Goal: Task Accomplishment & Management: Manage account settings

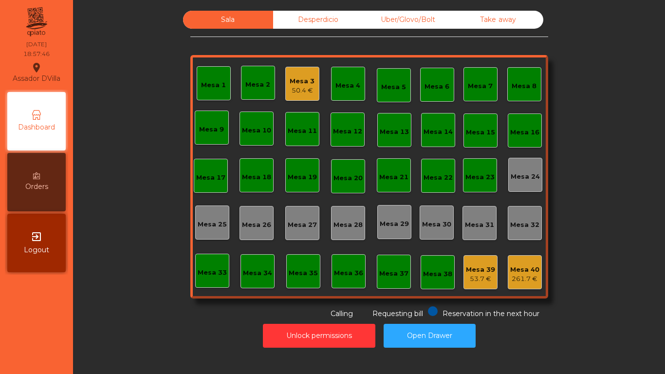
click at [300, 91] on div "50.4 €" at bounding box center [302, 91] width 25 height 10
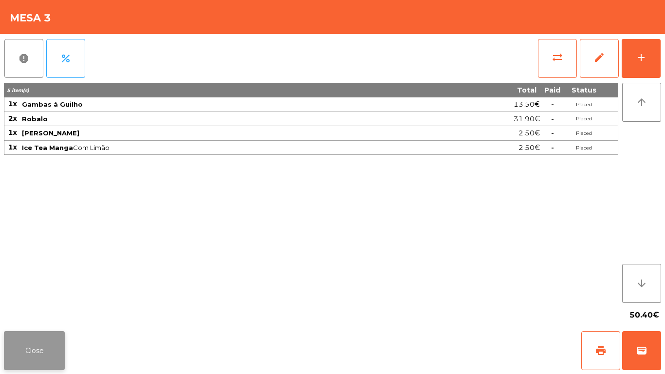
click at [39, 333] on button "Close" at bounding box center [34, 350] width 61 height 39
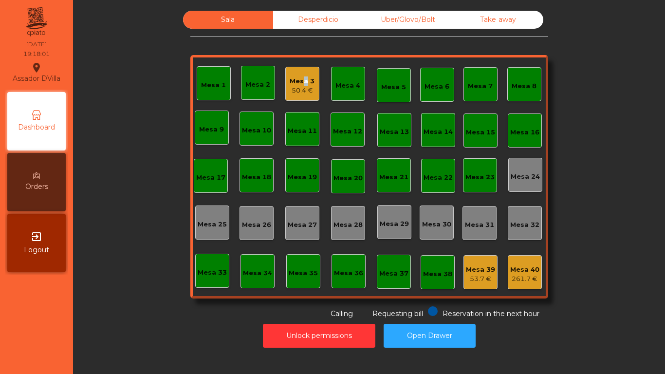
click at [299, 82] on div "Mesa 3" at bounding box center [302, 81] width 25 height 10
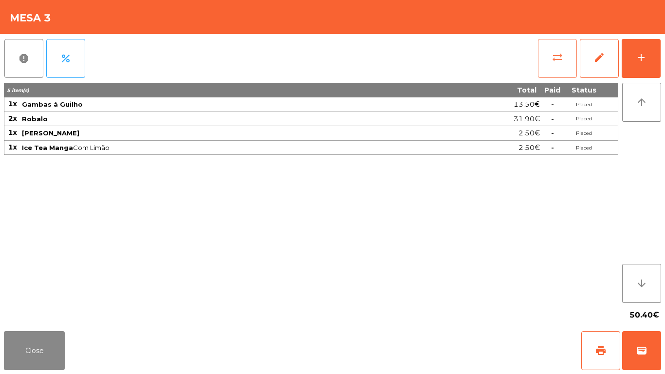
click at [546, 46] on button "sync_alt" at bounding box center [557, 58] width 39 height 39
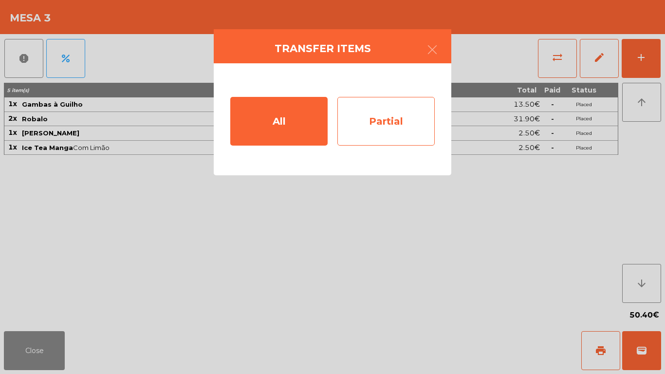
click at [380, 115] on div "Partial" at bounding box center [385, 121] width 97 height 49
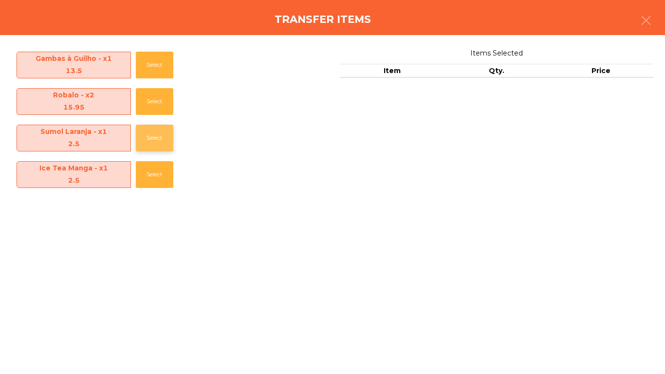
click at [151, 141] on button "Select" at bounding box center [154, 138] width 37 height 27
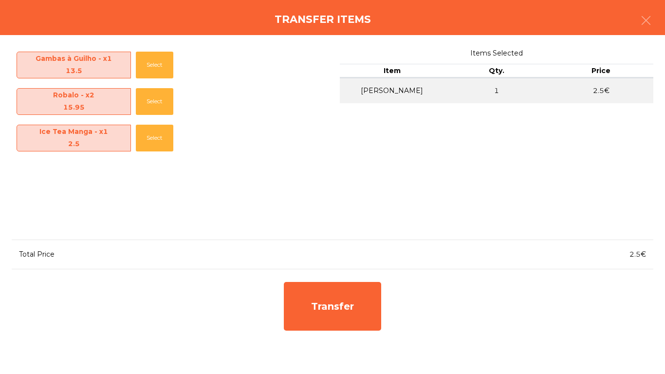
click at [284, 280] on div "Transfer" at bounding box center [332, 306] width 107 height 58
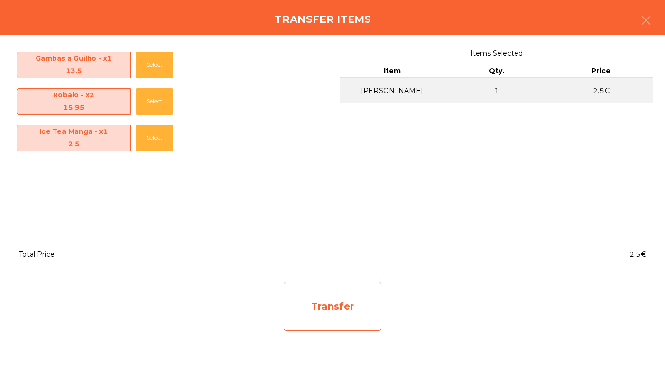
click at [348, 312] on div "Transfer" at bounding box center [332, 306] width 97 height 49
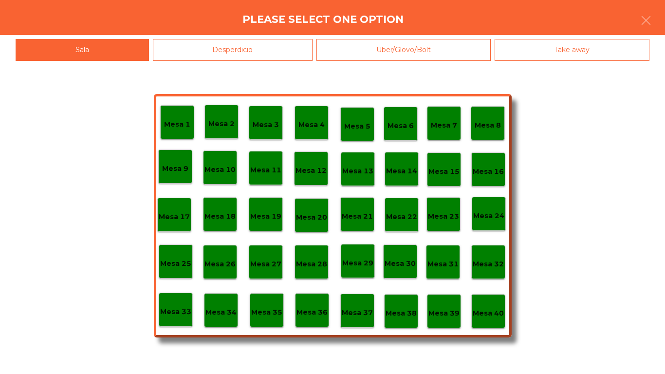
drag, startPoint x: 230, startPoint y: 55, endPoint x: 219, endPoint y: 75, distance: 22.4
click at [230, 56] on div "Desperdicio" at bounding box center [233, 50] width 160 height 22
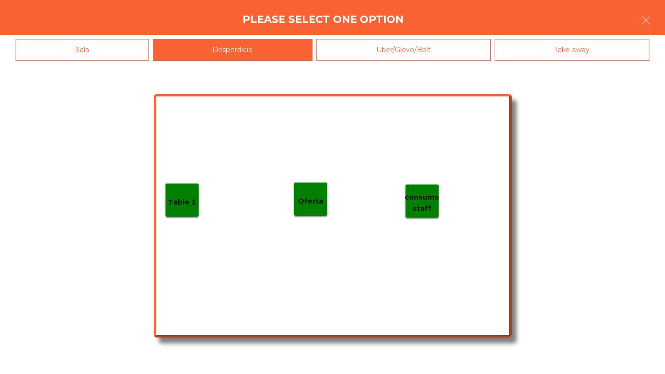
click at [188, 194] on div "Table 1" at bounding box center [182, 200] width 28 height 15
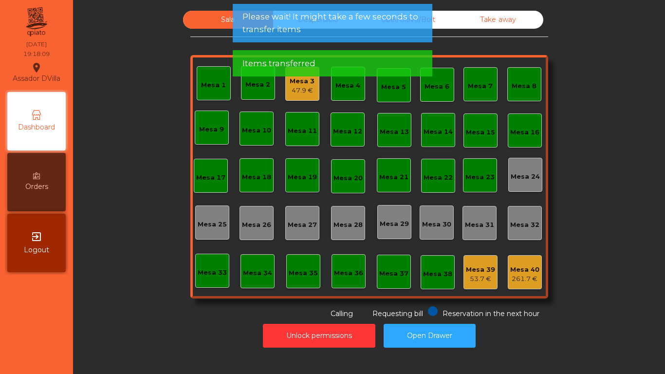
drag, startPoint x: 296, startPoint y: 88, endPoint x: 305, endPoint y: 88, distance: 8.3
click at [305, 88] on div "47.9 €" at bounding box center [302, 91] width 25 height 10
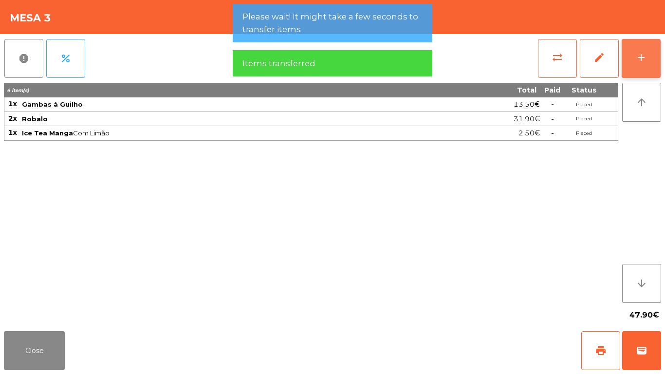
click at [633, 60] on button "add" at bounding box center [640, 58] width 39 height 39
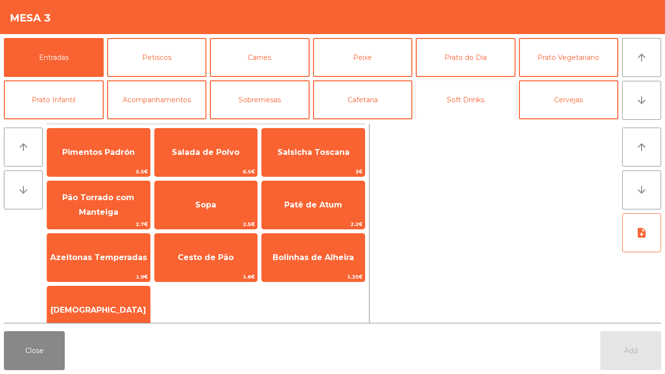
click at [439, 99] on button "Soft Drinks" at bounding box center [466, 99] width 100 height 39
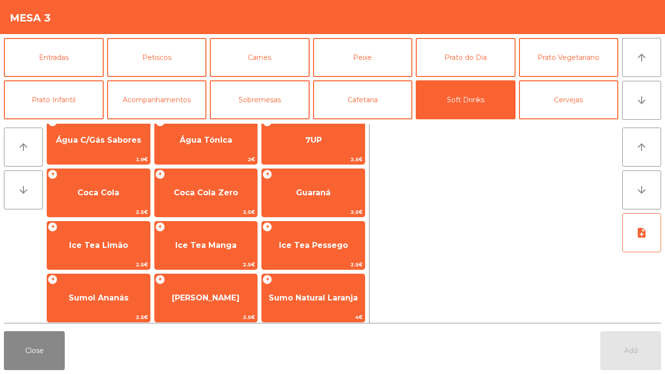
scroll to position [121, 0]
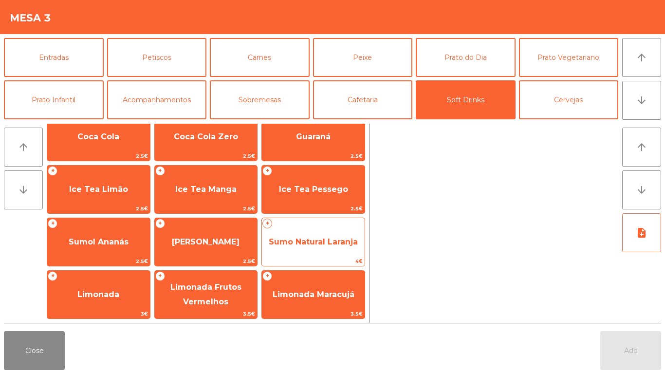
click at [332, 264] on span "4€" at bounding box center [313, 260] width 103 height 9
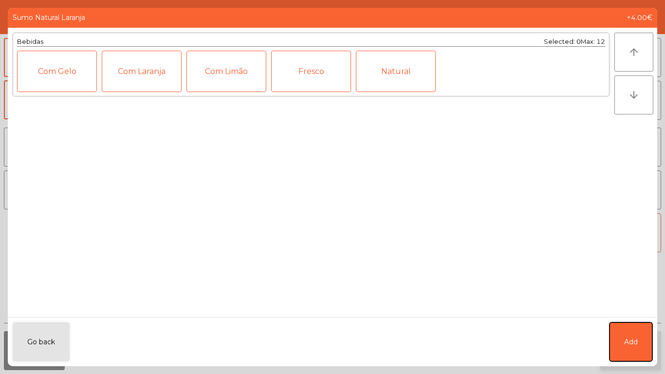
drag, startPoint x: 623, startPoint y: 345, endPoint x: 620, endPoint y: 355, distance: 11.1
click at [622, 349] on button "Add" at bounding box center [630, 341] width 43 height 39
drag, startPoint x: 620, startPoint y: 355, endPoint x: 509, endPoint y: 344, distance: 112.0
click at [616, 356] on button "Add" at bounding box center [630, 350] width 61 height 39
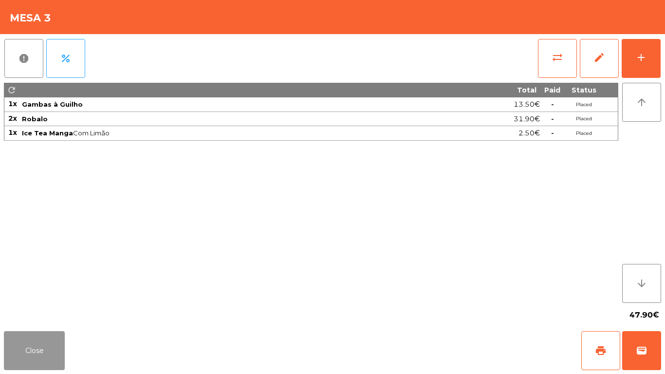
drag, startPoint x: 38, startPoint y: 358, endPoint x: 36, endPoint y: 350, distance: 7.6
click at [38, 355] on button "Close" at bounding box center [34, 350] width 61 height 39
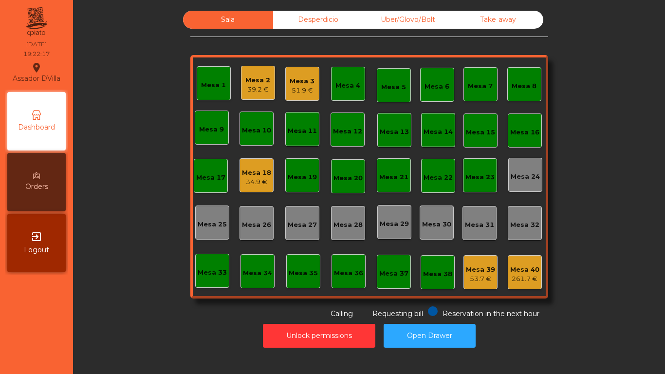
click at [267, 78] on div "Mesa 2 39.2 €" at bounding box center [258, 83] width 34 height 34
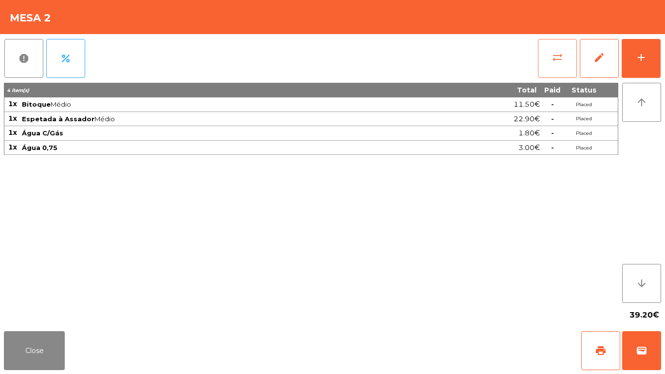
click at [551, 52] on span "sync_alt" at bounding box center [557, 58] width 12 height 12
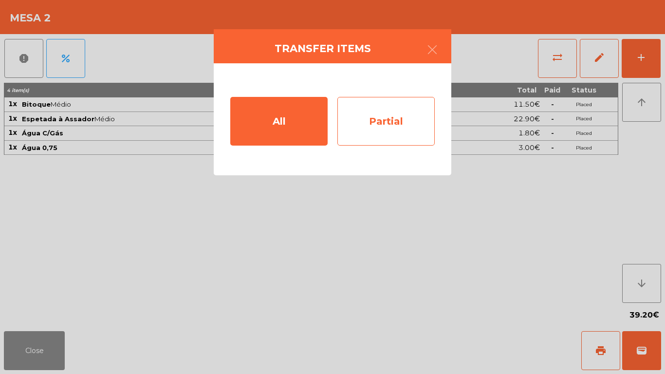
click at [406, 141] on div "Partial" at bounding box center [385, 121] width 97 height 49
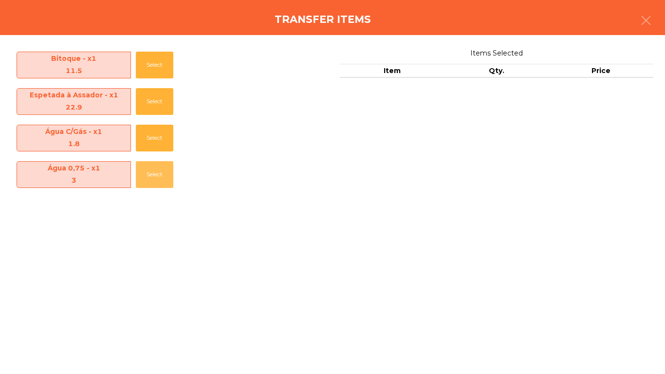
drag, startPoint x: 146, startPoint y: 172, endPoint x: 271, endPoint y: 218, distance: 132.6
click at [147, 173] on button "Select" at bounding box center [154, 174] width 37 height 27
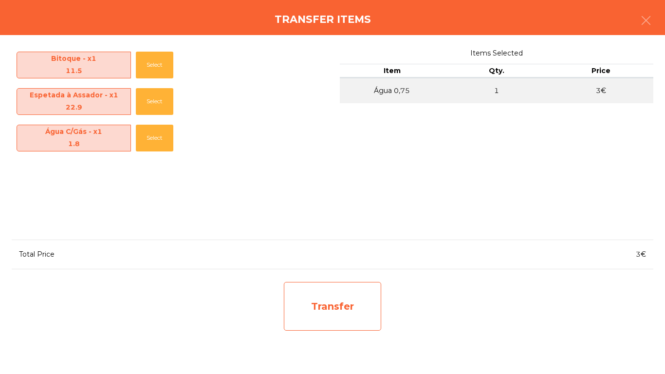
drag, startPoint x: 347, startPoint y: 292, endPoint x: 343, endPoint y: 284, distance: 8.7
click at [343, 284] on div "Transfer" at bounding box center [332, 306] width 97 height 49
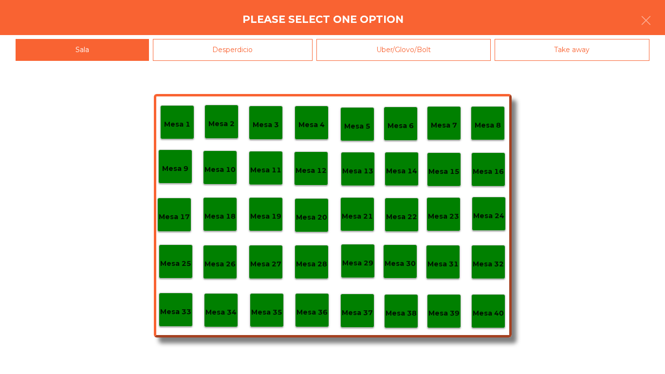
click at [189, 53] on div "Desperdicio" at bounding box center [233, 50] width 160 height 22
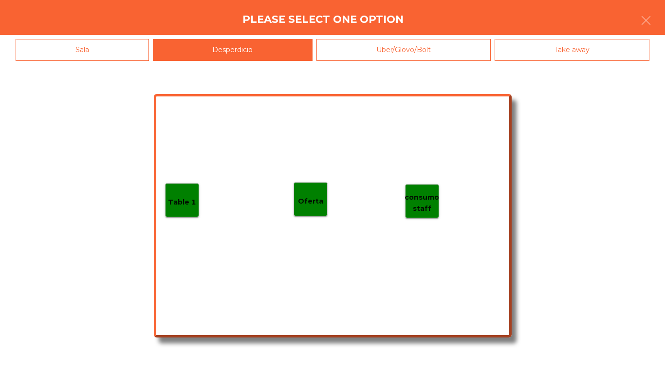
click at [182, 193] on div "Table 1" at bounding box center [182, 200] width 28 height 15
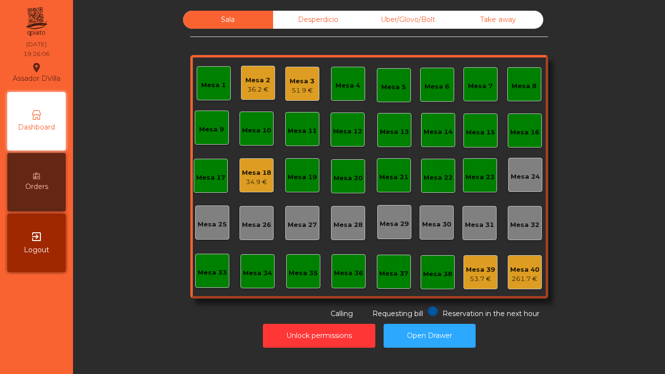
click at [273, 182] on div "Mesa 1 Mesa 2 36.2 € Mesa 3 51.9 € Mesa 4 Mesa 5 Mesa 6 Mesa 7 Mesa 8 Mesa 9 Me…" at bounding box center [369, 176] width 358 height 243
click at [268, 181] on div "Mesa 18 34.9 €" at bounding box center [256, 175] width 34 height 34
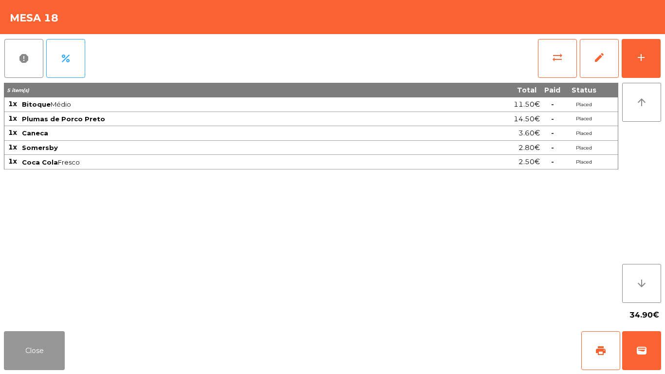
click at [41, 344] on button "Close" at bounding box center [34, 350] width 61 height 39
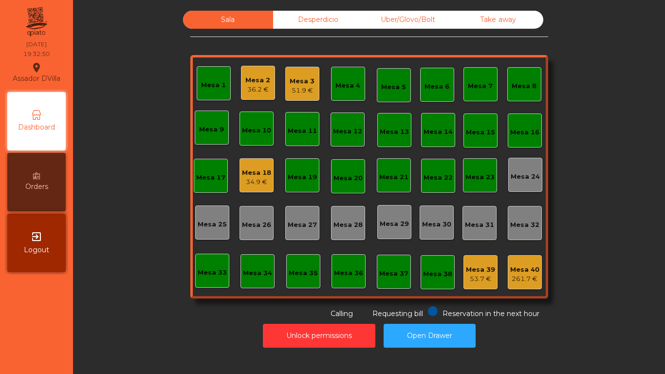
click at [255, 189] on div "Mesa 18 34.9 €" at bounding box center [256, 175] width 34 height 34
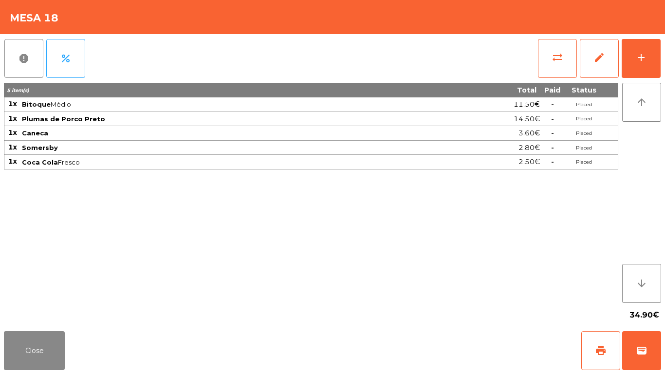
click at [262, 159] on span "Coca Cola Fresco" at bounding box center [217, 162] width 391 height 8
click at [644, 64] on button "add" at bounding box center [640, 58] width 39 height 39
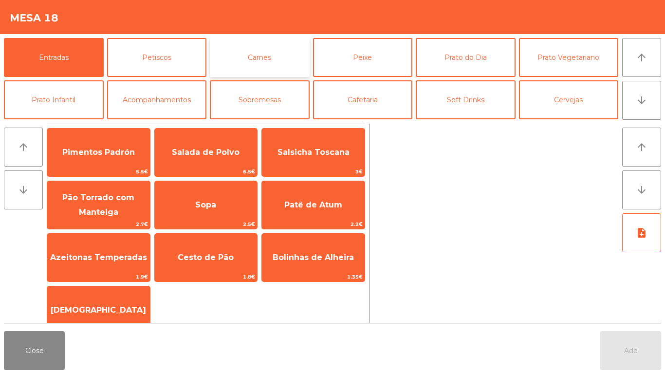
click at [271, 55] on button "Carnes" at bounding box center [260, 57] width 100 height 39
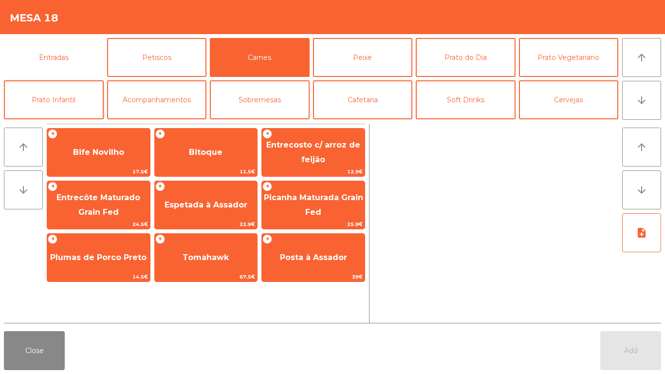
drag, startPoint x: 25, startPoint y: 55, endPoint x: 71, endPoint y: 100, distance: 63.7
click at [25, 55] on button "Entradas" at bounding box center [54, 57] width 100 height 39
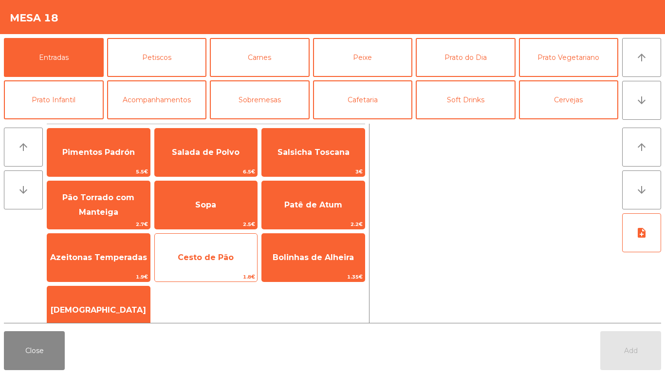
click at [205, 261] on span "Cesto de Pão" at bounding box center [206, 257] width 56 height 9
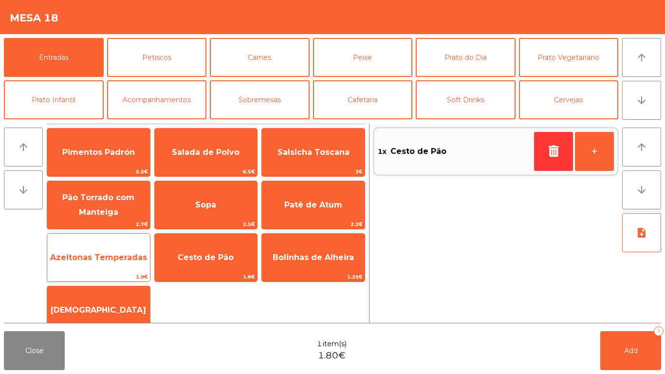
click at [125, 263] on span "Azeitonas Temperadas" at bounding box center [98, 257] width 103 height 26
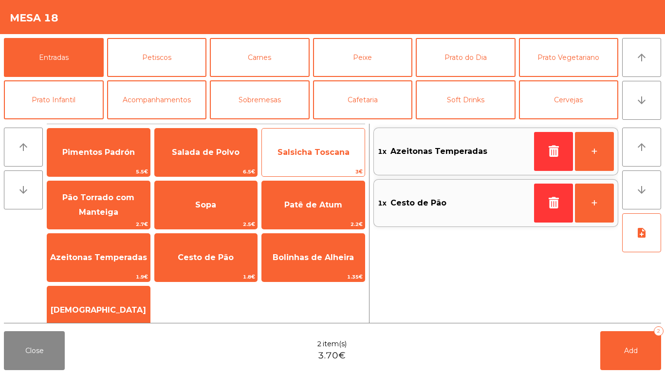
click at [290, 144] on span "Salsicha Toscana" at bounding box center [313, 152] width 103 height 26
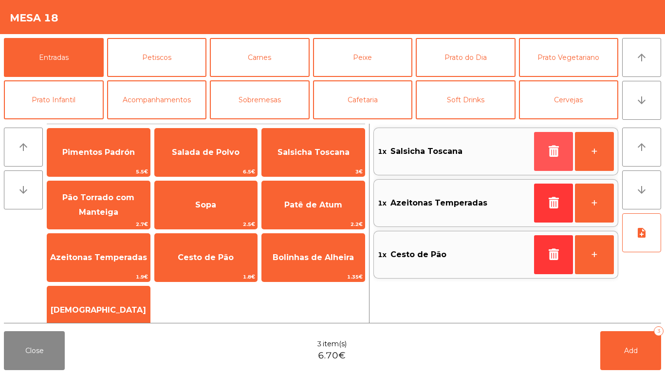
drag, startPoint x: 539, startPoint y: 158, endPoint x: 506, endPoint y: 160, distance: 33.2
click at [506, 160] on div "1x Salsicha Toscana +" at bounding box center [495, 152] width 245 height 48
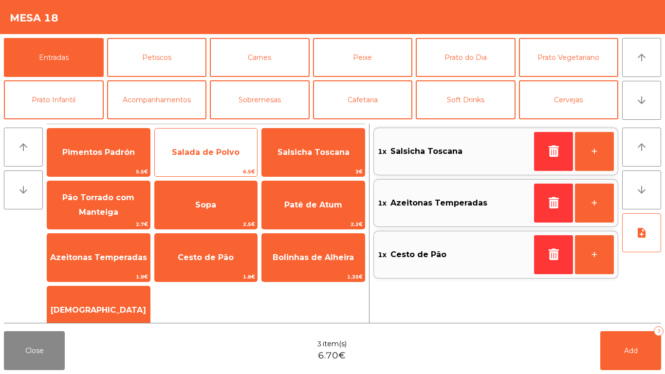
click at [224, 145] on span "Salada de Polvo" at bounding box center [206, 152] width 103 height 26
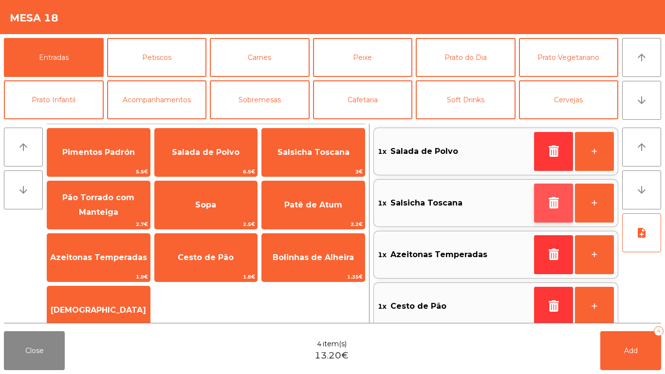
click at [567, 219] on button "button" at bounding box center [553, 202] width 39 height 39
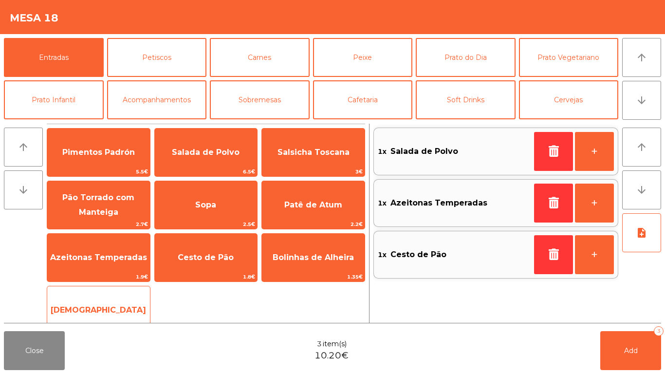
click at [109, 302] on span "[DEMOGRAPHIC_DATA]" at bounding box center [98, 310] width 103 height 26
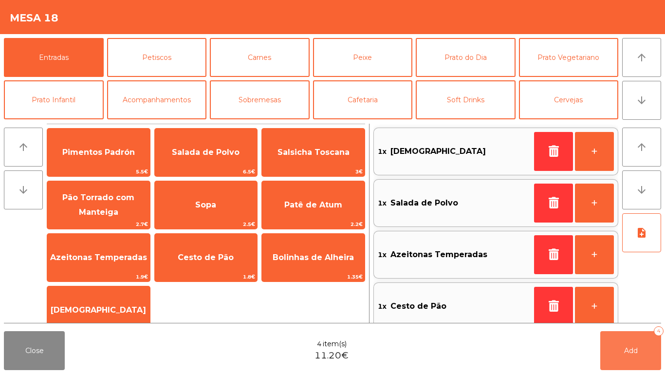
click at [616, 343] on button "Add 4" at bounding box center [630, 350] width 61 height 39
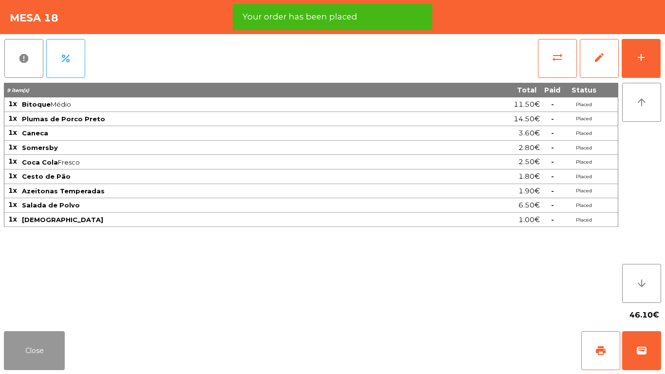
click at [21, 348] on button "Close" at bounding box center [34, 350] width 61 height 39
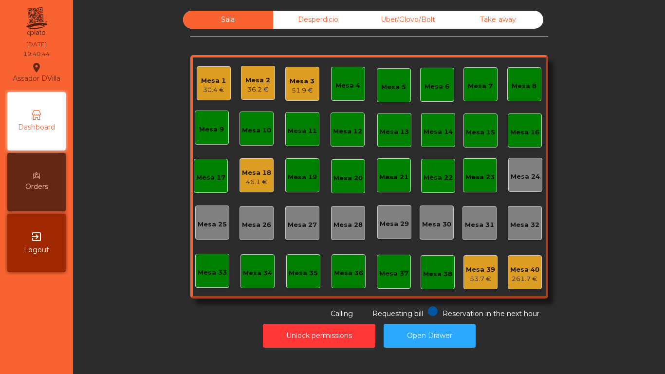
click at [248, 85] on div "36.2 €" at bounding box center [257, 90] width 25 height 10
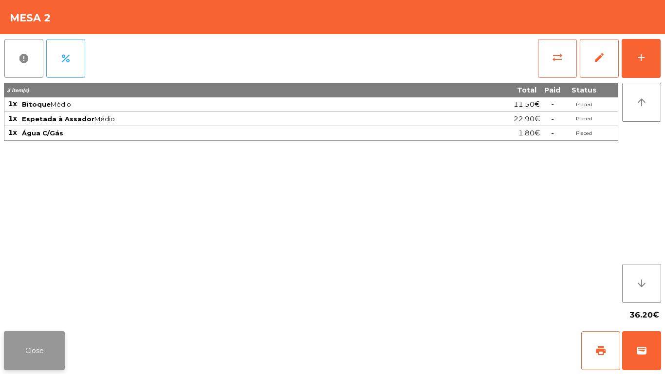
click at [37, 345] on button "Close" at bounding box center [34, 350] width 61 height 39
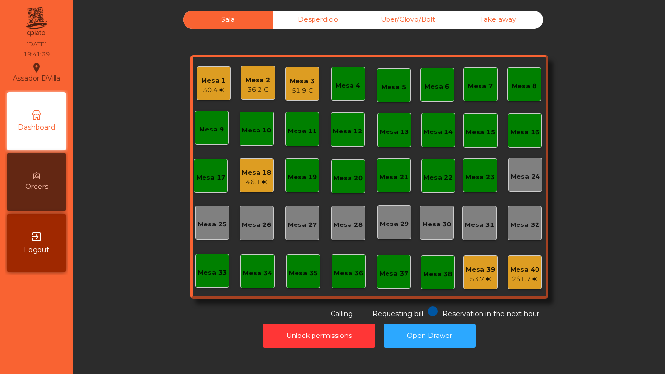
click at [293, 76] on div "Mesa 3" at bounding box center [302, 81] width 25 height 10
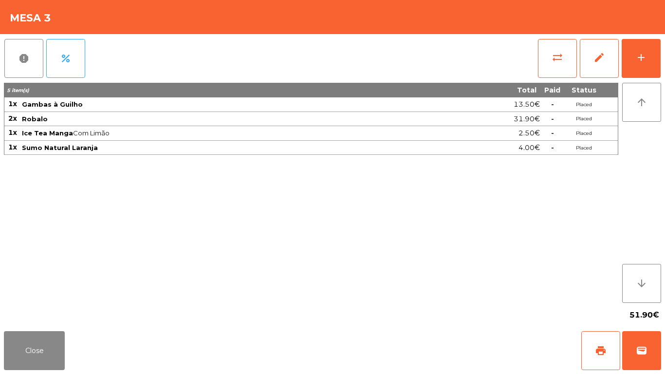
click at [662, 54] on div "report percent sync_alt edit add 5 item(s) Total Paid Status 1x Gambas à Guilho…" at bounding box center [332, 180] width 665 height 293
click at [654, 56] on button "add" at bounding box center [640, 58] width 39 height 39
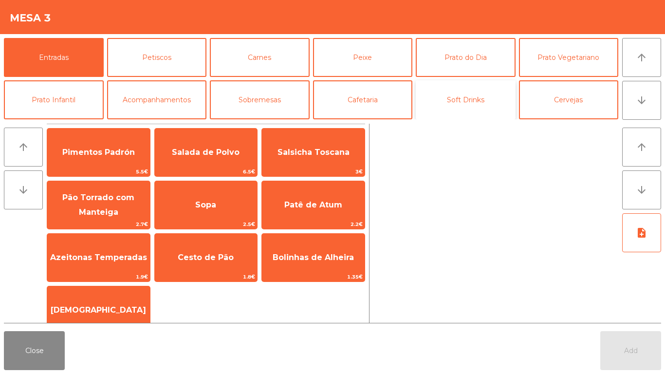
click at [471, 96] on button "Soft Drinks" at bounding box center [466, 99] width 100 height 39
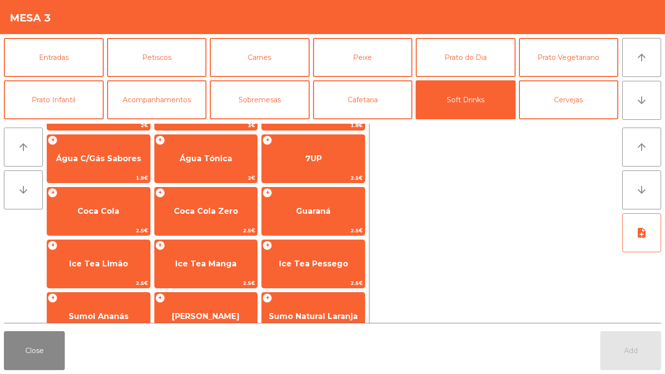
scroll to position [79, 0]
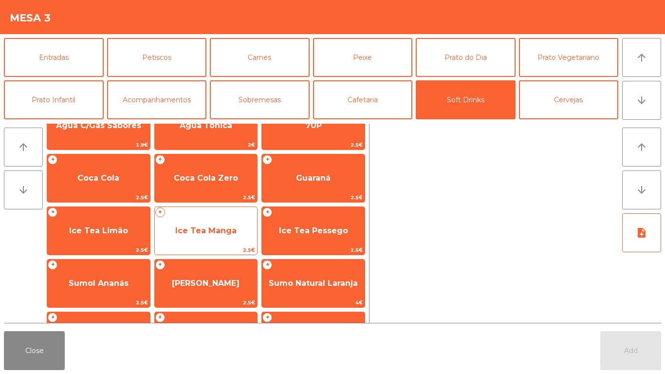
click at [207, 235] on span "Ice Tea Manga" at bounding box center [205, 230] width 61 height 9
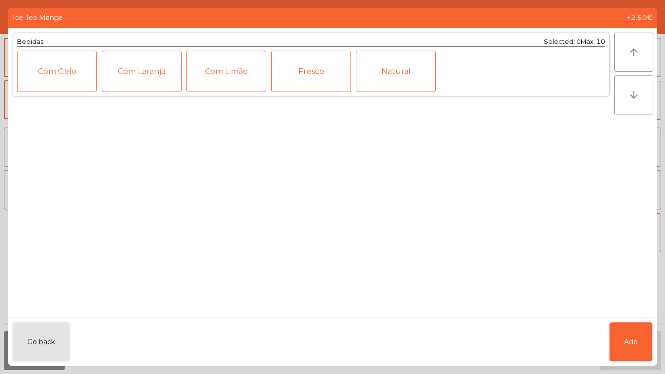
click at [314, 73] on div "Fresco" at bounding box center [311, 71] width 80 height 41
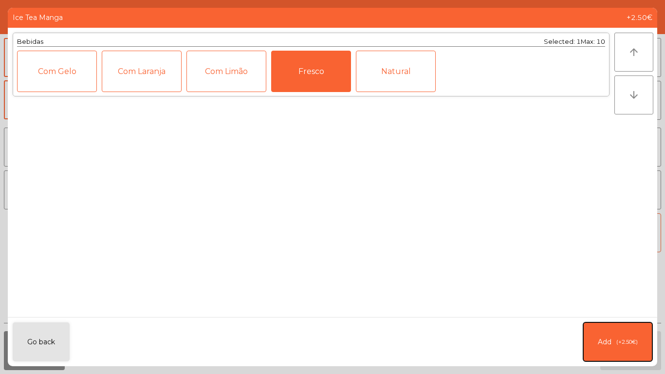
click at [631, 338] on span "(+2.50€)" at bounding box center [626, 342] width 21 height 8
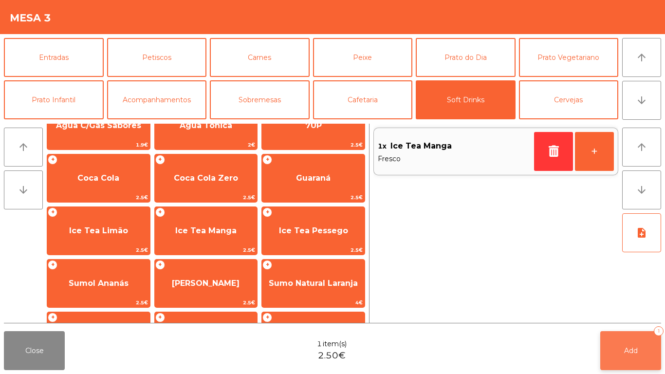
click at [634, 352] on span "Add" at bounding box center [631, 350] width 14 height 9
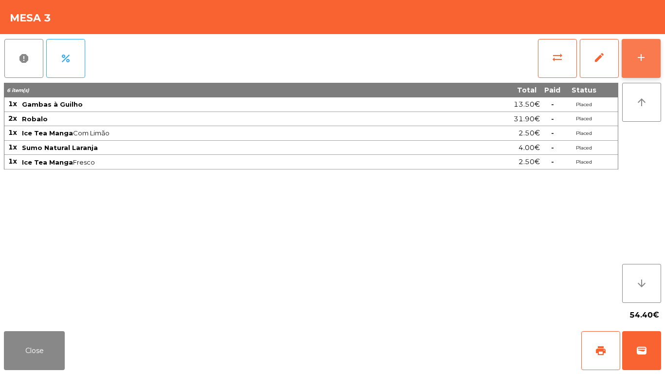
click at [659, 58] on button "add" at bounding box center [640, 58] width 39 height 39
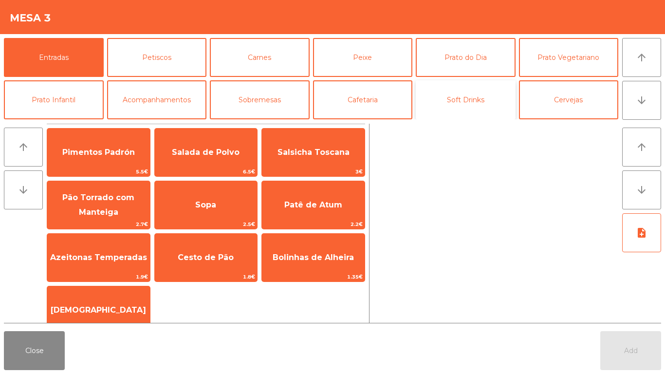
click at [472, 98] on button "Soft Drinks" at bounding box center [466, 99] width 100 height 39
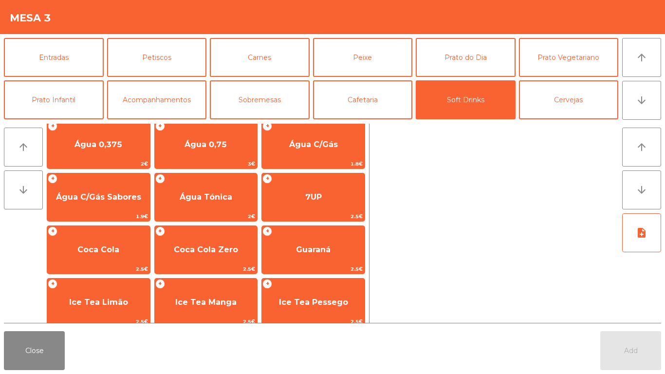
scroll to position [40, 0]
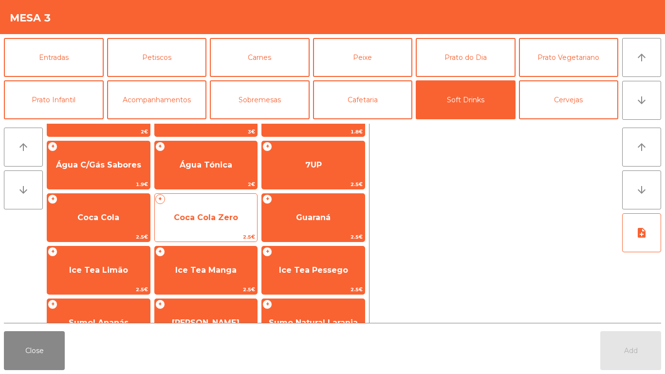
click at [225, 237] on span "2.5€" at bounding box center [206, 236] width 103 height 9
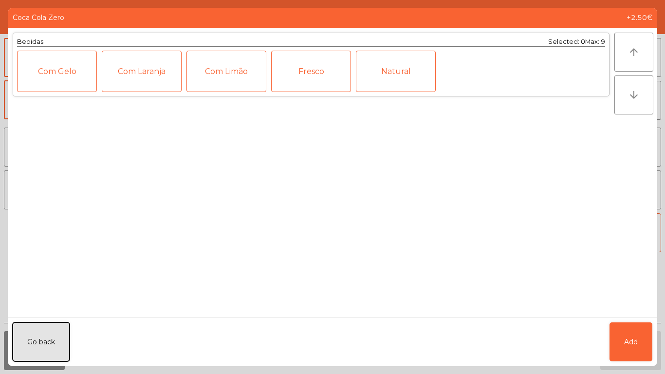
click at [41, 334] on button "Go back" at bounding box center [41, 341] width 57 height 39
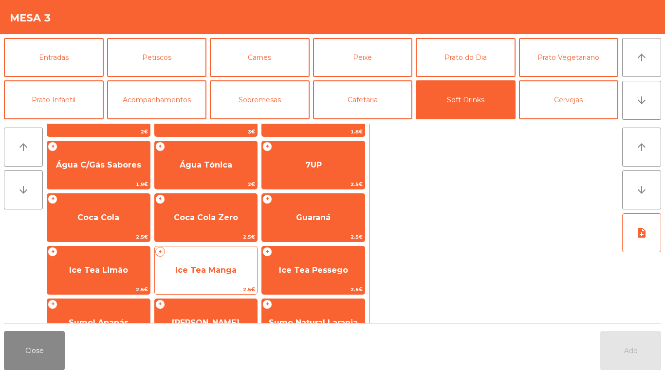
click at [211, 260] on span "Ice Tea Manga" at bounding box center [206, 270] width 103 height 26
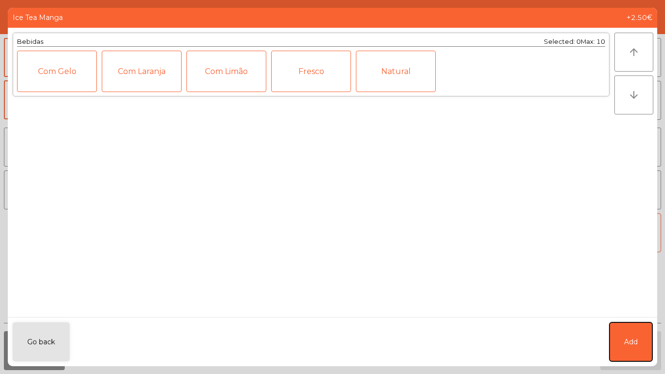
click at [633, 331] on button "Add" at bounding box center [630, 341] width 43 height 39
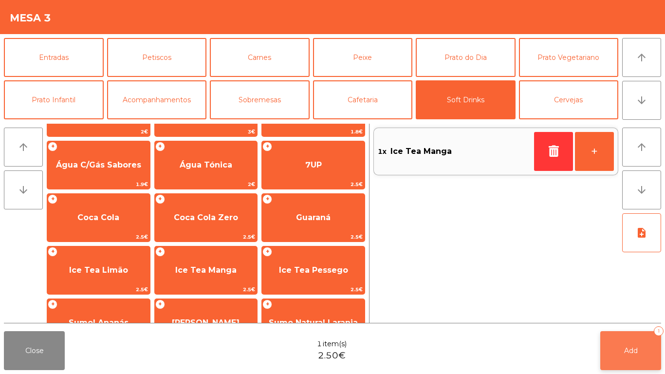
click at [628, 347] on span "Add" at bounding box center [631, 350] width 14 height 9
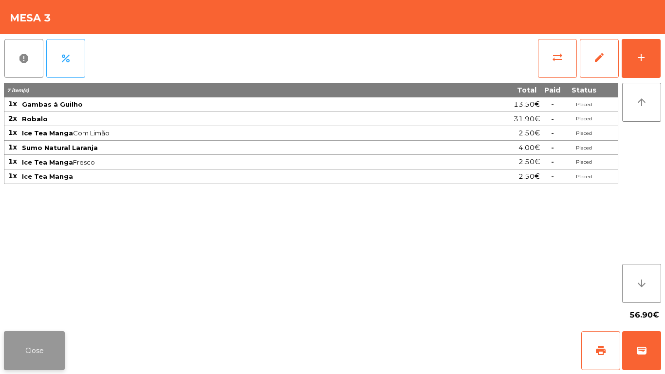
click at [31, 342] on button "Close" at bounding box center [34, 350] width 61 height 39
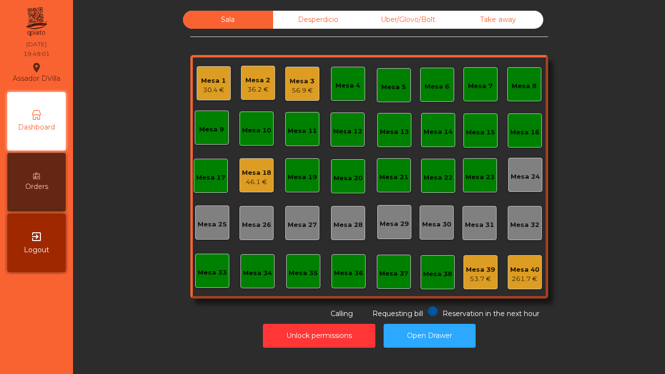
click at [253, 181] on div "46.1 €" at bounding box center [256, 182] width 29 height 10
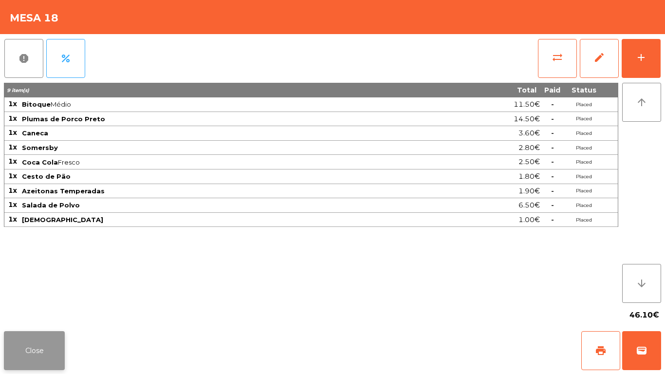
click at [26, 345] on button "Close" at bounding box center [34, 350] width 61 height 39
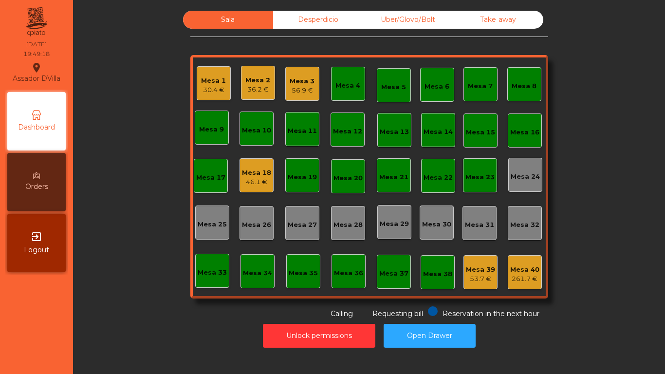
click at [247, 78] on div "Mesa 2" at bounding box center [257, 80] width 25 height 10
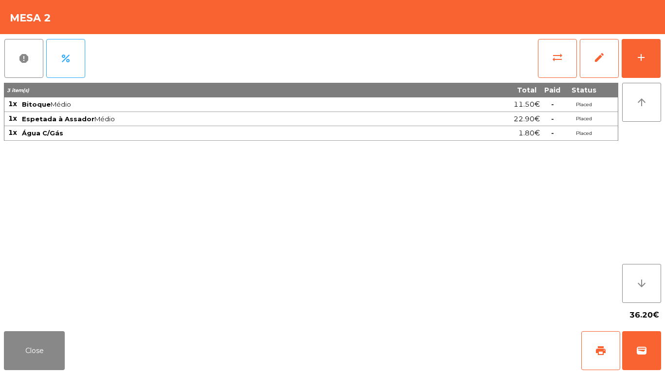
click at [660, 47] on div "sync_alt edit add" at bounding box center [599, 58] width 124 height 49
click at [649, 55] on button "add" at bounding box center [640, 58] width 39 height 39
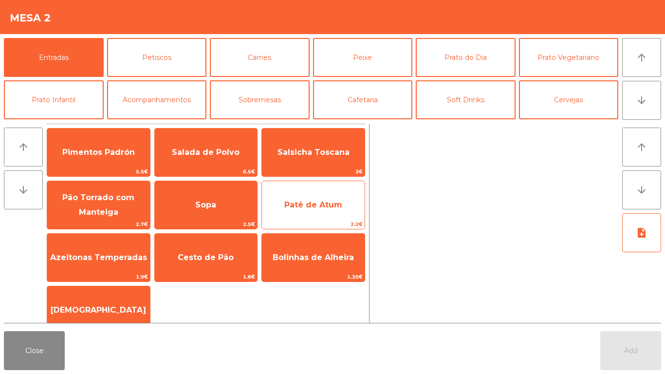
click at [321, 204] on span "Patê de Atum" at bounding box center [313, 204] width 58 height 9
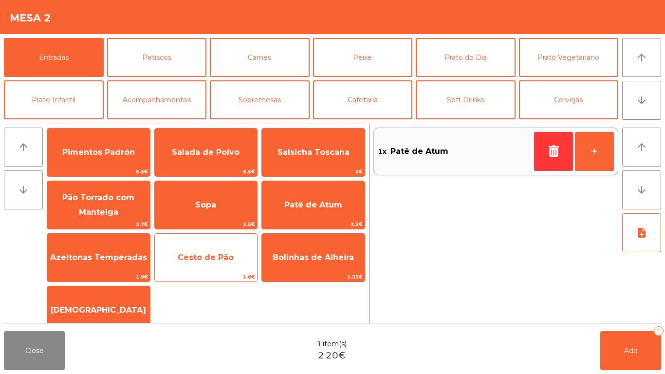
click at [198, 264] on span "Cesto de Pão" at bounding box center [206, 257] width 103 height 26
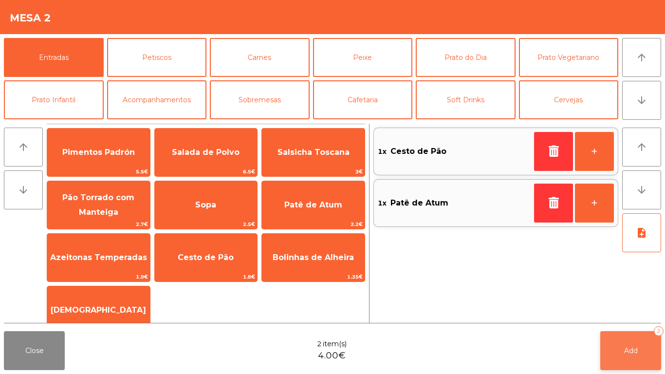
click at [623, 357] on button "Add 2" at bounding box center [630, 350] width 61 height 39
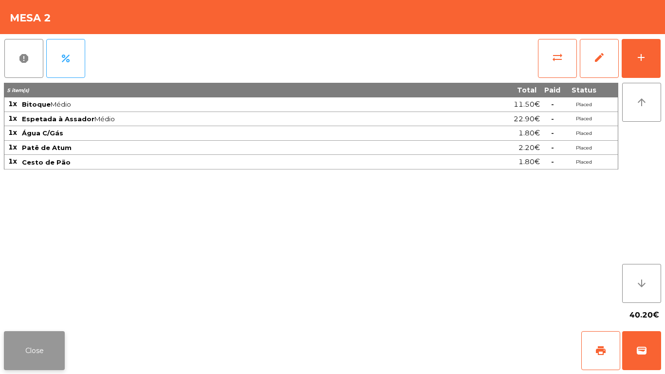
drag, startPoint x: 51, startPoint y: 357, endPoint x: 48, endPoint y: 352, distance: 6.3
click at [50, 355] on button "Close" at bounding box center [34, 350] width 61 height 39
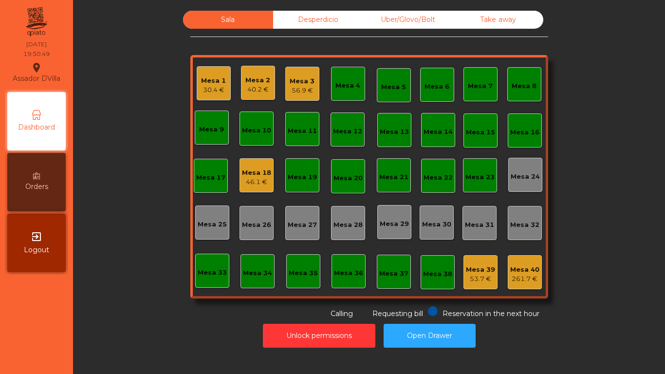
click at [417, 10] on div "Sala Desperdicio Uber/Glovo/Bolt Take away Mesa 1 30.4 € Mesa 2 40.2 € Mesa 3 5…" at bounding box center [369, 179] width 580 height 347
drag, startPoint x: 414, startPoint y: 12, endPoint x: 407, endPoint y: 17, distance: 8.7
click at [414, 12] on div "Uber/Glovo/Bolt" at bounding box center [408, 20] width 90 height 18
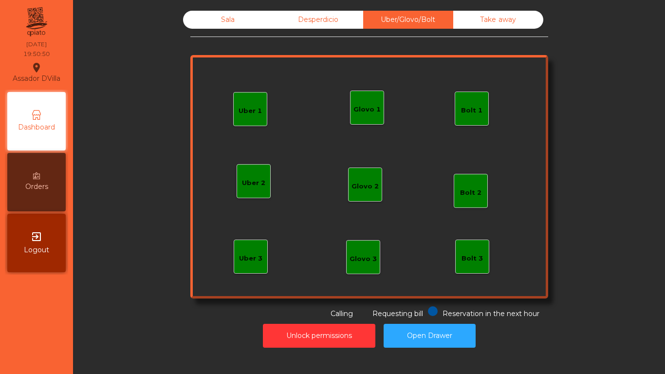
click at [478, 106] on div "Bolt 1" at bounding box center [472, 108] width 34 height 34
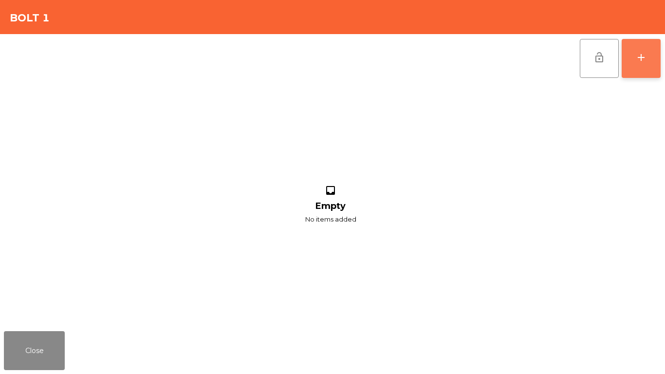
click at [638, 59] on div "add" at bounding box center [641, 58] width 12 height 12
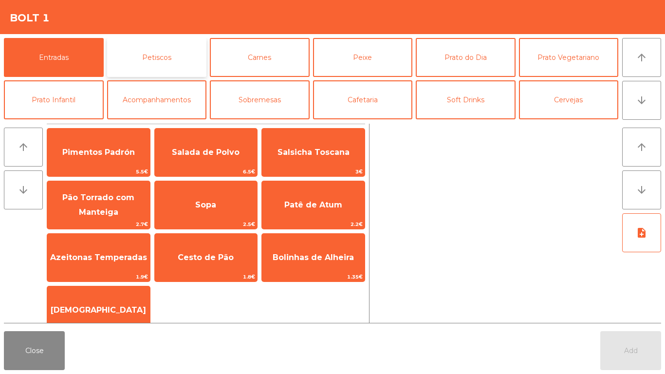
click at [176, 73] on button "Petiscos" at bounding box center [157, 57] width 100 height 39
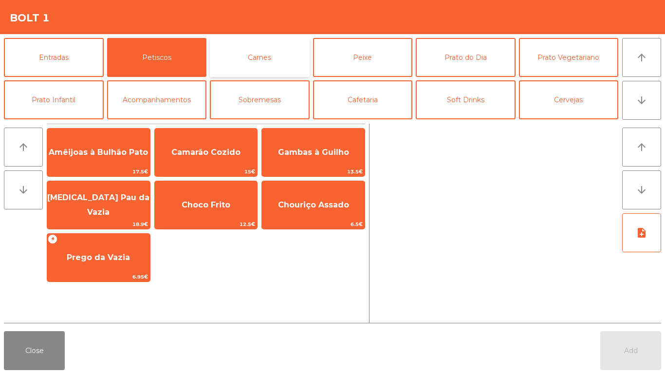
click at [254, 60] on button "Carnes" at bounding box center [260, 57] width 100 height 39
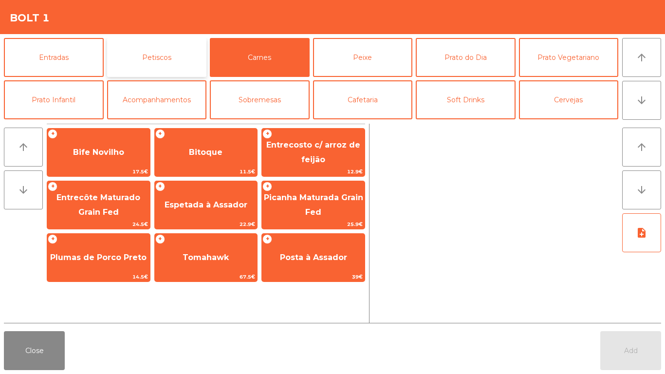
click at [166, 53] on button "Petiscos" at bounding box center [157, 57] width 100 height 39
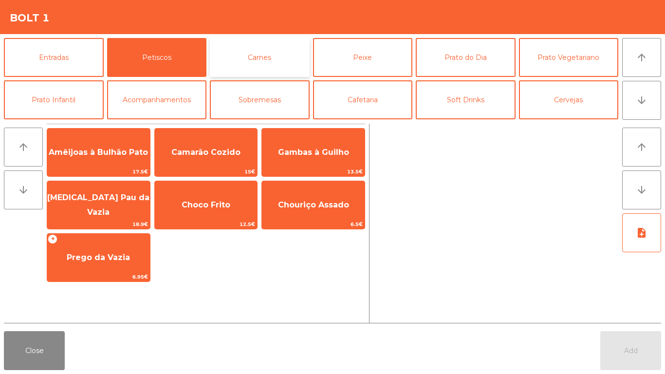
click at [282, 56] on button "Carnes" at bounding box center [260, 57] width 100 height 39
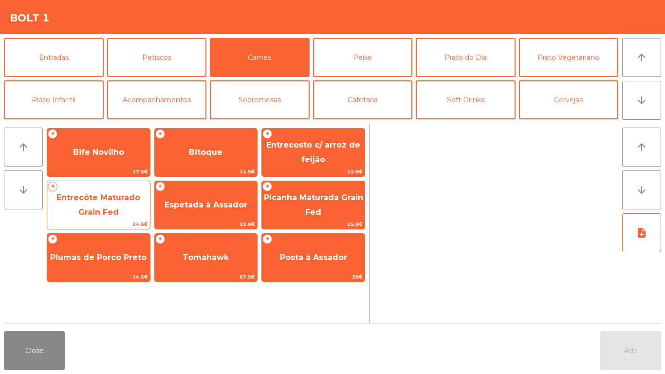
click at [99, 200] on span "Entrecôte Maturado Grain Fed" at bounding box center [98, 205] width 84 height 24
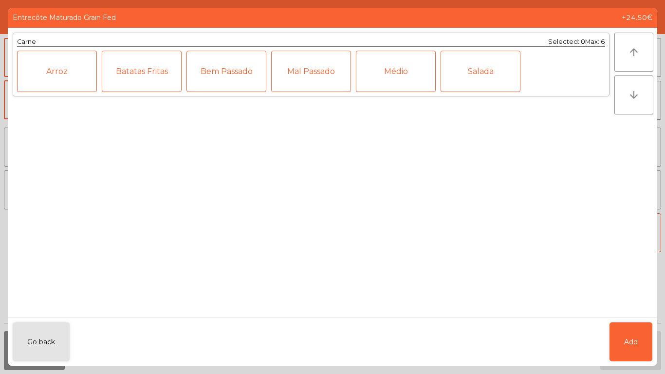
click at [384, 72] on div "Médio" at bounding box center [396, 71] width 80 height 41
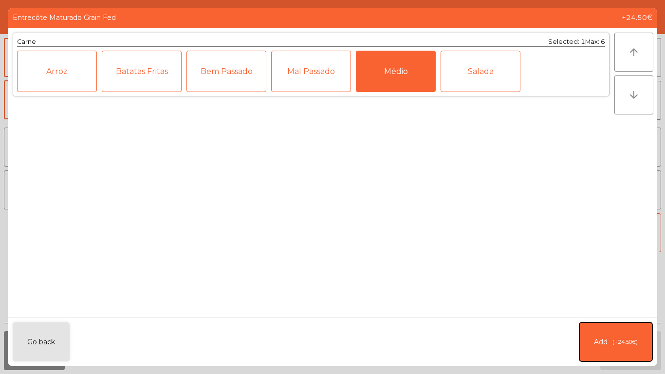
drag, startPoint x: 606, startPoint y: 341, endPoint x: 525, endPoint y: 225, distance: 141.8
click at [604, 330] on button "Add (+24.50€)" at bounding box center [615, 341] width 73 height 39
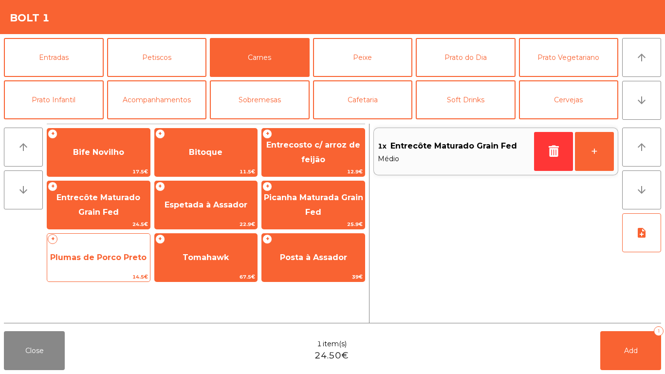
click at [76, 255] on span "Plumas de Porco Preto" at bounding box center [98, 257] width 96 height 9
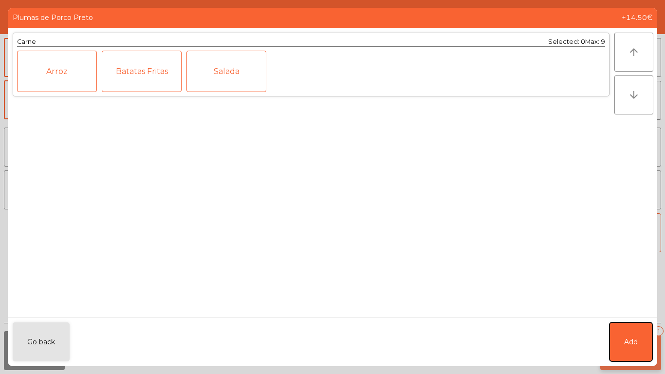
click at [643, 344] on button "Add" at bounding box center [630, 341] width 43 height 39
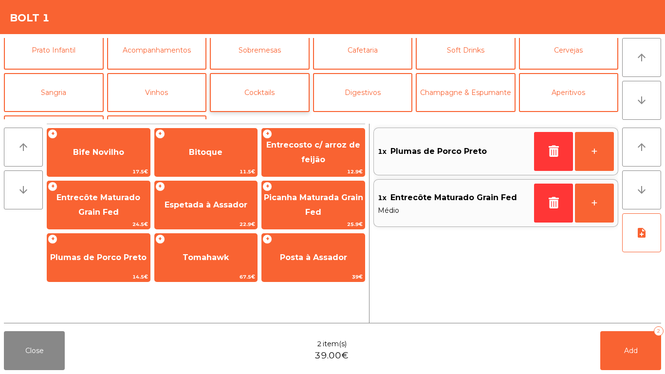
scroll to position [85, 0]
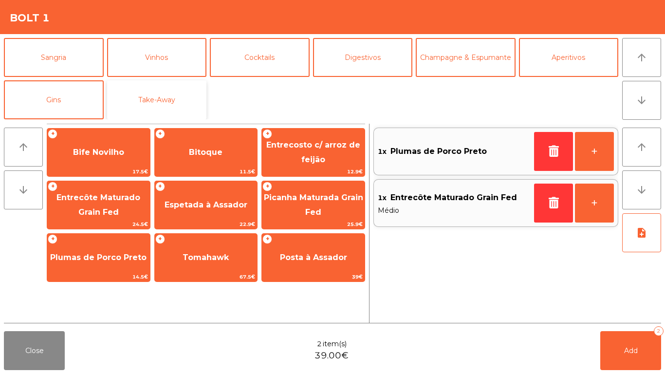
click at [181, 102] on button "Take-Away" at bounding box center [157, 99] width 100 height 39
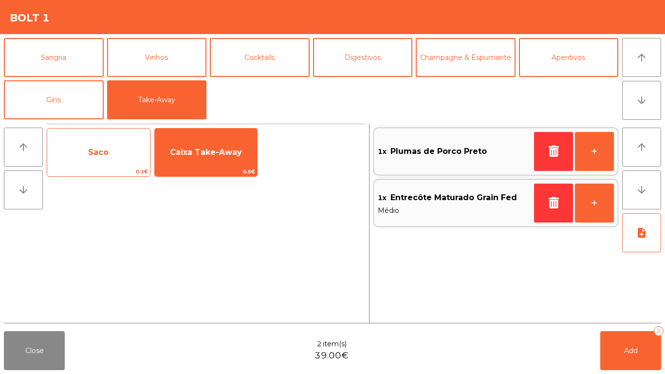
click at [138, 154] on span "Saco" at bounding box center [98, 152] width 103 height 26
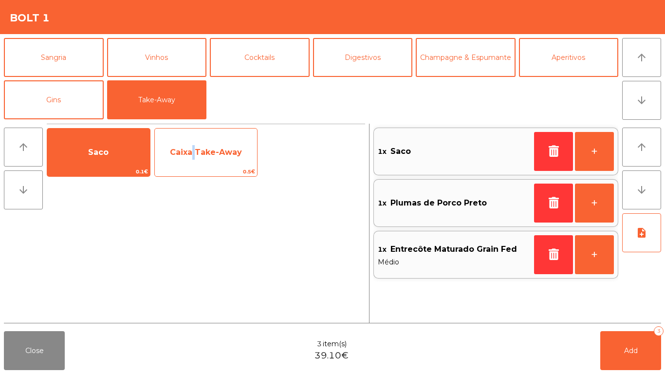
click at [192, 155] on span "Caixa Take-Away" at bounding box center [206, 151] width 72 height 9
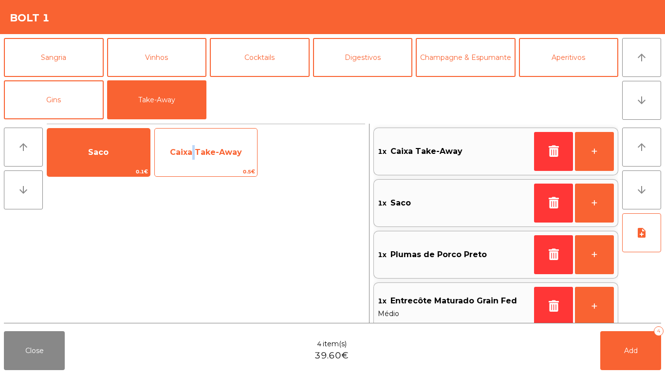
click at [192, 155] on span "Caixa Take-Away" at bounding box center [206, 151] width 72 height 9
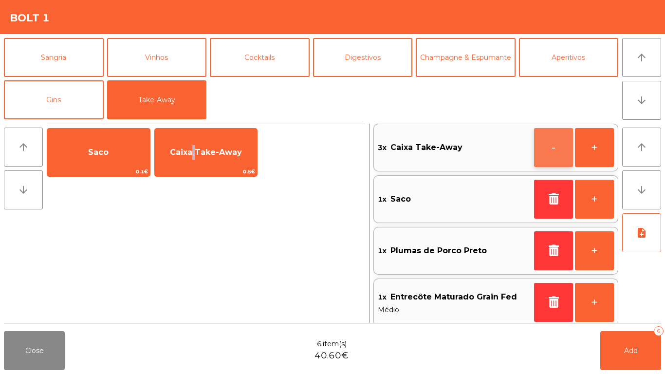
click at [552, 153] on button "-" at bounding box center [553, 147] width 39 height 39
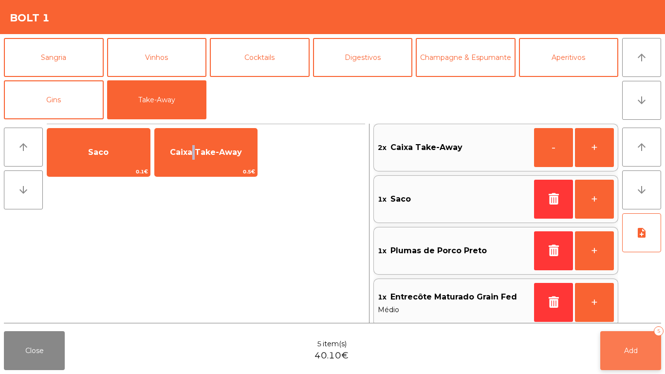
click at [616, 350] on button "Add 5" at bounding box center [630, 350] width 61 height 39
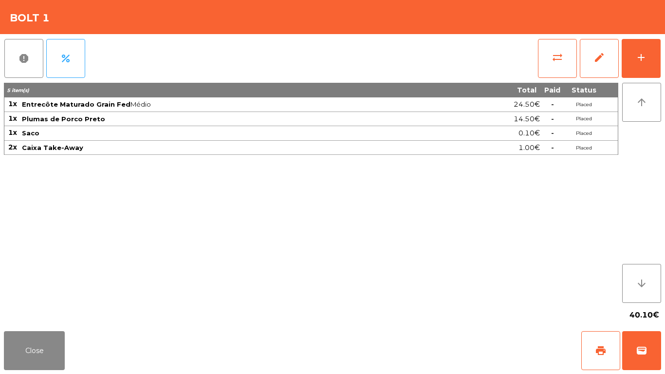
click at [73, 356] on div "Close print wallet" at bounding box center [332, 350] width 665 height 47
click at [22, 347] on button "Close" at bounding box center [34, 350] width 61 height 39
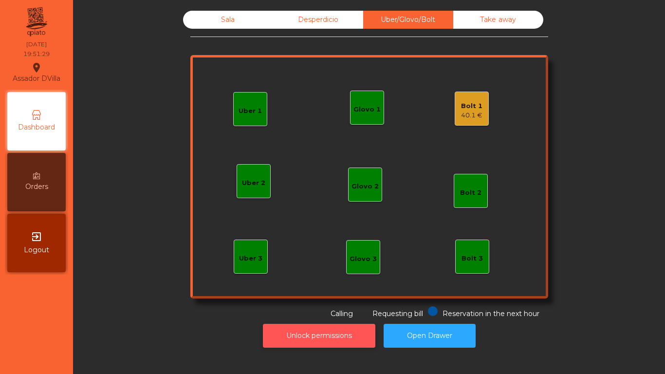
click at [358, 332] on button "Unlock permissions" at bounding box center [319, 336] width 112 height 24
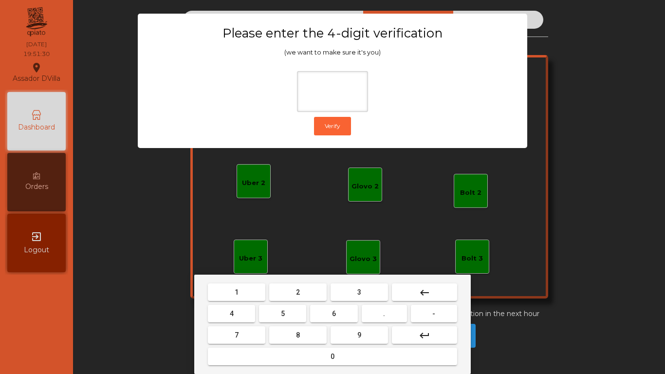
click at [279, 297] on button "2" at bounding box center [297, 292] width 57 height 18
click at [246, 306] on button "4" at bounding box center [231, 314] width 47 height 18
click at [322, 309] on button "6" at bounding box center [333, 314] width 47 height 18
click at [338, 325] on mat-keyboard-key "9" at bounding box center [358, 334] width 61 height 21
click at [340, 330] on button "9" at bounding box center [358, 335] width 57 height 18
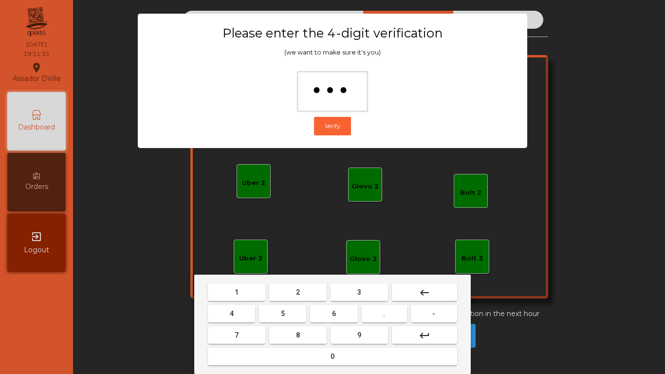
type input "****"
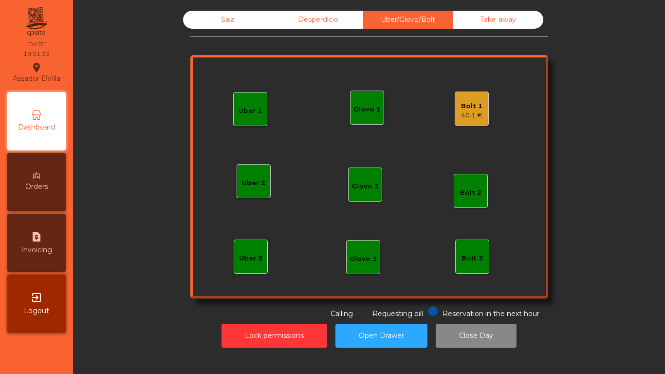
click at [464, 125] on div "Bolt 1 40.1 €" at bounding box center [472, 108] width 34 height 34
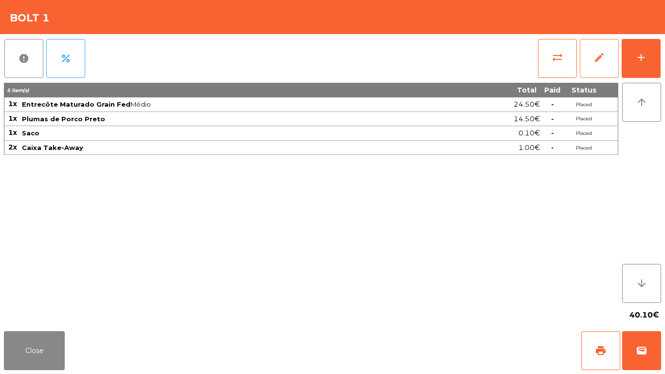
click at [604, 70] on button "edit" at bounding box center [599, 58] width 39 height 39
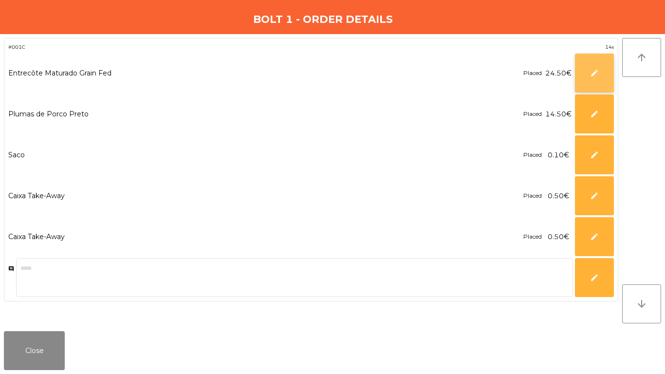
click at [583, 80] on button "edit" at bounding box center [594, 73] width 39 height 39
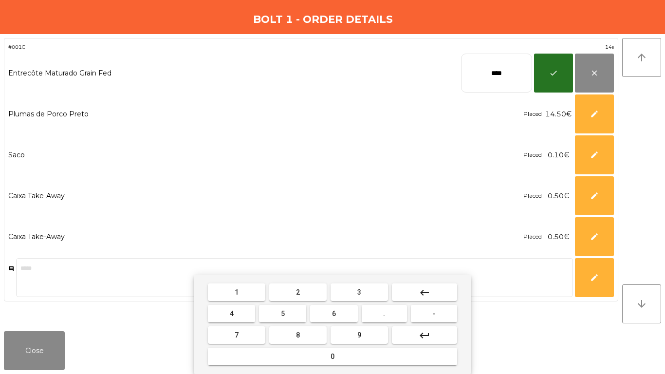
click at [490, 77] on input "****" at bounding box center [496, 73] width 71 height 39
type input "*****"
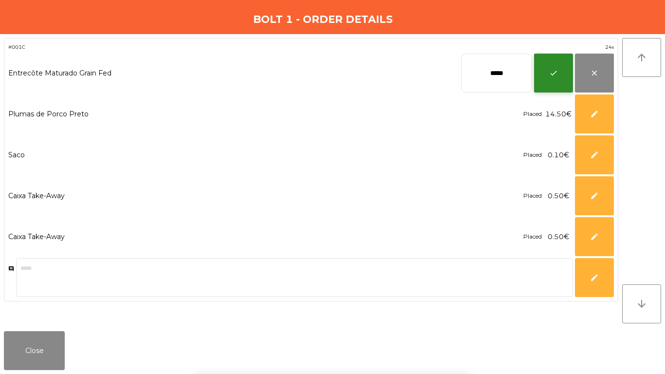
click at [553, 78] on button "check" at bounding box center [553, 73] width 39 height 39
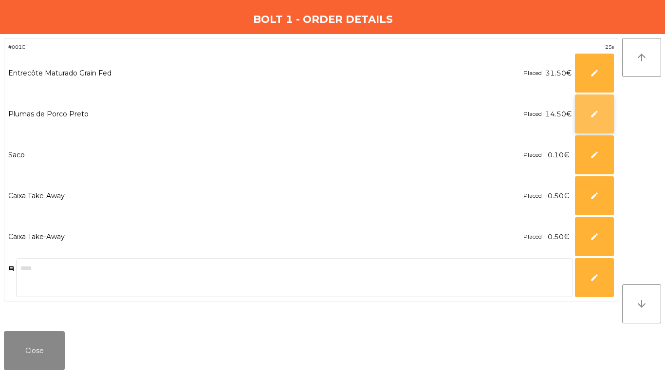
click at [587, 127] on button "edit" at bounding box center [594, 113] width 39 height 39
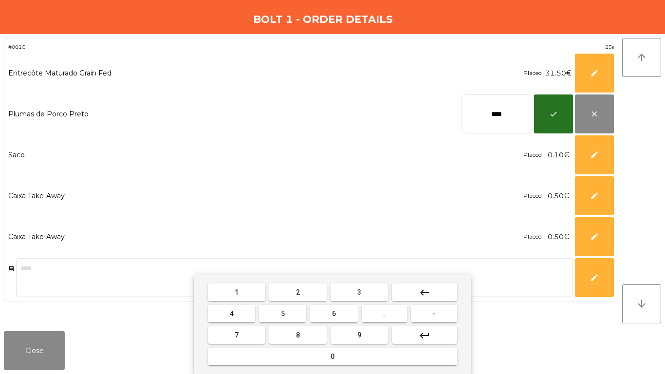
click at [472, 112] on input "****" at bounding box center [496, 113] width 71 height 39
type input "**"
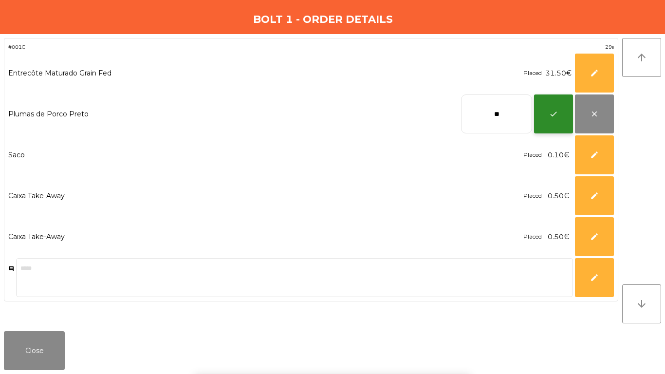
click at [545, 120] on button "check" at bounding box center [553, 113] width 39 height 39
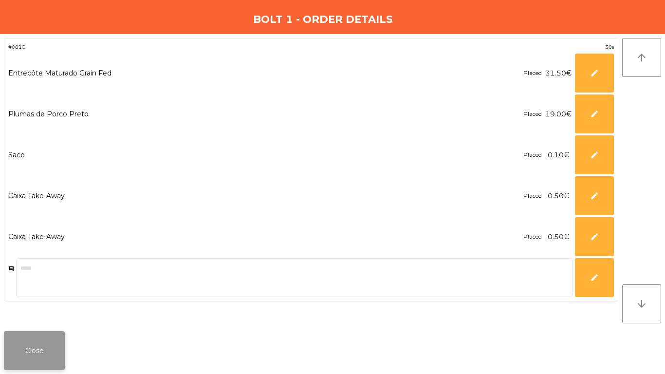
click at [48, 351] on button "Close" at bounding box center [34, 350] width 61 height 39
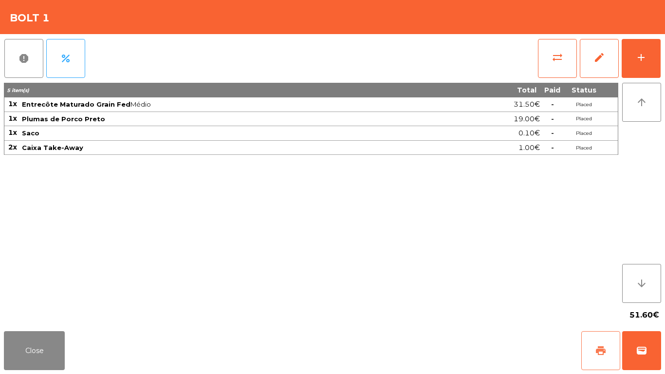
click at [605, 346] on span "print" at bounding box center [601, 351] width 12 height 12
click at [639, 345] on span "wallet" at bounding box center [642, 351] width 12 height 12
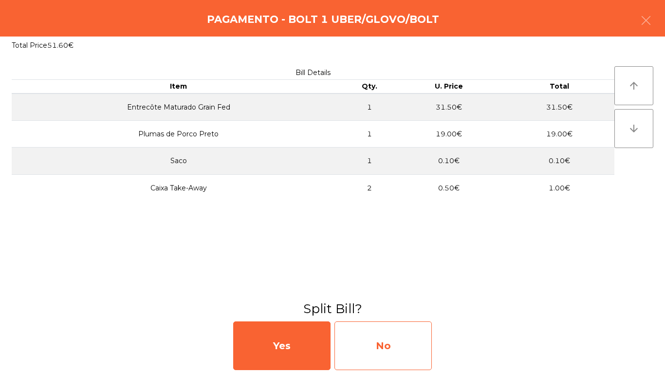
click at [372, 349] on div "No" at bounding box center [382, 345] width 97 height 49
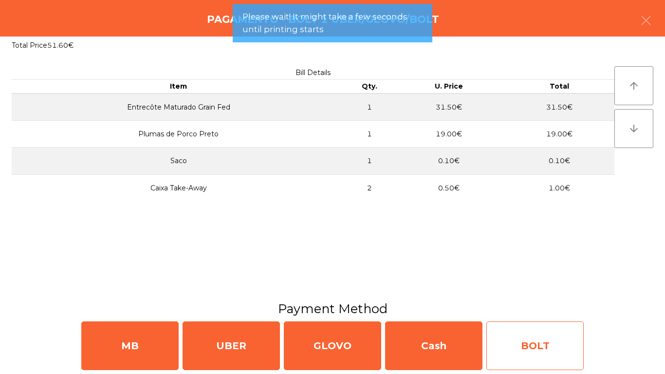
click at [504, 350] on div "BOLT" at bounding box center [534, 345] width 97 height 49
select select "**"
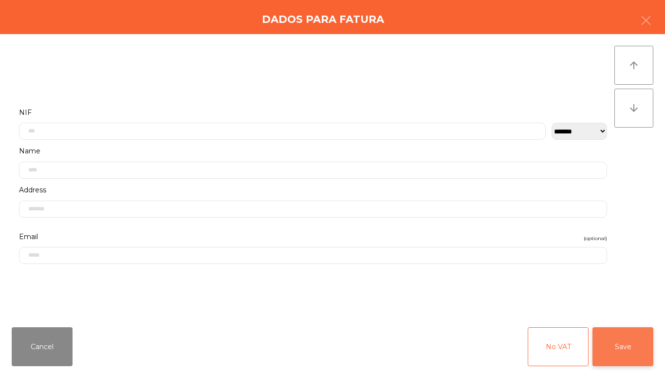
click at [629, 353] on button "Save" at bounding box center [622, 346] width 61 height 39
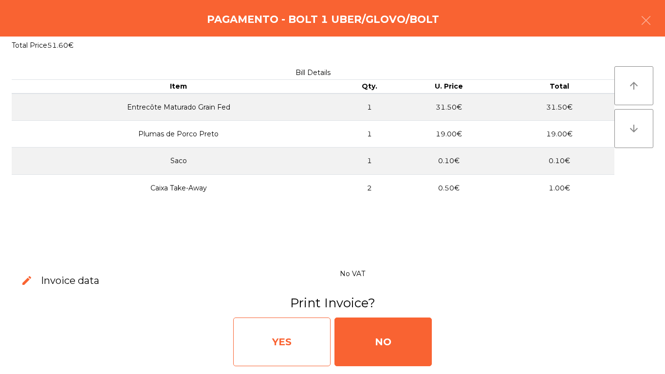
click at [274, 343] on div "YES" at bounding box center [281, 341] width 97 height 49
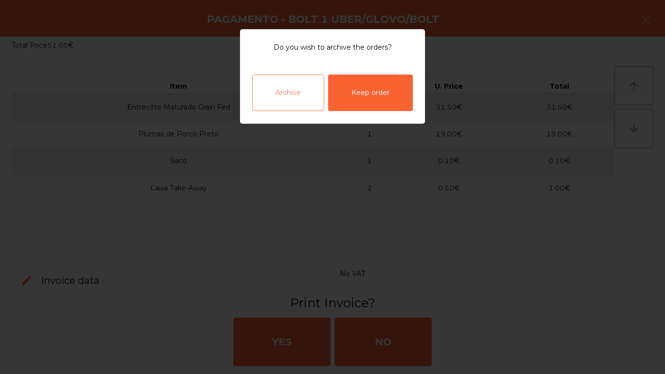
click at [277, 99] on div "Archive" at bounding box center [288, 92] width 72 height 36
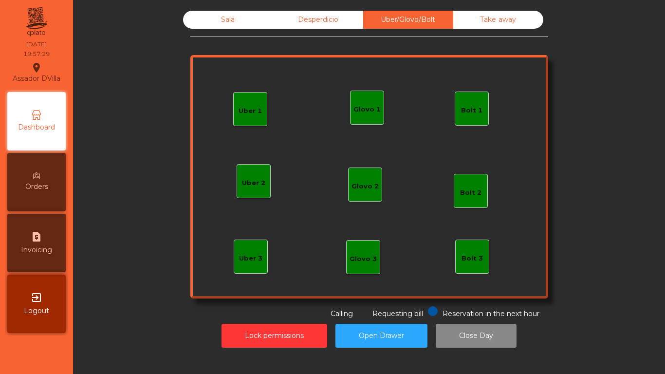
click at [215, 21] on div "Sala" at bounding box center [228, 20] width 90 height 18
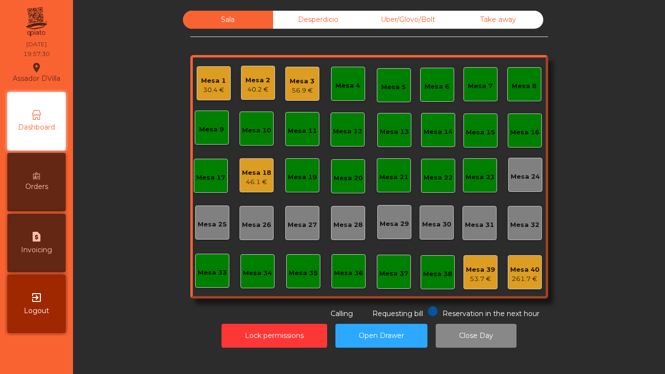
click at [201, 86] on div "30.4 €" at bounding box center [213, 90] width 25 height 10
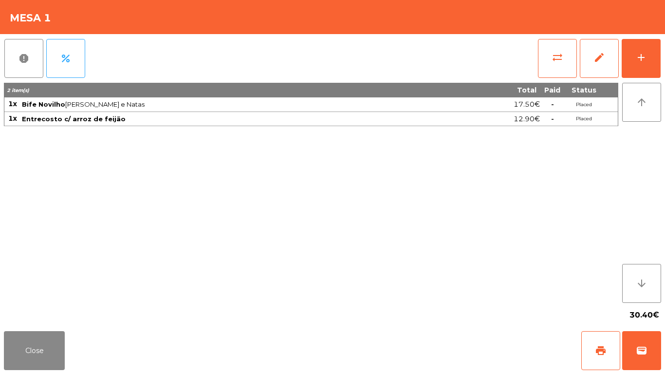
click at [664, 63] on div "report percent sync_alt edit add 2 item(s) Total Paid Status 1x Bife Novilho Mé…" at bounding box center [332, 180] width 665 height 293
click at [647, 57] on button "add" at bounding box center [640, 58] width 39 height 39
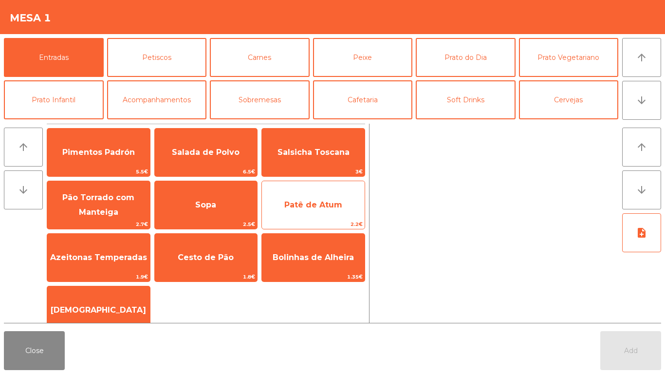
click at [308, 206] on span "Patê de Atum" at bounding box center [313, 204] width 58 height 9
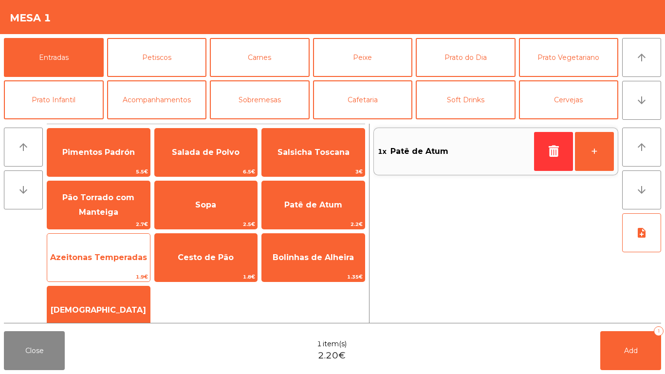
click at [76, 255] on span "Azeitonas Temperadas" at bounding box center [98, 257] width 97 height 9
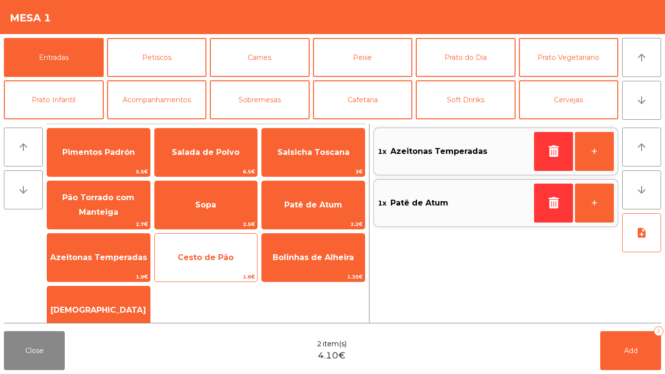
click at [212, 261] on span "Cesto de Pão" at bounding box center [206, 257] width 56 height 9
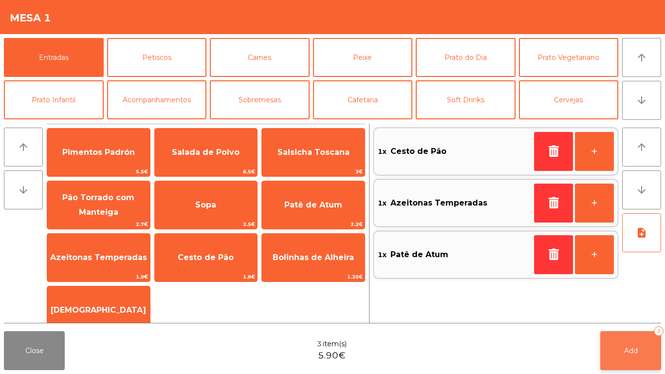
click at [639, 361] on button "Add 3" at bounding box center [630, 350] width 61 height 39
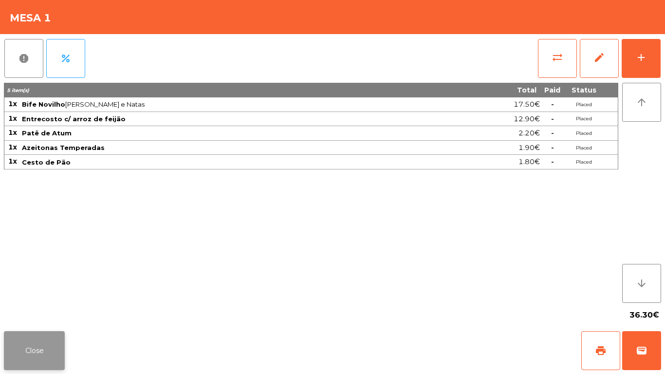
click at [31, 358] on button "Close" at bounding box center [34, 350] width 61 height 39
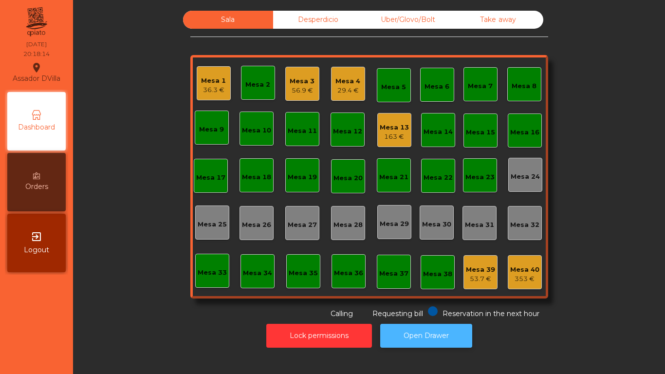
click at [436, 346] on button "Open Drawer" at bounding box center [426, 336] width 92 height 24
click at [434, 339] on button "Open Drawer" at bounding box center [426, 336] width 92 height 24
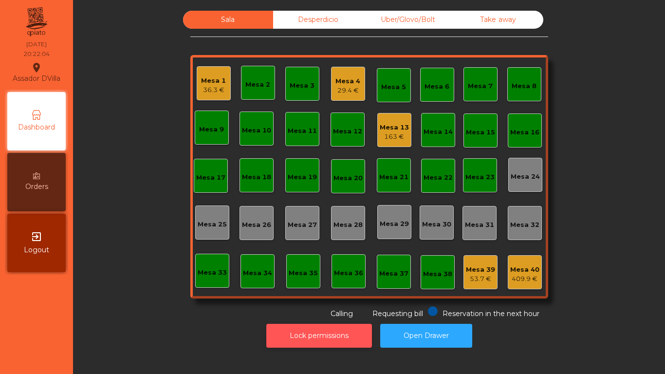
click at [287, 335] on button "Lock permissions" at bounding box center [319, 336] width 106 height 24
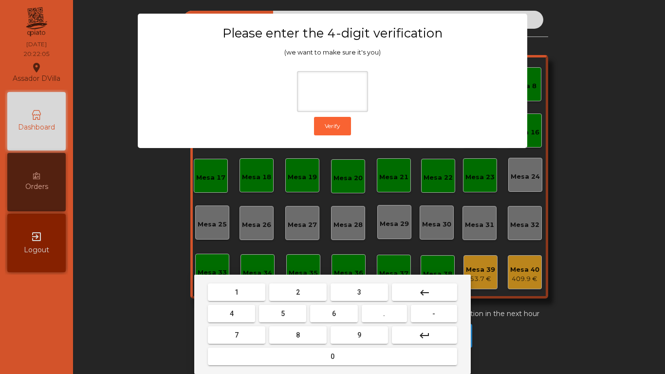
drag, startPoint x: 288, startPoint y: 297, endPoint x: 244, endPoint y: 307, distance: 44.8
click at [289, 297] on button "2" at bounding box center [297, 292] width 57 height 18
drag, startPoint x: 248, startPoint y: 313, endPoint x: 347, endPoint y: 318, distance: 99.4
click at [250, 314] on button "4" at bounding box center [231, 314] width 47 height 18
drag, startPoint x: 353, startPoint y: 316, endPoint x: 355, endPoint y: 327, distance: 10.9
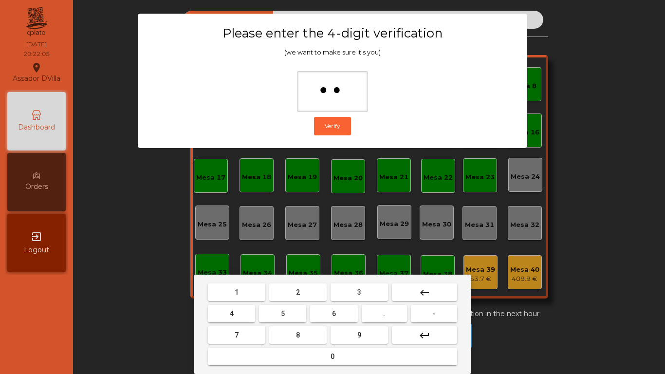
click at [353, 317] on button "6" at bounding box center [333, 314] width 47 height 18
drag, startPoint x: 356, startPoint y: 328, endPoint x: 290, endPoint y: 291, distance: 75.6
click at [356, 328] on button "9" at bounding box center [358, 335] width 57 height 18
type input "****"
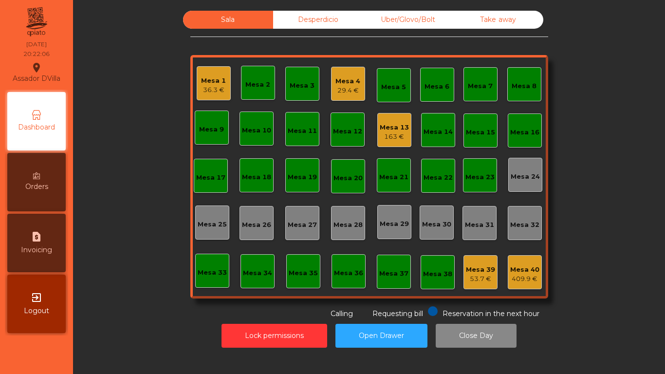
click at [28, 240] on div "request_page Invoicing" at bounding box center [36, 243] width 58 height 58
select select "*"
select select "****"
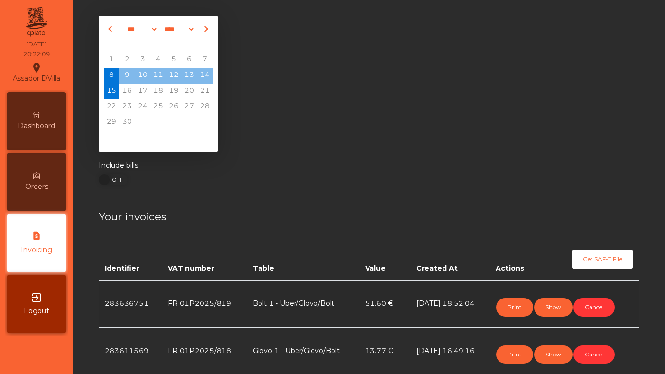
click at [52, 116] on div "Dashboard" at bounding box center [36, 121] width 58 height 58
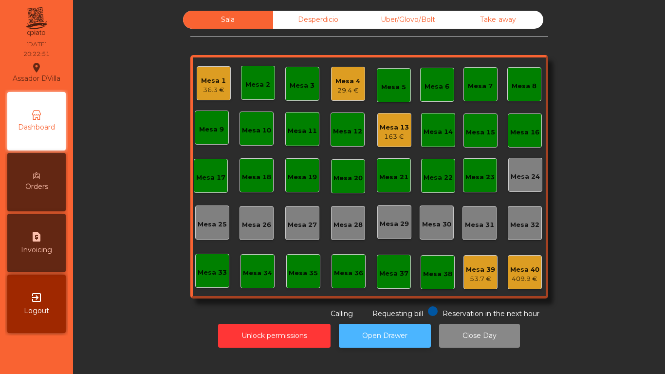
click at [379, 339] on button "Open Drawer" at bounding box center [385, 336] width 92 height 24
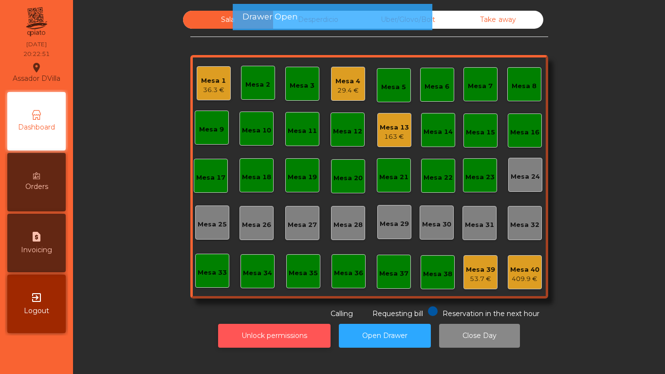
click at [240, 329] on button "Unlock permissions" at bounding box center [274, 336] width 112 height 24
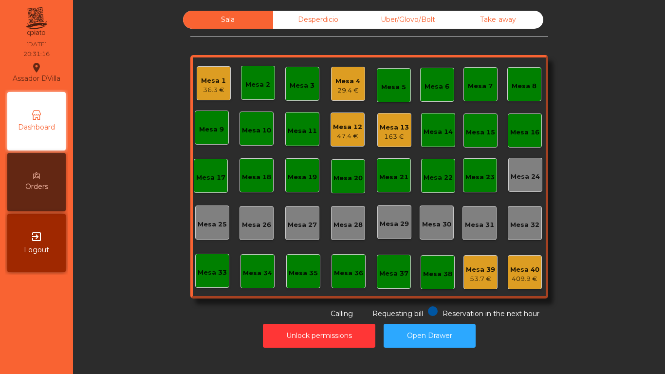
click at [219, 79] on div "Mesa 1" at bounding box center [213, 81] width 25 height 10
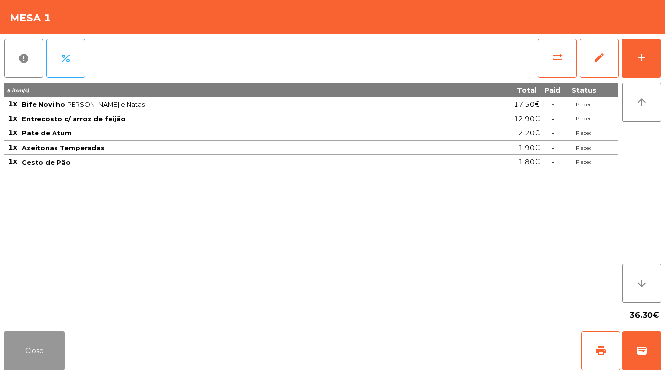
drag, startPoint x: 39, startPoint y: 341, endPoint x: 300, endPoint y: 220, distance: 287.0
click at [39, 340] on button "Close" at bounding box center [34, 350] width 61 height 39
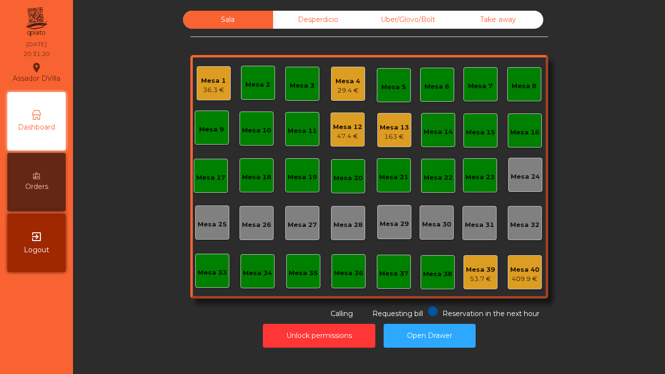
click at [346, 84] on div "Mesa 4" at bounding box center [347, 81] width 25 height 10
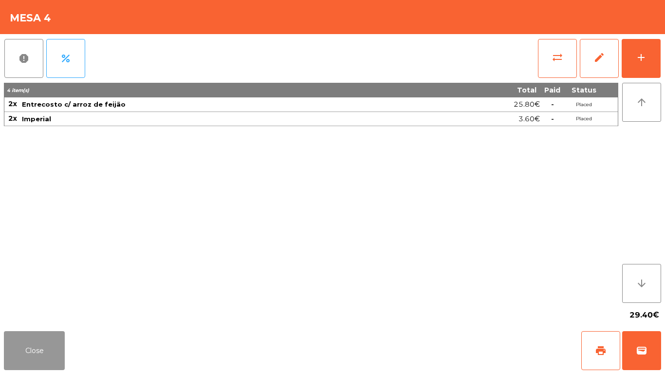
drag, startPoint x: 10, startPoint y: 360, endPoint x: 88, endPoint y: 310, distance: 92.6
click at [34, 342] on button "Close" at bounding box center [34, 350] width 61 height 39
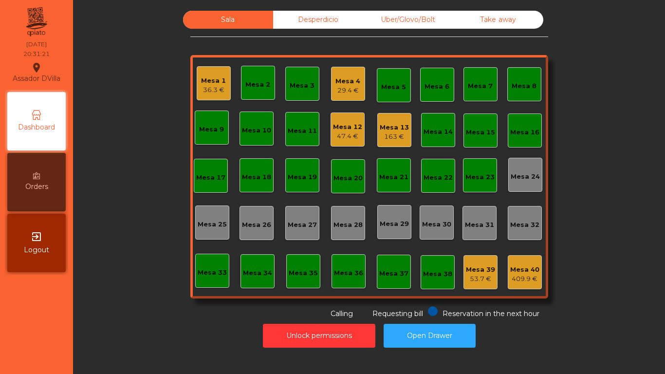
click at [333, 134] on div "47.4 €" at bounding box center [347, 136] width 29 height 10
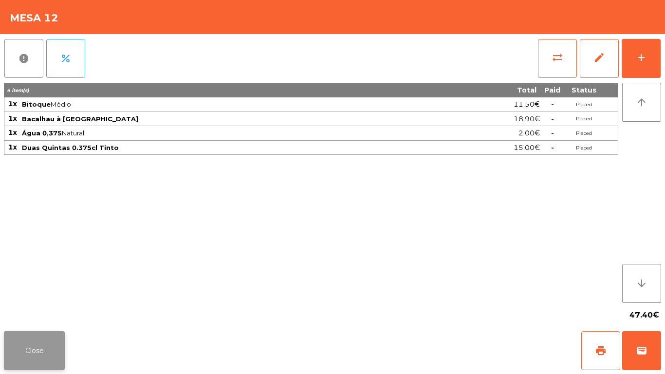
click at [46, 345] on button "Close" at bounding box center [34, 350] width 61 height 39
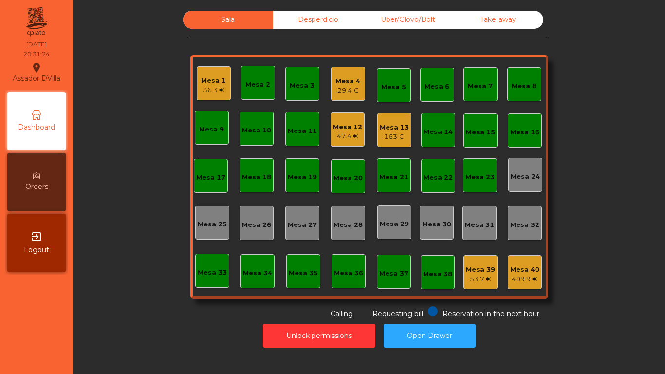
click at [388, 124] on div "Mesa 13" at bounding box center [394, 128] width 29 height 10
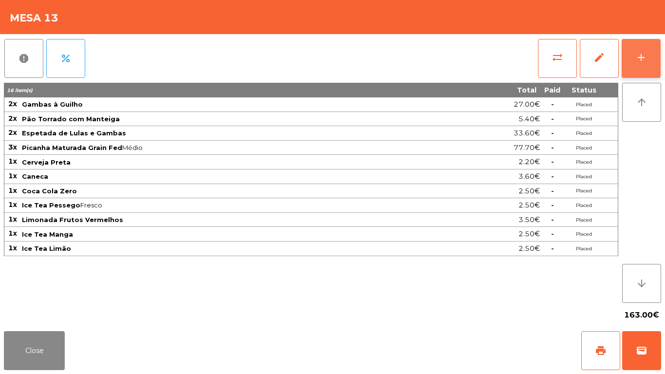
click at [641, 52] on div "add" at bounding box center [641, 58] width 12 height 12
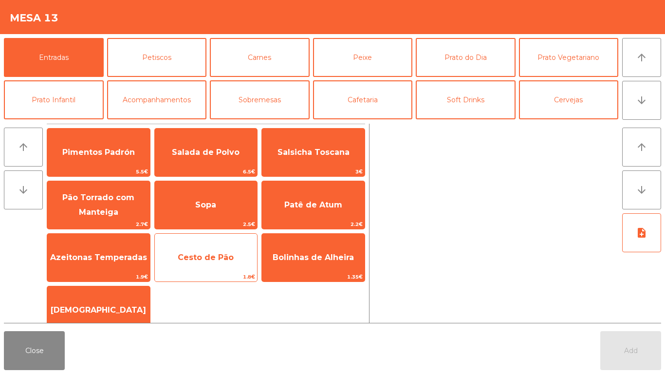
click at [207, 273] on span "1.8€" at bounding box center [206, 276] width 103 height 9
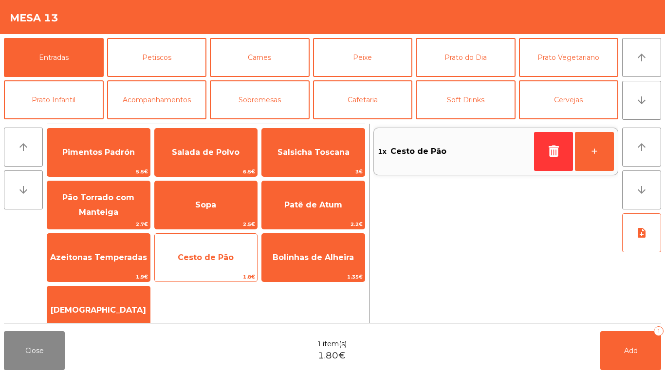
click at [206, 272] on div "Cesto de Pão 1.8€" at bounding box center [206, 257] width 104 height 49
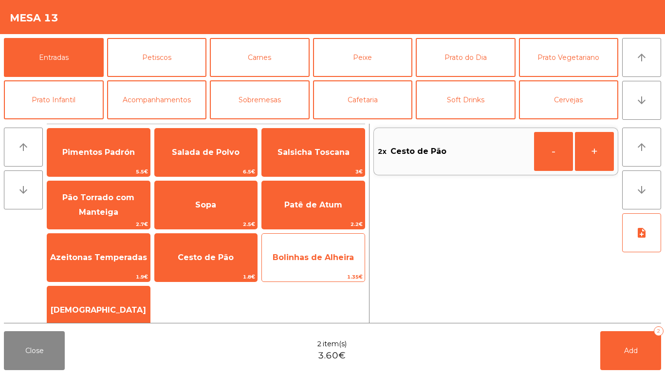
drag, startPoint x: 275, startPoint y: 221, endPoint x: 304, endPoint y: 238, distance: 33.6
click at [276, 221] on span "2.2€" at bounding box center [313, 223] width 103 height 9
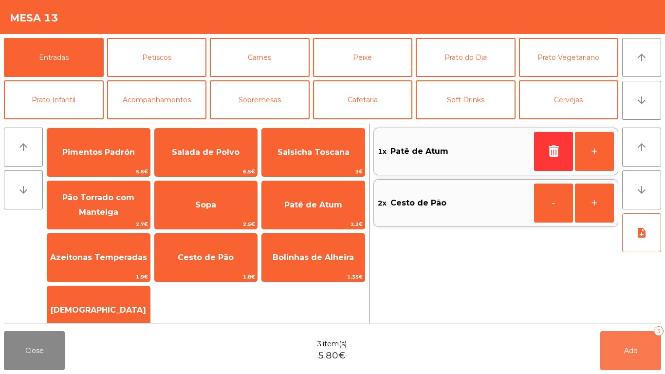
click at [618, 356] on button "Add 3" at bounding box center [630, 350] width 61 height 39
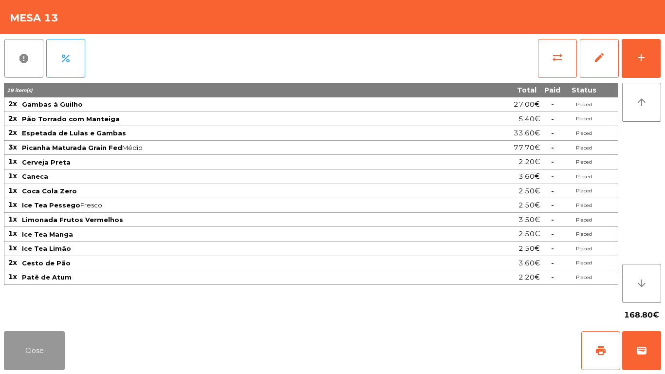
click at [7, 334] on button "Close" at bounding box center [34, 350] width 61 height 39
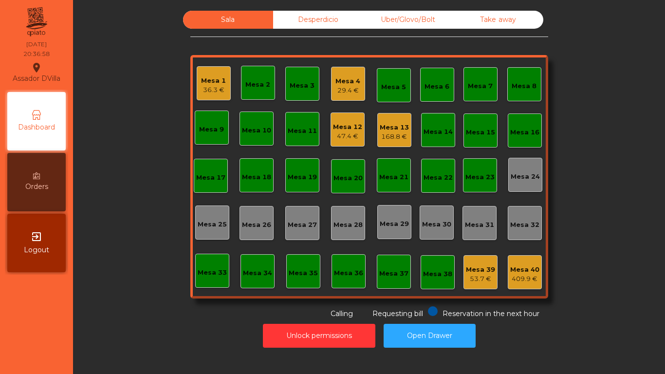
click at [357, 135] on div "47.4 €" at bounding box center [347, 136] width 29 height 10
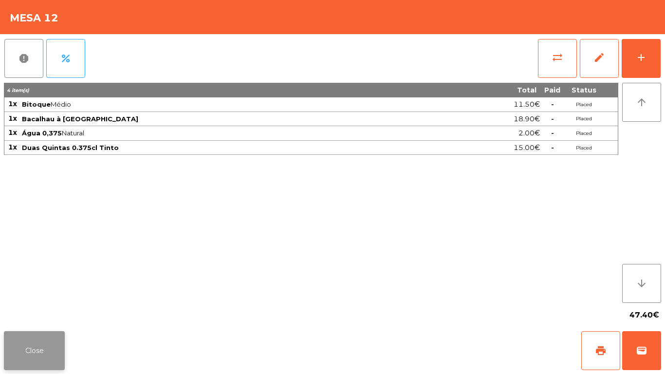
click at [22, 350] on button "Close" at bounding box center [34, 350] width 61 height 39
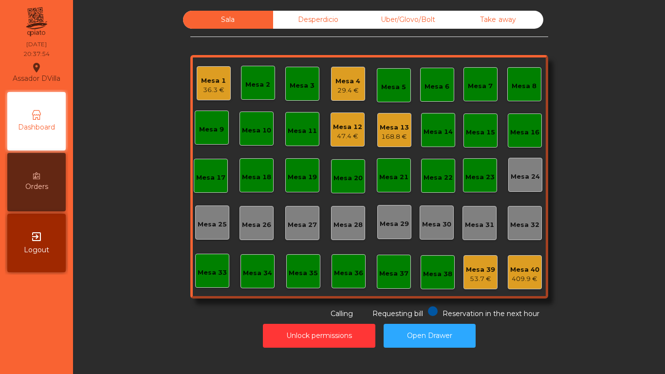
click at [341, 128] on div "Mesa 12" at bounding box center [347, 127] width 29 height 10
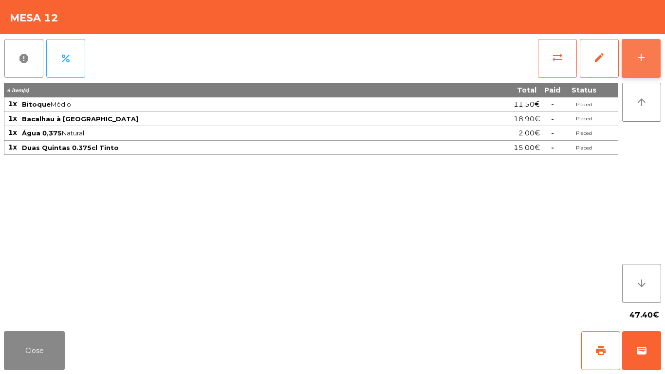
click at [642, 61] on div "add" at bounding box center [641, 58] width 12 height 12
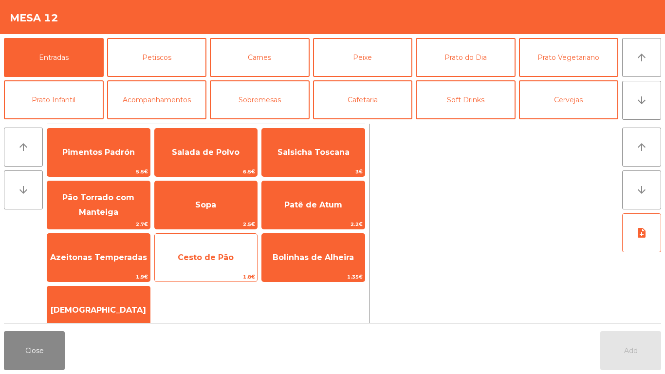
click at [210, 263] on span "Cesto de Pão" at bounding box center [206, 257] width 103 height 26
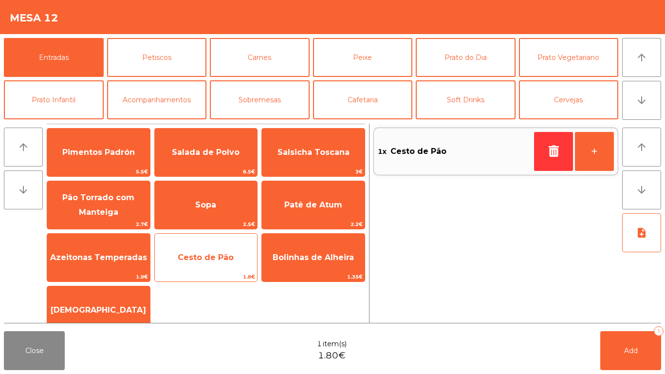
click at [204, 254] on span "Cesto de Pão" at bounding box center [206, 257] width 56 height 9
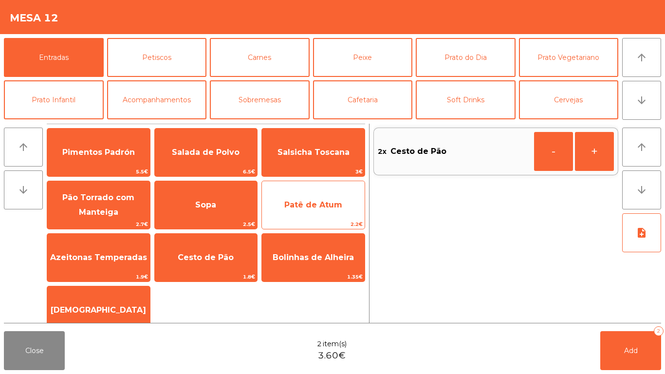
click at [316, 205] on span "Patê de Atum" at bounding box center [313, 204] width 58 height 9
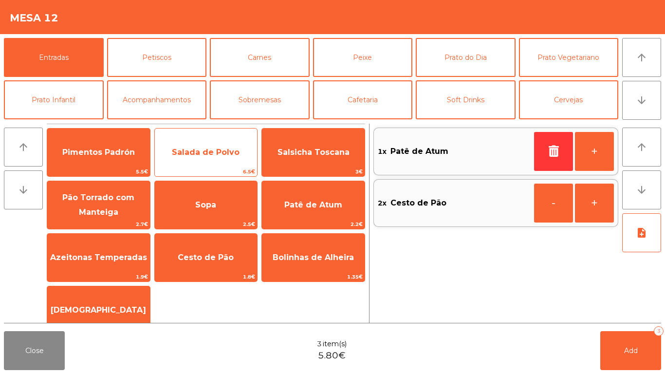
click at [198, 136] on div "Salada de Polvo 6.5€" at bounding box center [206, 152] width 104 height 49
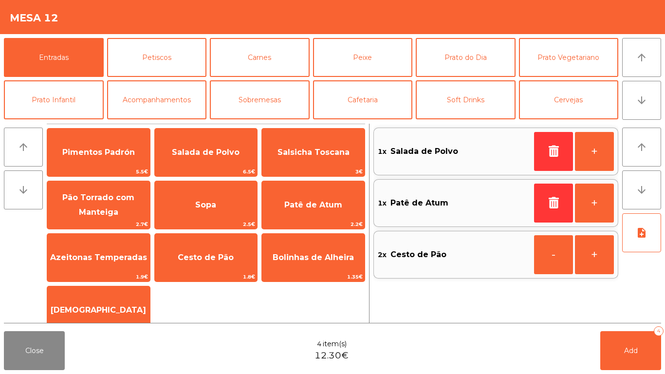
click at [463, 356] on div "Close 4 item(s) 12.30€ Add 4" at bounding box center [332, 350] width 665 height 47
click at [518, 360] on div "Close 4 item(s) 12.30€ Add 4" at bounding box center [332, 350] width 665 height 47
click at [519, 361] on div "Close 4 item(s) 12.30€ Add 4" at bounding box center [332, 350] width 665 height 47
click at [519, 362] on div "Close 4 item(s) 12.30€ Add 4" at bounding box center [332, 350] width 665 height 47
click at [516, 361] on div "Close 4 item(s) 12.30€ Add 4" at bounding box center [332, 350] width 665 height 47
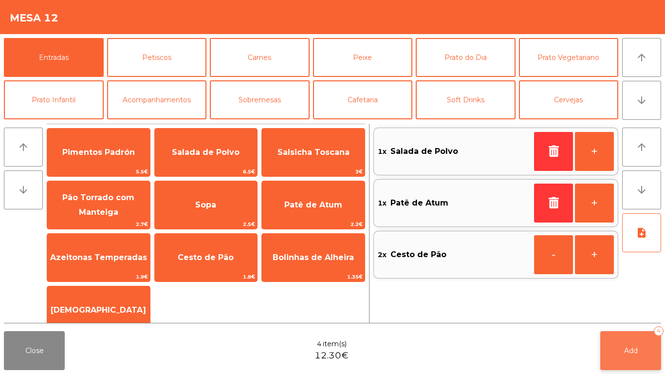
click at [640, 364] on button "Add 4" at bounding box center [630, 350] width 61 height 39
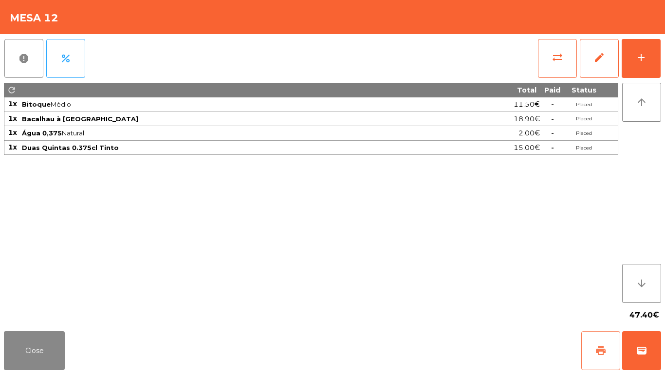
click at [619, 362] on button "print" at bounding box center [600, 350] width 39 height 39
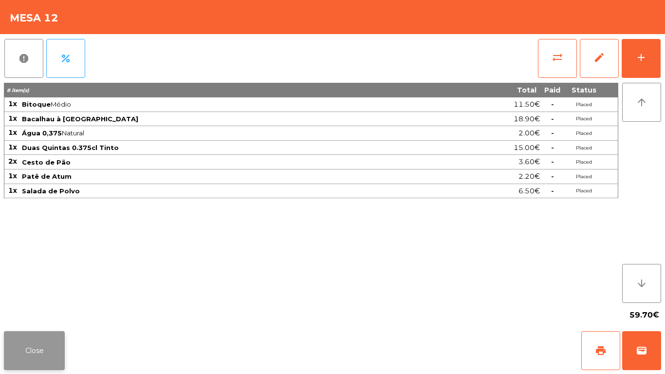
click at [10, 355] on button "Close" at bounding box center [34, 350] width 61 height 39
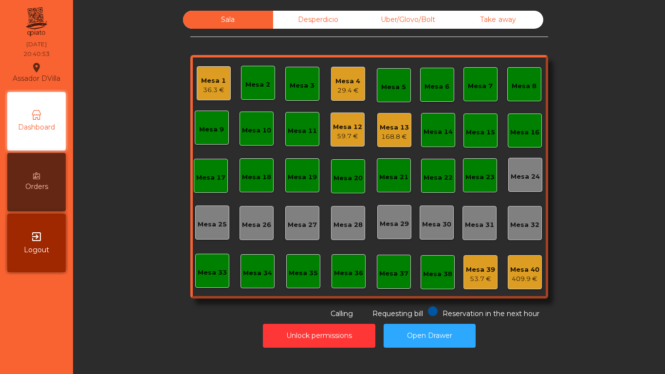
click at [216, 73] on div "Mesa 1 36.3 €" at bounding box center [213, 83] width 25 height 23
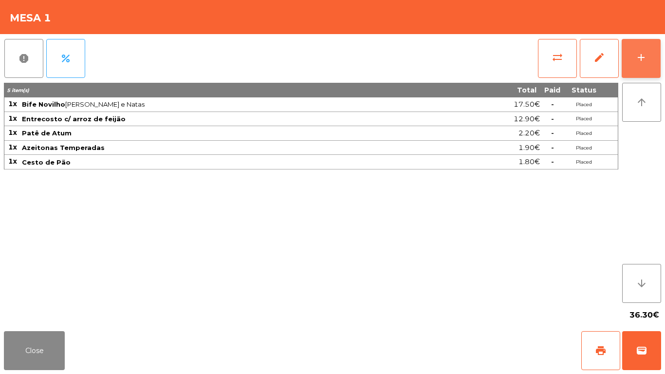
click at [645, 51] on button "add" at bounding box center [640, 58] width 39 height 39
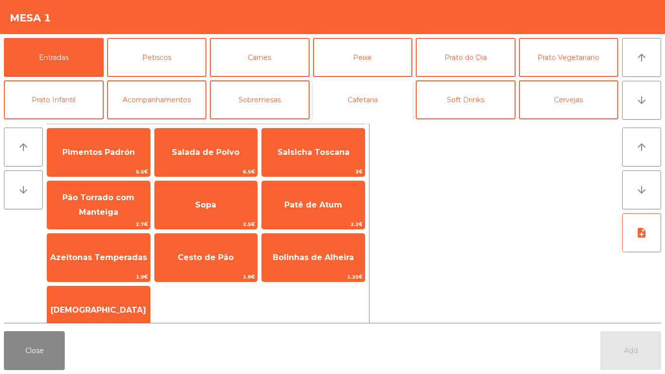
click at [320, 98] on button "Cafetaria" at bounding box center [363, 99] width 100 height 39
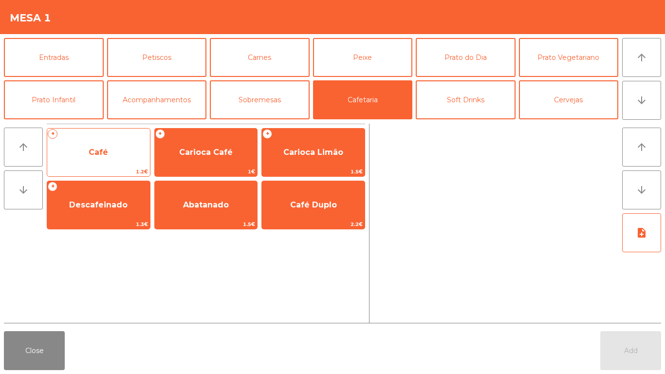
click at [129, 159] on span "Café" at bounding box center [98, 152] width 103 height 26
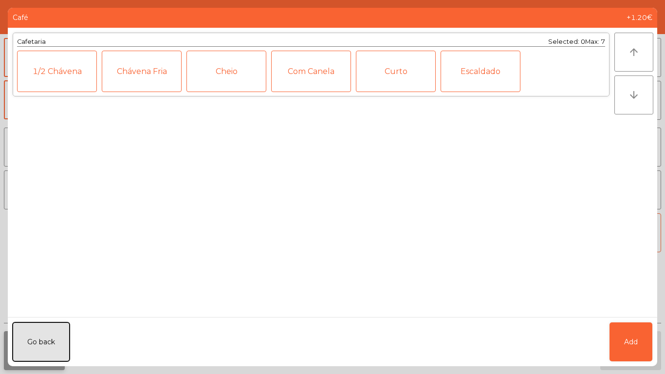
click at [36, 349] on button "Go back" at bounding box center [41, 341] width 57 height 39
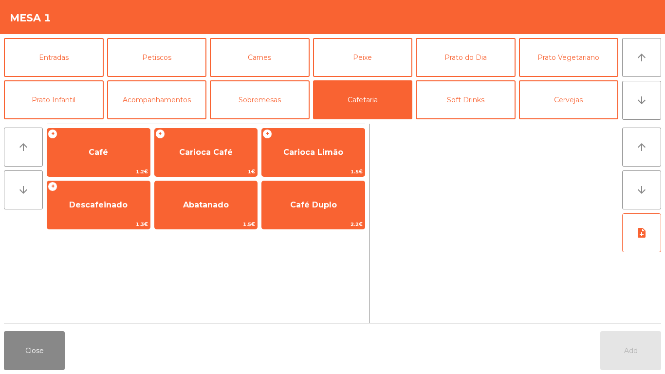
scroll to position [85, 0]
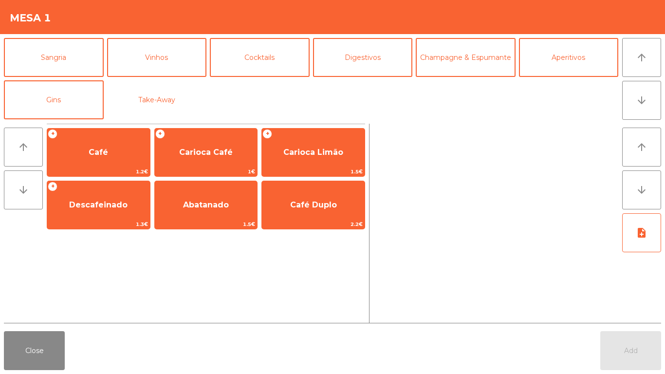
drag, startPoint x: 183, startPoint y: 100, endPoint x: 177, endPoint y: 128, distance: 28.3
click at [183, 100] on button "Take-Away" at bounding box center [157, 99] width 100 height 39
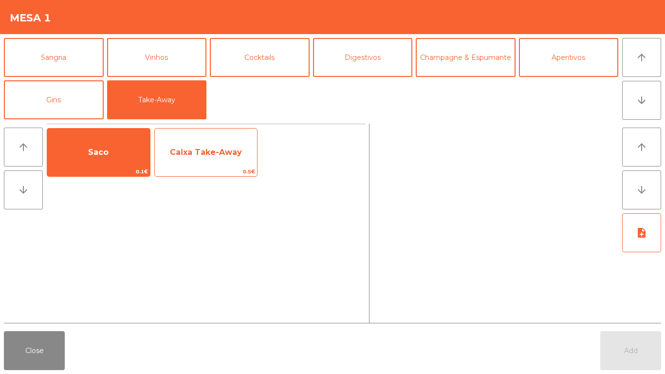
click at [155, 161] on span "Caixa Take-Away" at bounding box center [206, 152] width 103 height 26
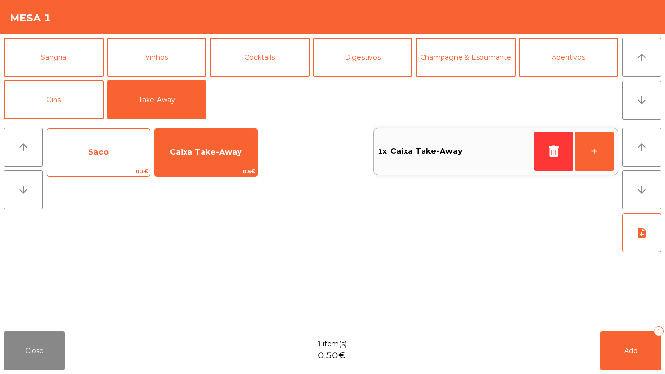
click at [99, 160] on span "Saco" at bounding box center [98, 152] width 103 height 26
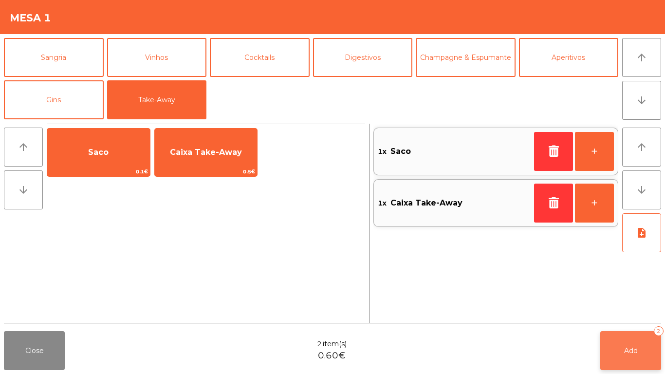
click at [622, 334] on button "Add 2" at bounding box center [630, 350] width 61 height 39
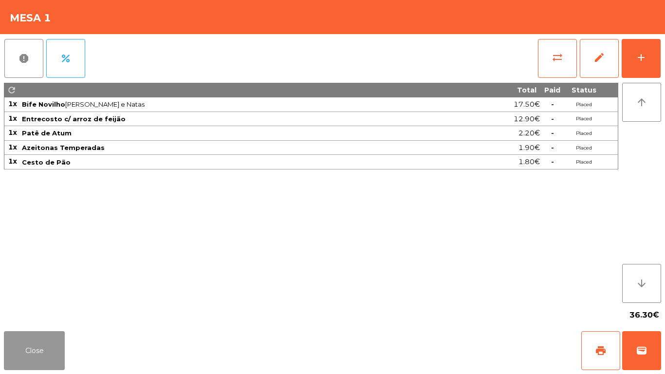
click at [55, 368] on button "Close" at bounding box center [34, 350] width 61 height 39
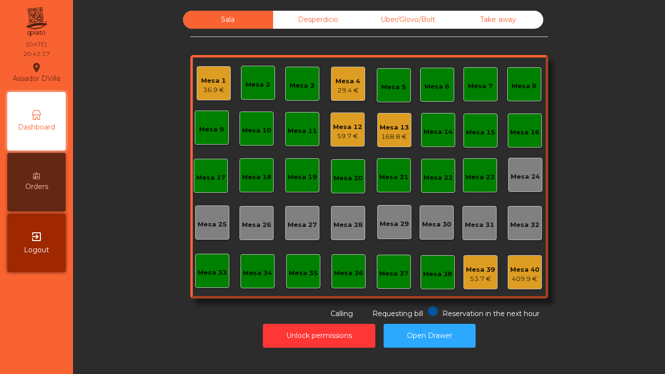
click at [347, 86] on div "29.4 €" at bounding box center [347, 91] width 25 height 10
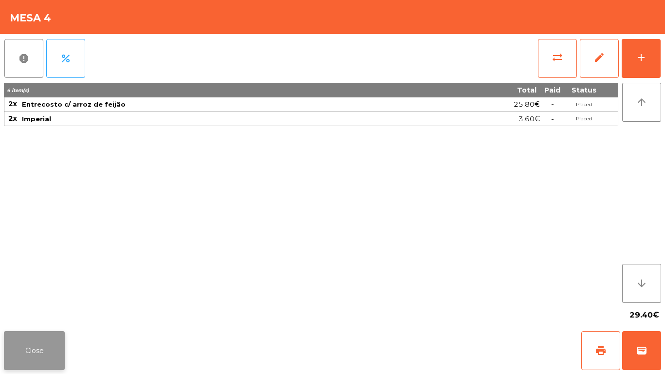
click at [22, 365] on button "Close" at bounding box center [34, 350] width 61 height 39
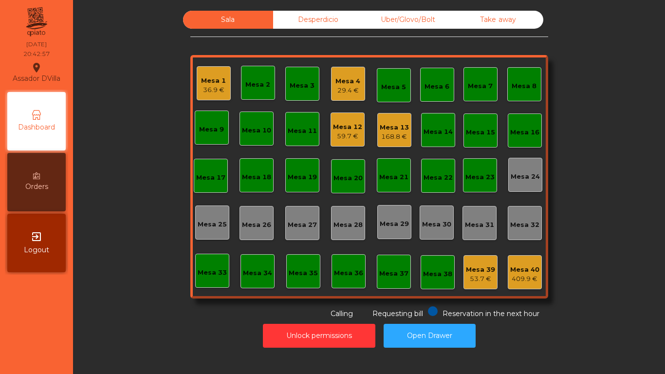
click at [400, 127] on div "Mesa 13" at bounding box center [394, 128] width 29 height 10
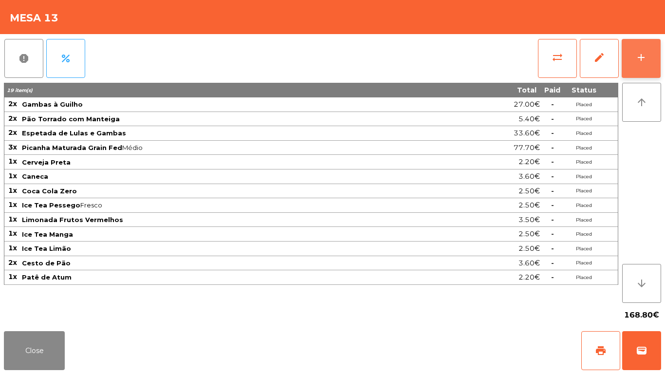
click at [647, 60] on button "add" at bounding box center [640, 58] width 39 height 39
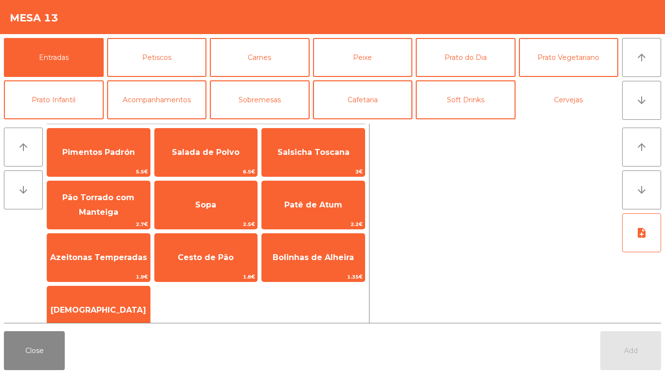
drag, startPoint x: 579, startPoint y: 96, endPoint x: 366, endPoint y: 99, distance: 212.2
click at [579, 96] on button "Cervejas" at bounding box center [569, 99] width 100 height 39
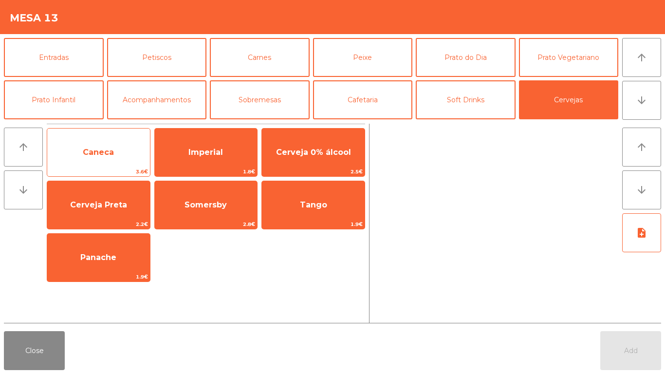
click at [114, 146] on span "Caneca" at bounding box center [98, 152] width 103 height 26
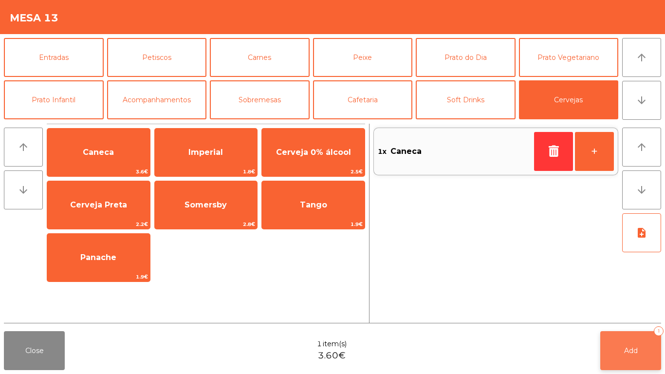
click at [633, 362] on button "Add 1" at bounding box center [630, 350] width 61 height 39
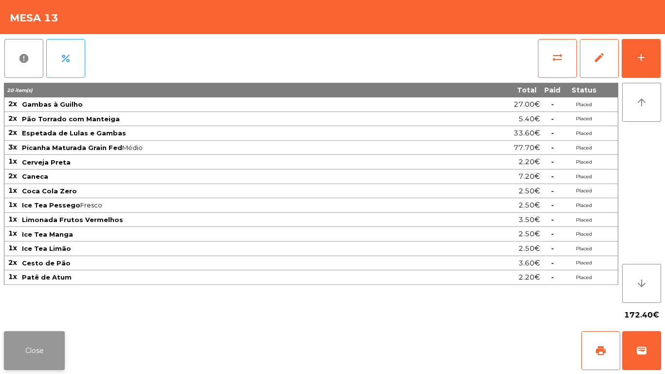
click at [41, 344] on button "Close" at bounding box center [34, 350] width 61 height 39
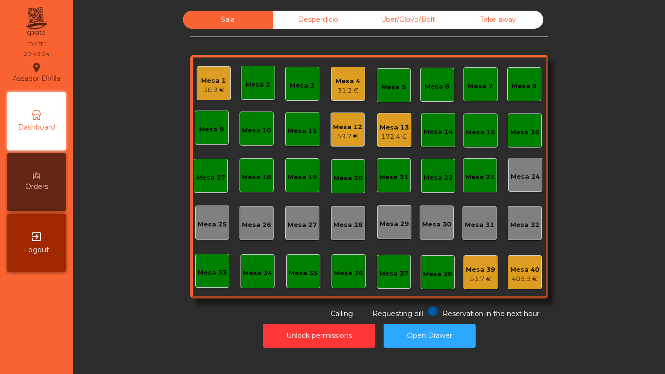
click at [342, 80] on div "Mesa 4" at bounding box center [347, 81] width 25 height 10
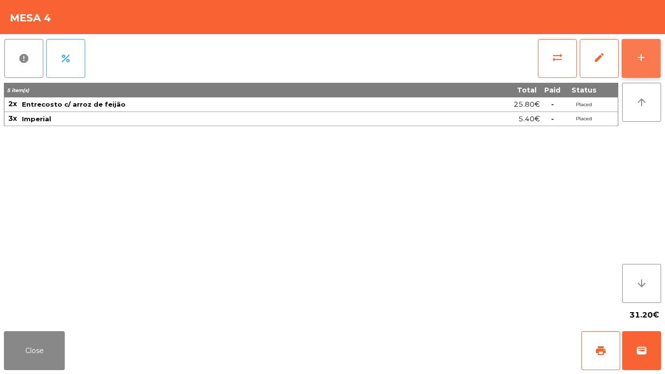
click at [655, 54] on button "add" at bounding box center [640, 58] width 39 height 39
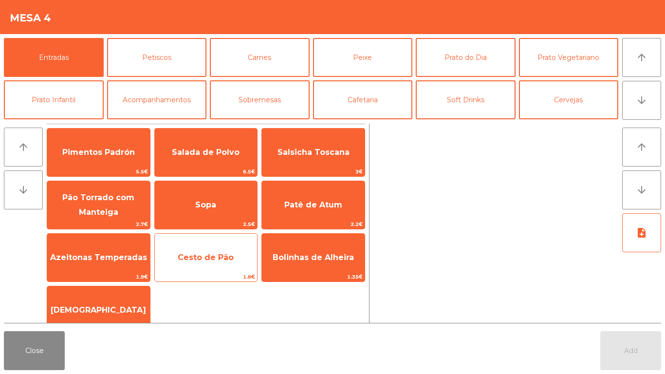
click at [215, 255] on span "Cesto de Pão" at bounding box center [206, 257] width 56 height 9
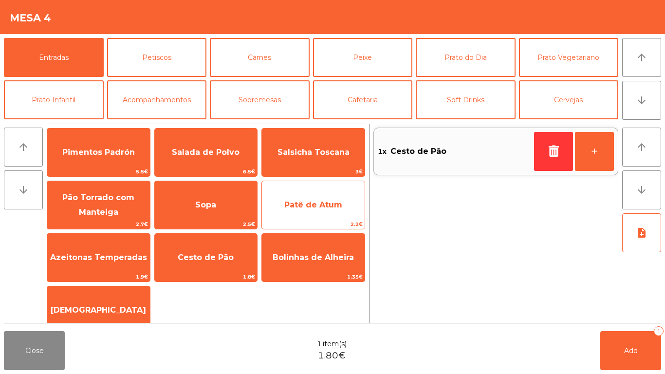
click at [331, 205] on span "Patê de Atum" at bounding box center [313, 204] width 58 height 9
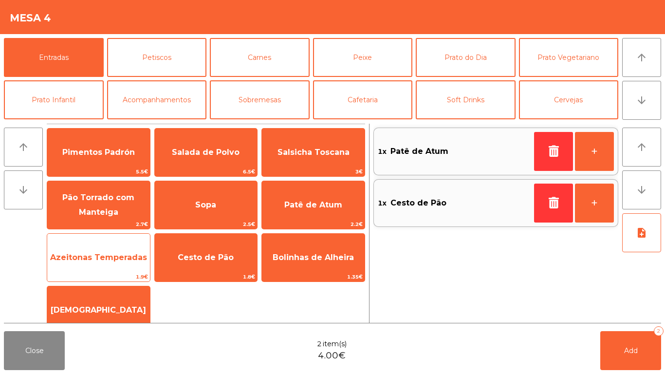
click at [101, 261] on span "Azeitonas Temperadas" at bounding box center [98, 257] width 97 height 9
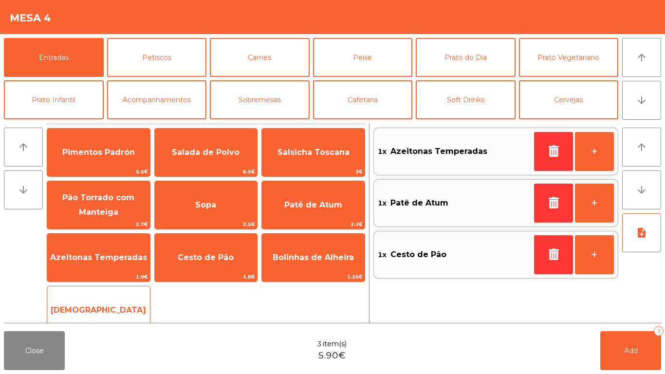
click at [110, 310] on span "[DEMOGRAPHIC_DATA]" at bounding box center [98, 309] width 95 height 9
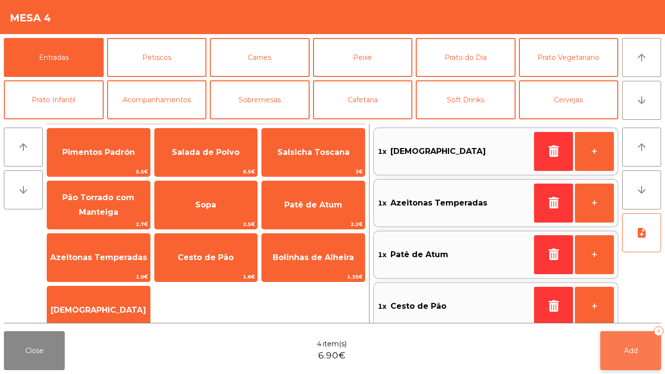
click at [632, 356] on button "Add 4" at bounding box center [630, 350] width 61 height 39
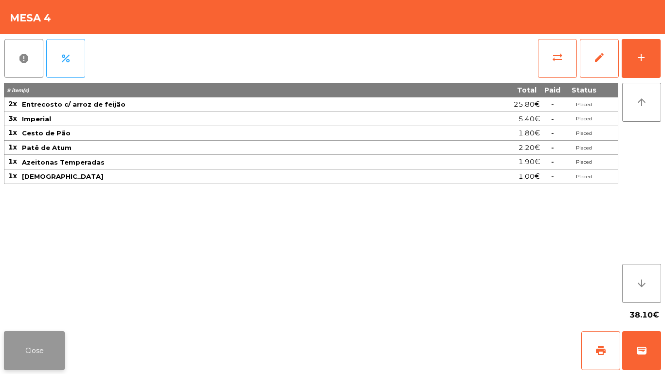
click at [19, 334] on button "Close" at bounding box center [34, 350] width 61 height 39
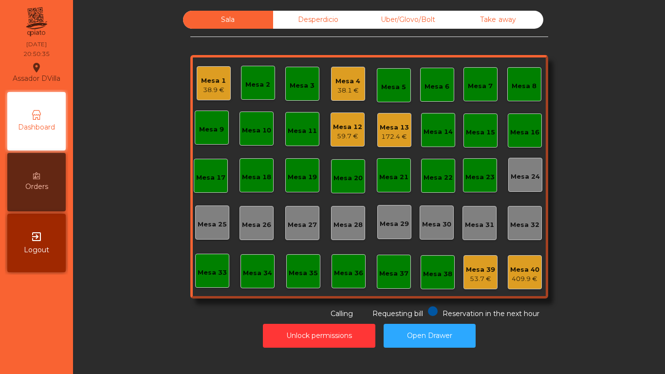
click at [395, 123] on div "Mesa 13" at bounding box center [394, 128] width 29 height 10
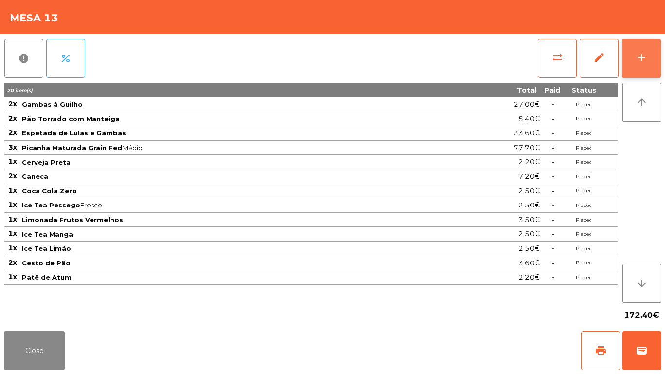
click at [658, 53] on button "add" at bounding box center [640, 58] width 39 height 39
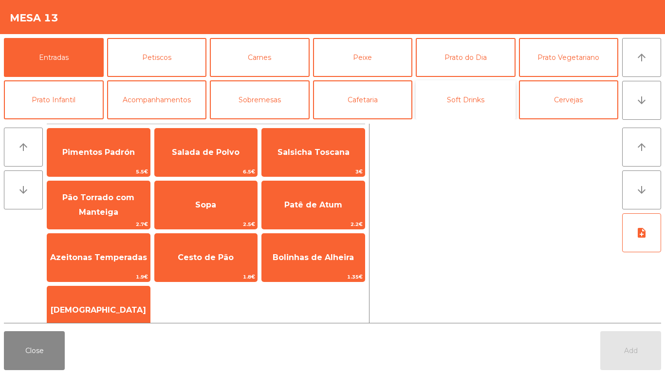
click at [488, 102] on button "Soft Drinks" at bounding box center [466, 99] width 100 height 39
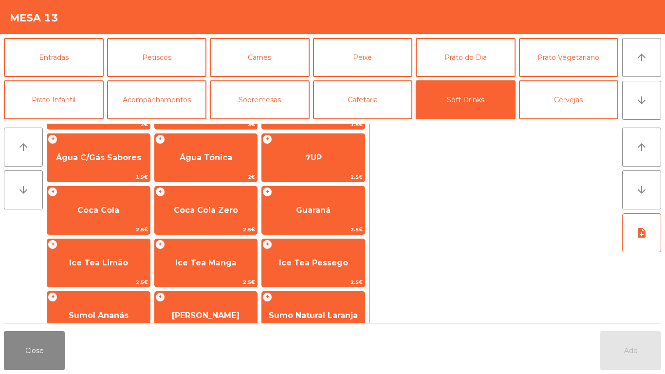
scroll to position [61, 0]
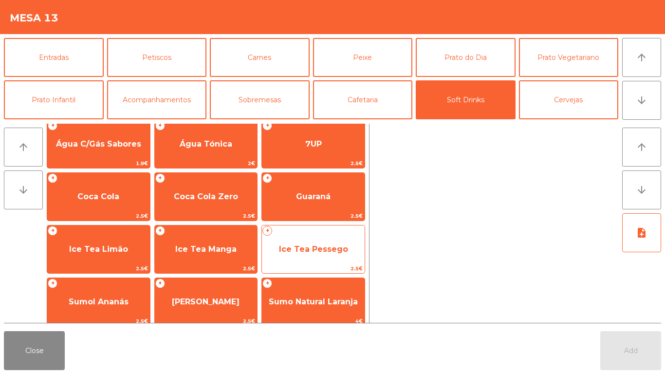
click at [328, 244] on span "Ice Tea Pessego" at bounding box center [313, 248] width 69 height 9
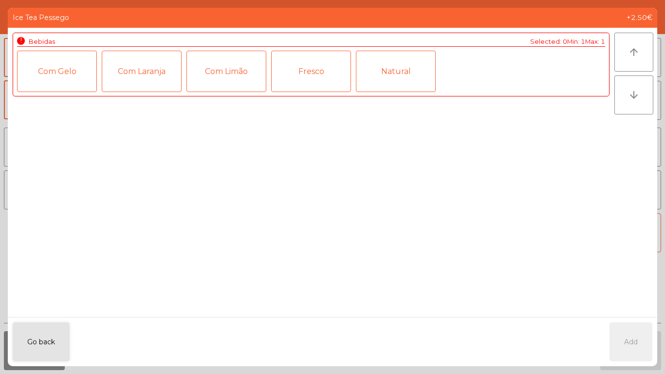
click at [327, 71] on div "Fresco" at bounding box center [311, 71] width 80 height 41
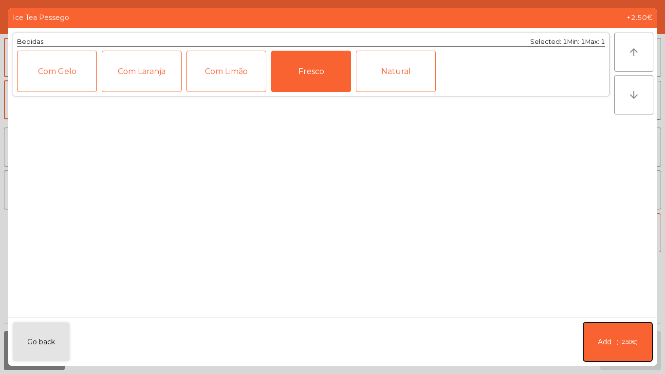
click at [652, 337] on button "Add (+2.50€)" at bounding box center [617, 341] width 69 height 39
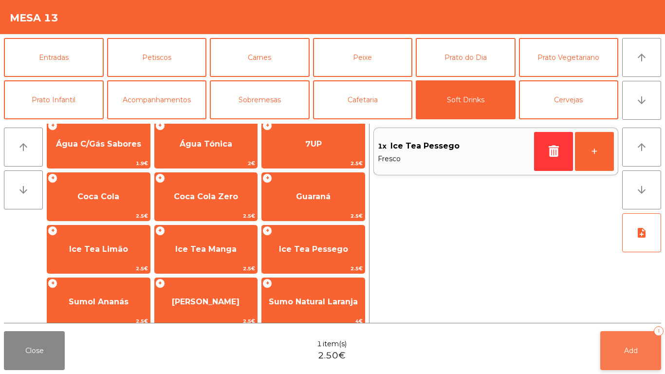
click at [620, 353] on button "Add 1" at bounding box center [630, 350] width 61 height 39
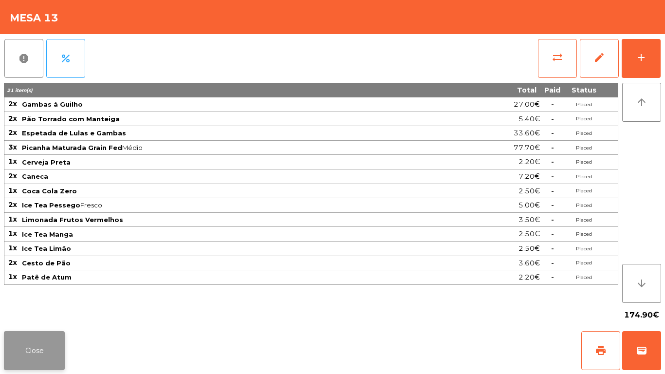
drag, startPoint x: 36, startPoint y: 354, endPoint x: 44, endPoint y: 338, distance: 17.6
click at [36, 353] on button "Close" at bounding box center [34, 350] width 61 height 39
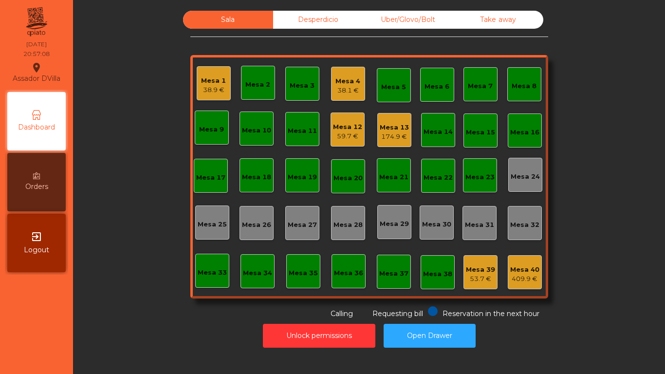
click at [385, 133] on div "174.9 €" at bounding box center [394, 137] width 29 height 10
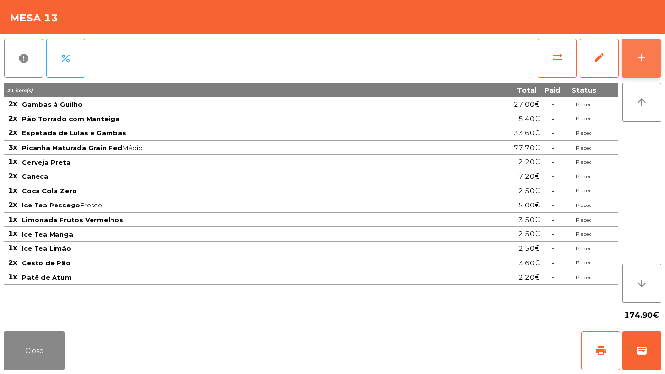
click at [633, 72] on button "add" at bounding box center [640, 58] width 39 height 39
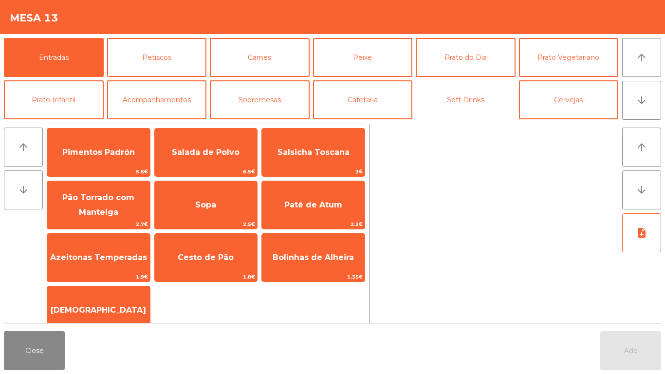
click at [474, 109] on button "Soft Drinks" at bounding box center [466, 99] width 100 height 39
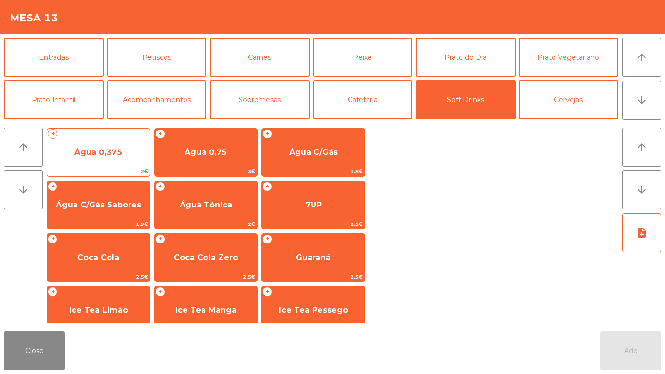
click at [129, 148] on span "Água 0,375" at bounding box center [98, 152] width 103 height 26
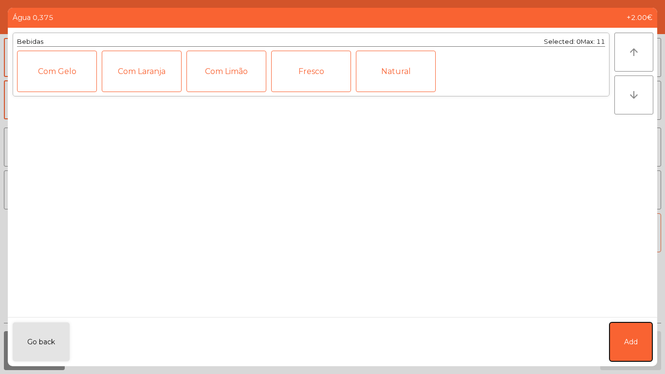
drag, startPoint x: 637, startPoint y: 342, endPoint x: 269, endPoint y: 140, distance: 419.5
click at [636, 341] on span "Add" at bounding box center [631, 342] width 14 height 10
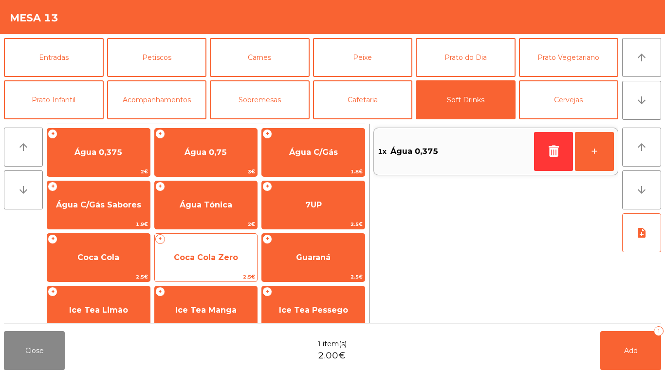
click at [195, 243] on div "+ Coca Cola Zero 2.5€" at bounding box center [206, 257] width 104 height 49
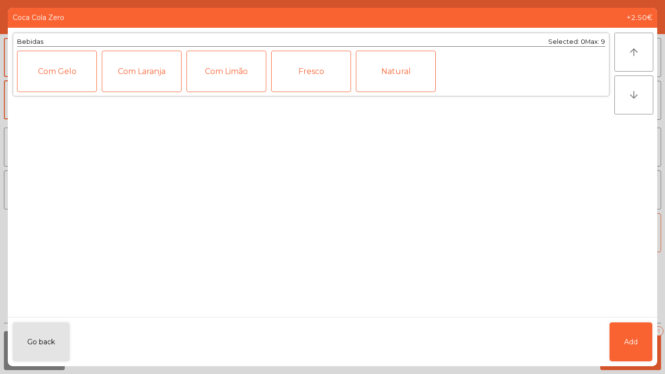
drag, startPoint x: 607, startPoint y: 345, endPoint x: 617, endPoint y: 346, distance: 10.2
click at [608, 346] on div "Go back Add" at bounding box center [332, 341] width 649 height 49
click at [617, 346] on button "Add" at bounding box center [630, 341] width 43 height 39
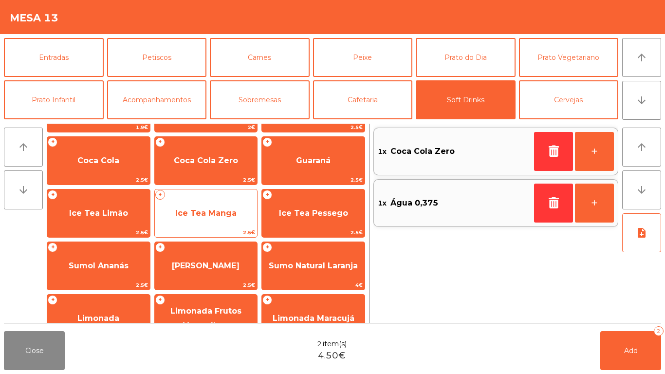
scroll to position [97, 0]
click at [227, 227] on span "2.5€" at bounding box center [206, 231] width 103 height 9
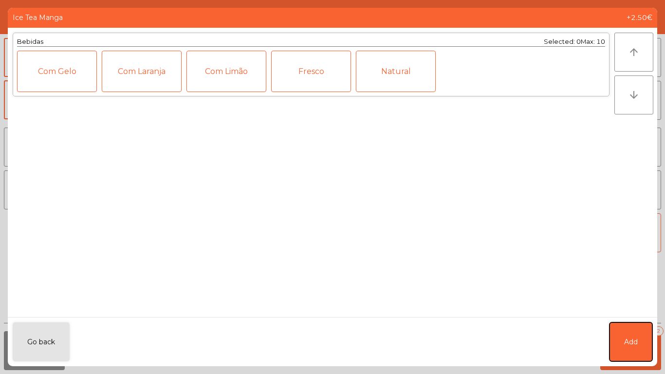
click at [637, 350] on button "Add" at bounding box center [630, 341] width 43 height 39
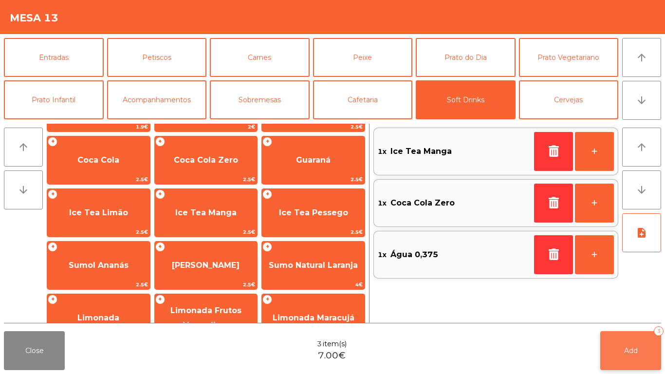
click at [634, 355] on button "Add 3" at bounding box center [630, 350] width 61 height 39
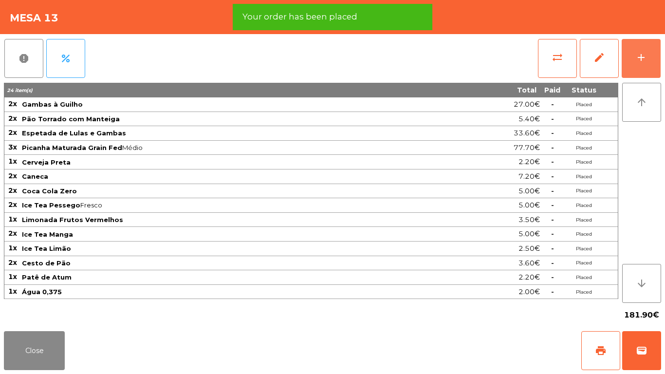
drag, startPoint x: 650, startPoint y: 61, endPoint x: 435, endPoint y: 42, distance: 216.0
click at [650, 61] on button "add" at bounding box center [640, 58] width 39 height 39
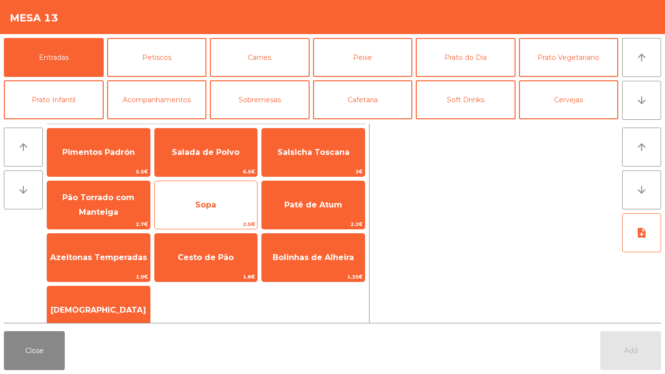
click at [225, 207] on span "Sopa" at bounding box center [206, 205] width 103 height 26
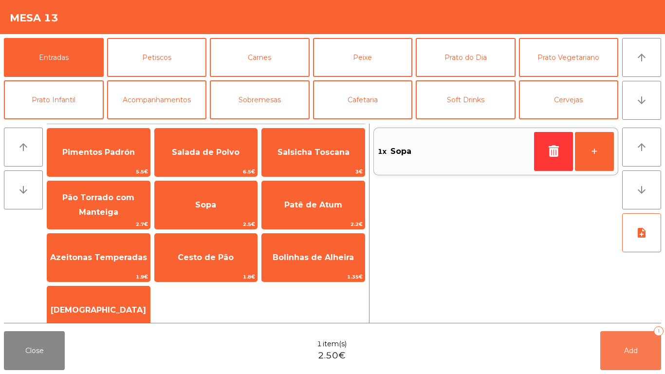
click at [643, 347] on button "Add 1" at bounding box center [630, 350] width 61 height 39
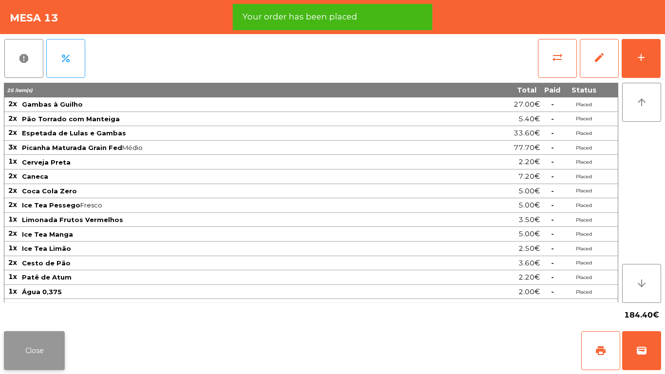
click at [8, 342] on button "Close" at bounding box center [34, 350] width 61 height 39
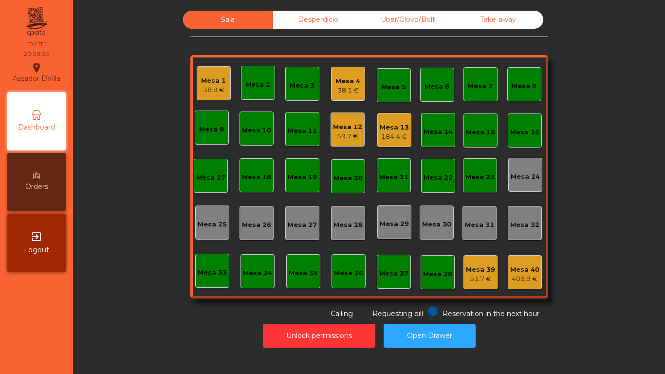
click at [526, 82] on div "Mesa 8" at bounding box center [523, 86] width 25 height 10
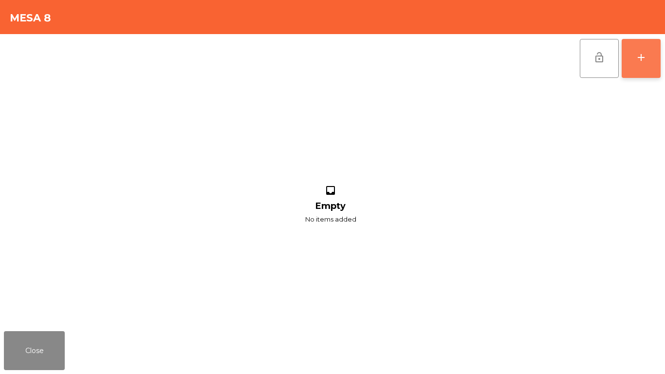
click at [648, 53] on button "add" at bounding box center [640, 58] width 39 height 39
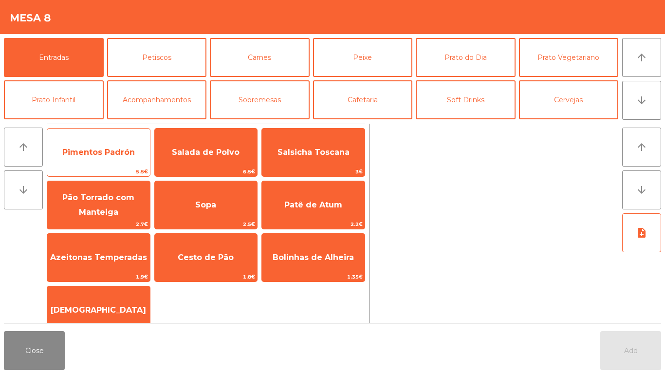
click at [131, 157] on span "Pimentos Padrón" at bounding box center [98, 152] width 103 height 26
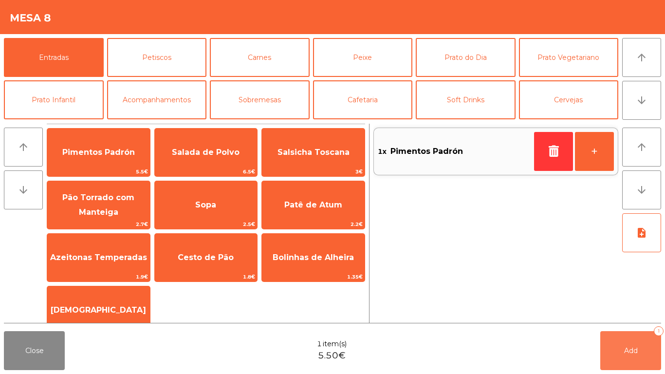
drag, startPoint x: 614, startPoint y: 364, endPoint x: 628, endPoint y: 236, distance: 128.2
click at [615, 357] on button "Add 1" at bounding box center [630, 350] width 61 height 39
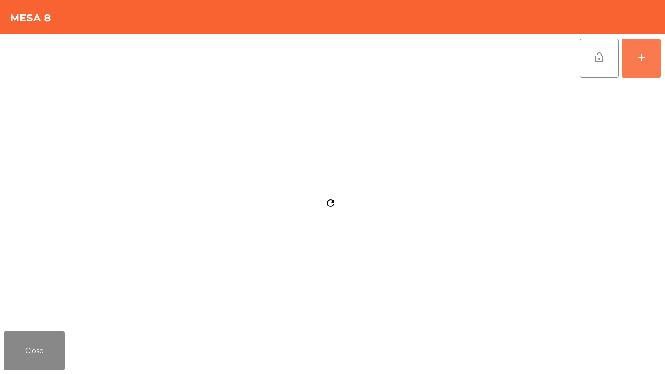
drag, startPoint x: 636, startPoint y: 65, endPoint x: 482, endPoint y: 67, distance: 153.8
click at [637, 65] on button "add" at bounding box center [640, 58] width 39 height 39
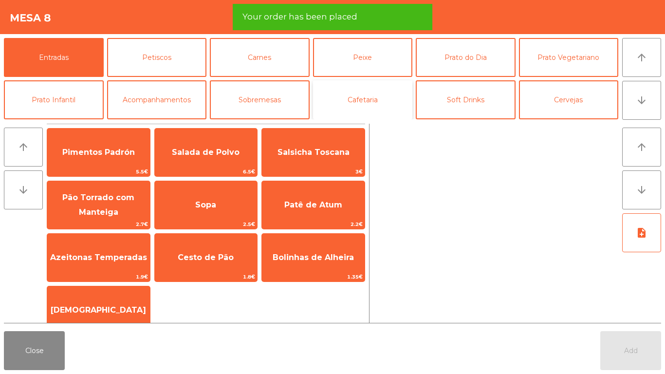
click at [349, 95] on button "Cafetaria" at bounding box center [363, 99] width 100 height 39
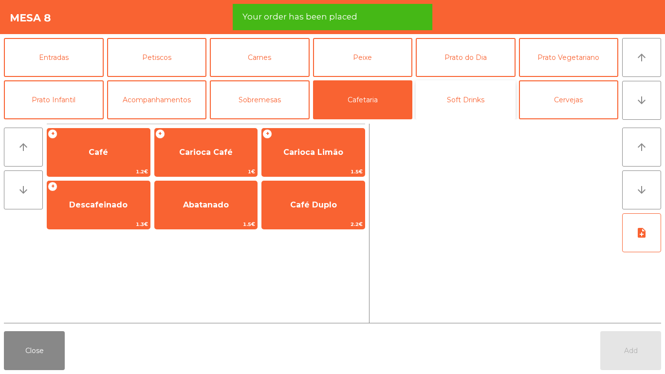
drag, startPoint x: 492, startPoint y: 96, endPoint x: 508, endPoint y: 98, distance: 16.2
click at [493, 96] on button "Soft Drinks" at bounding box center [466, 99] width 100 height 39
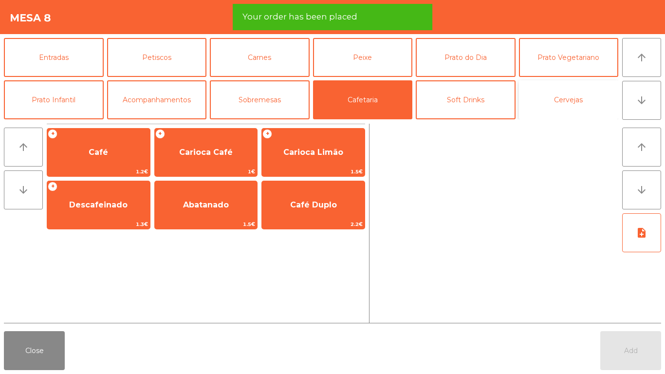
click at [534, 96] on button "Cervejas" at bounding box center [569, 99] width 100 height 39
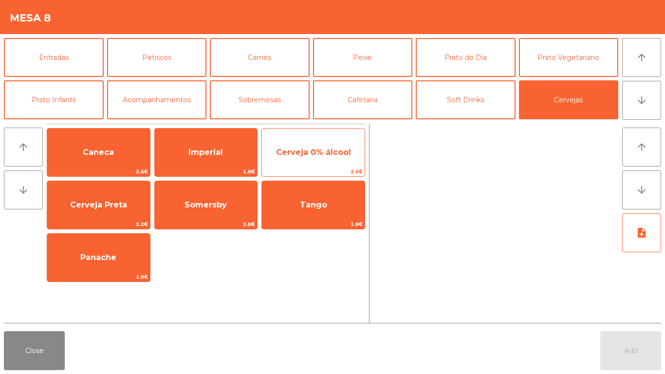
click at [273, 155] on span "Cerveja 0% álcool" at bounding box center [313, 152] width 103 height 26
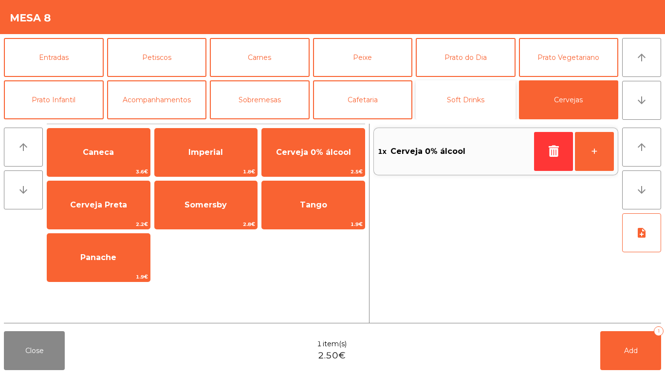
drag, startPoint x: 480, startPoint y: 104, endPoint x: 425, endPoint y: 103, distance: 55.5
click at [480, 103] on button "Soft Drinks" at bounding box center [466, 99] width 100 height 39
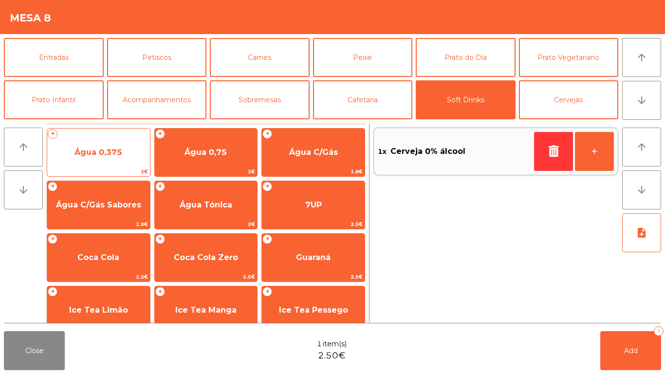
click at [95, 146] on span "Água 0,375" at bounding box center [98, 152] width 103 height 26
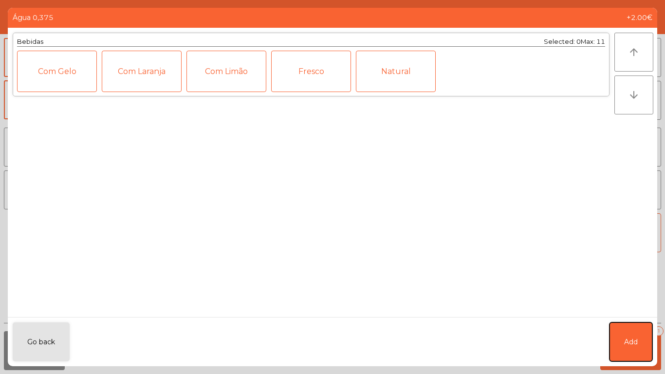
click at [634, 335] on button "Add" at bounding box center [630, 341] width 43 height 39
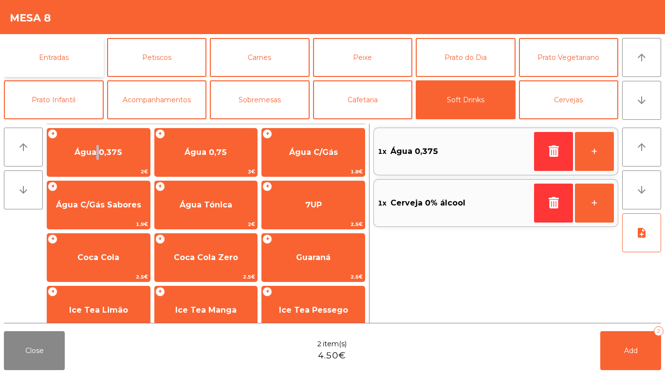
click at [70, 45] on button "Entradas" at bounding box center [54, 57] width 100 height 39
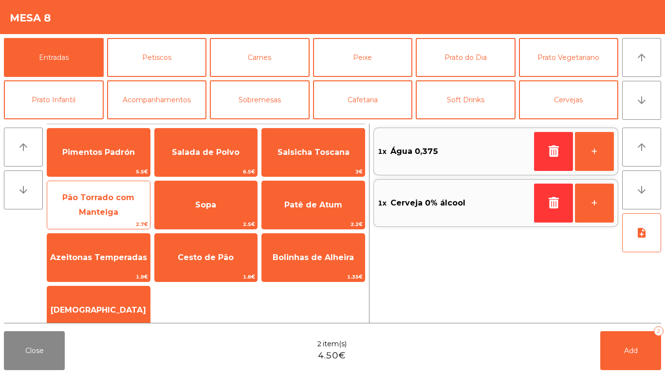
click at [124, 216] on span "Pão Torrado com Manteiga" at bounding box center [98, 204] width 103 height 41
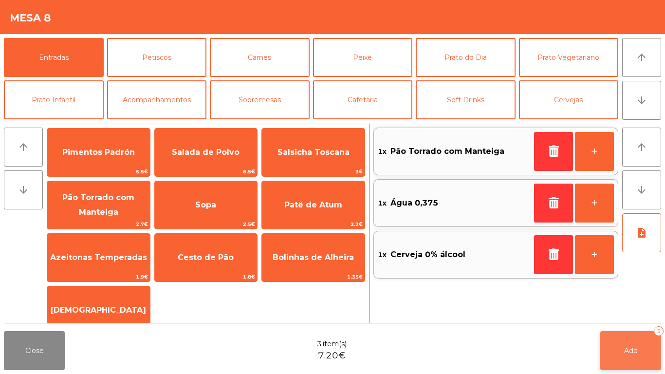
click at [645, 345] on button "Add 3" at bounding box center [630, 350] width 61 height 39
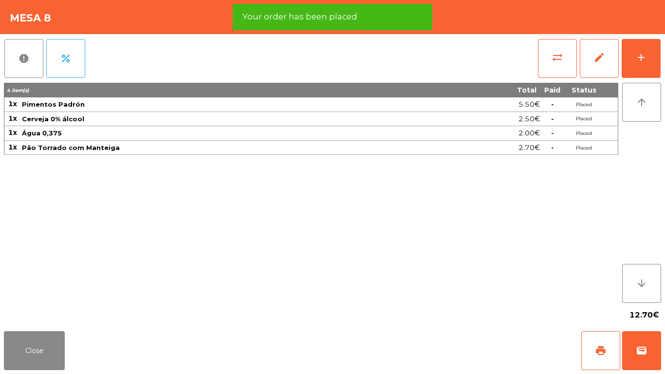
click at [58, 328] on div "Close print wallet" at bounding box center [332, 350] width 665 height 47
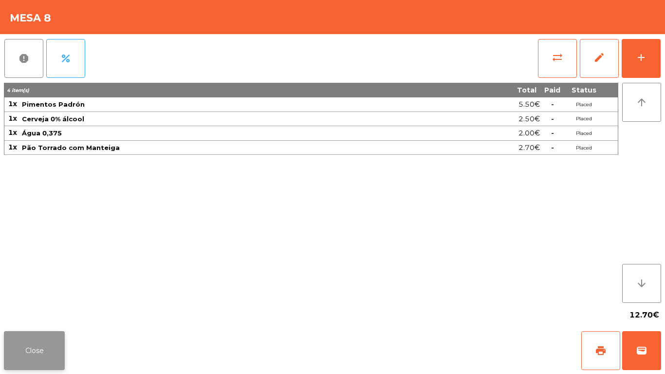
click at [41, 364] on button "Close" at bounding box center [34, 350] width 61 height 39
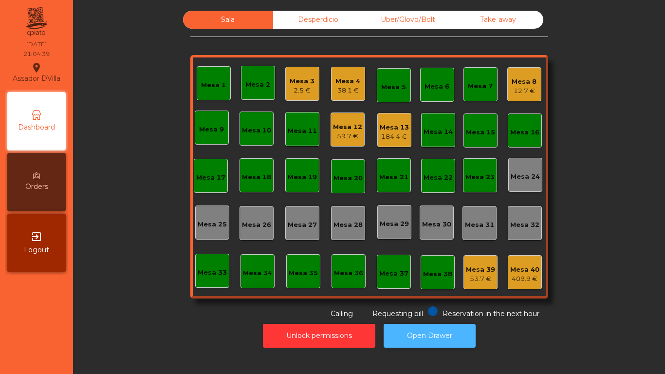
click at [456, 332] on button "Open Drawer" at bounding box center [429, 336] width 92 height 24
click at [533, 71] on div "Mesa 8 12.7 €" at bounding box center [524, 84] width 34 height 34
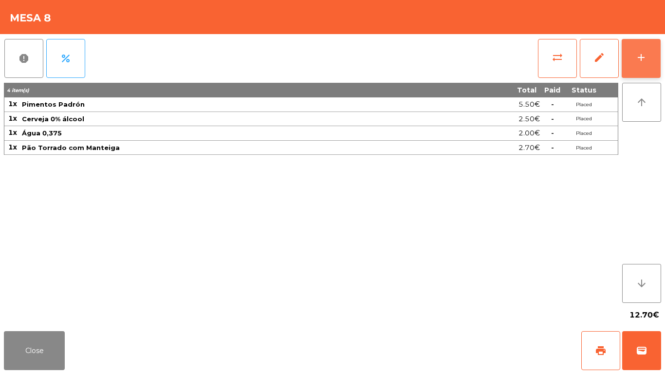
click at [656, 54] on button "add" at bounding box center [640, 58] width 39 height 39
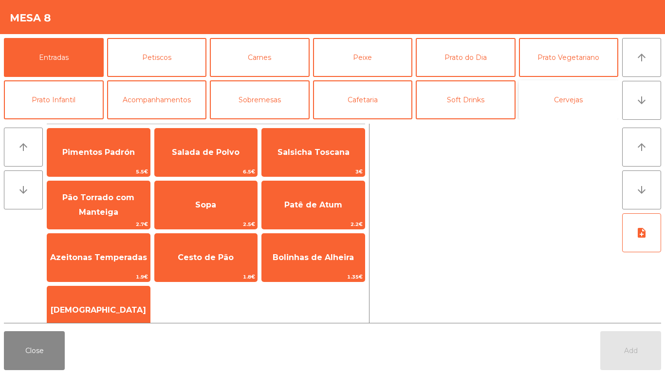
click at [588, 101] on button "Cervejas" at bounding box center [569, 99] width 100 height 39
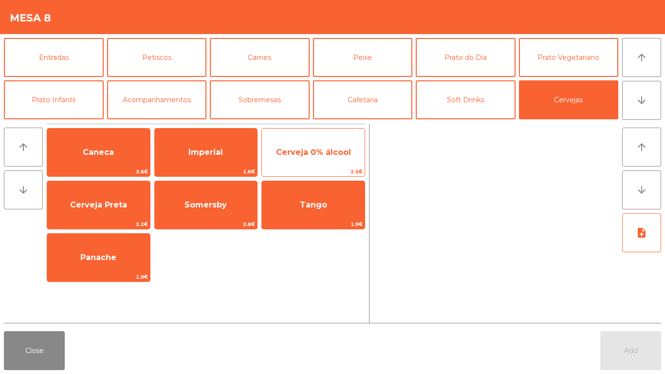
click at [332, 146] on span "Cerveja 0% álcool" at bounding box center [313, 152] width 103 height 26
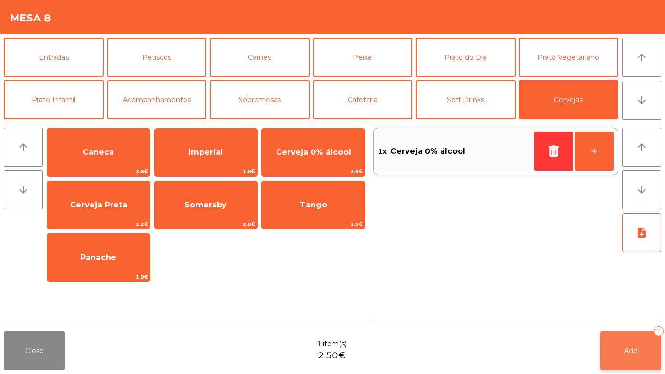
click at [624, 351] on span "Add" at bounding box center [631, 350] width 14 height 9
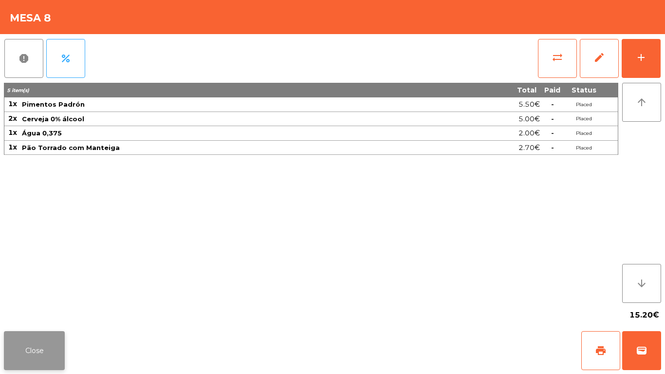
click at [23, 337] on button "Close" at bounding box center [34, 350] width 61 height 39
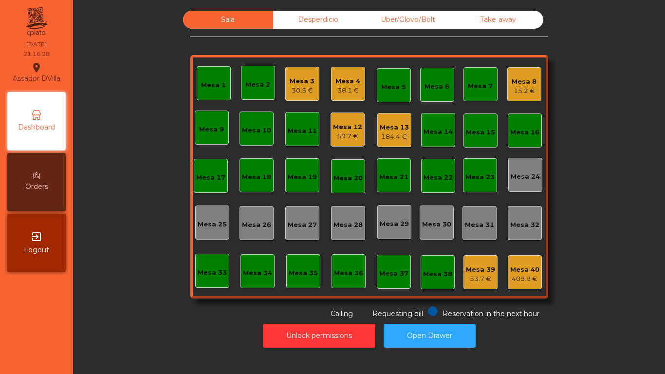
click at [396, 127] on div "Mesa 13" at bounding box center [394, 128] width 29 height 10
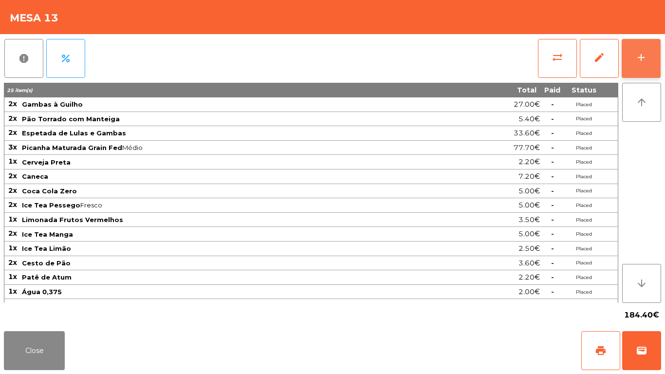
drag, startPoint x: 645, startPoint y: 51, endPoint x: 519, endPoint y: 59, distance: 126.8
click at [646, 51] on button "add" at bounding box center [640, 58] width 39 height 39
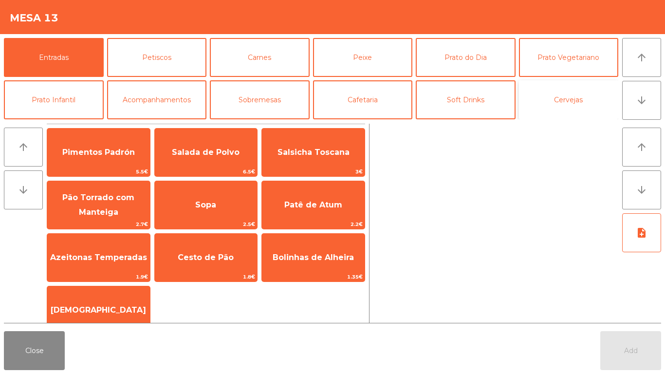
click at [604, 104] on button "Cervejas" at bounding box center [569, 99] width 100 height 39
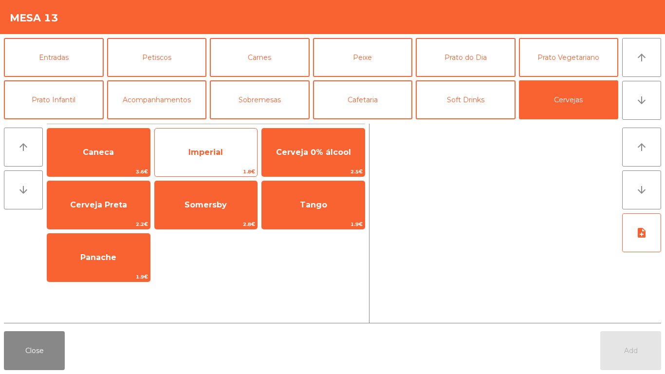
drag, startPoint x: 204, startPoint y: 150, endPoint x: 218, endPoint y: 154, distance: 13.6
click at [205, 150] on span "Imperial" at bounding box center [205, 151] width 35 height 9
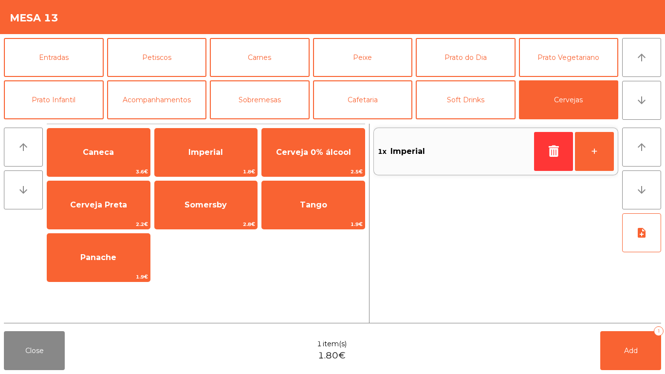
drag, startPoint x: 615, startPoint y: 370, endPoint x: 592, endPoint y: 352, distance: 28.8
click at [615, 369] on div "Close 1 item(s) 1.80€ Add 1" at bounding box center [332, 350] width 665 height 47
drag, startPoint x: 653, startPoint y: 356, endPoint x: 244, endPoint y: 332, distance: 410.0
click at [649, 356] on button "Add 1" at bounding box center [630, 350] width 61 height 39
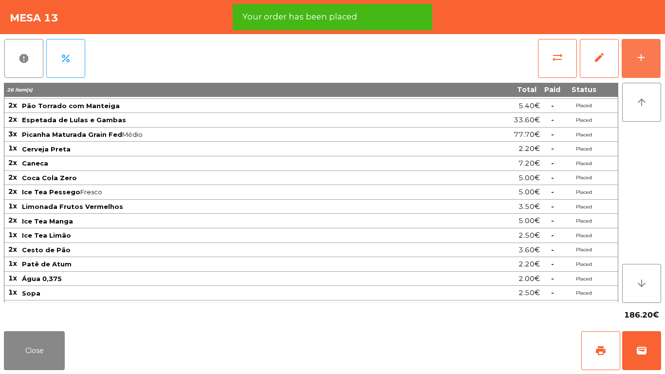
scroll to position [26, 0]
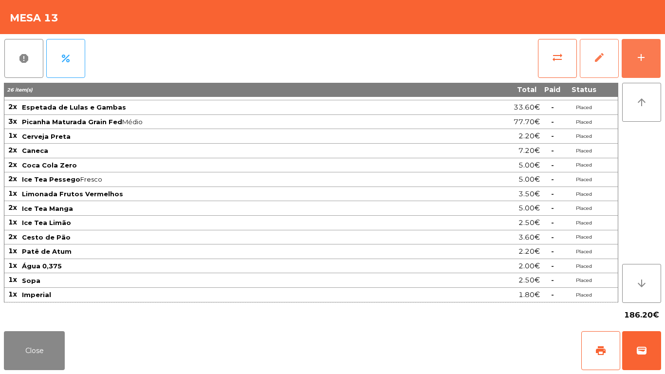
click at [641, 55] on div "add" at bounding box center [641, 58] width 12 height 12
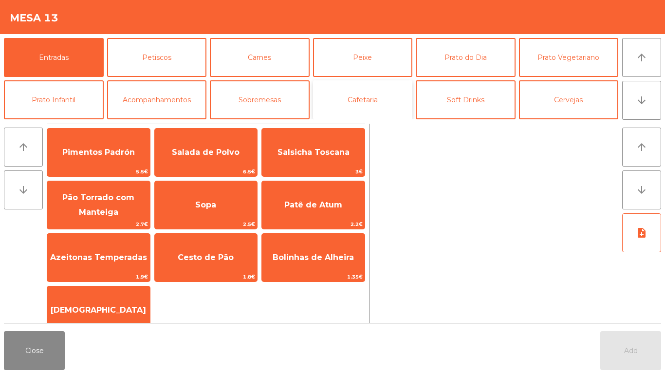
click at [390, 97] on button "Cafetaria" at bounding box center [363, 99] width 100 height 39
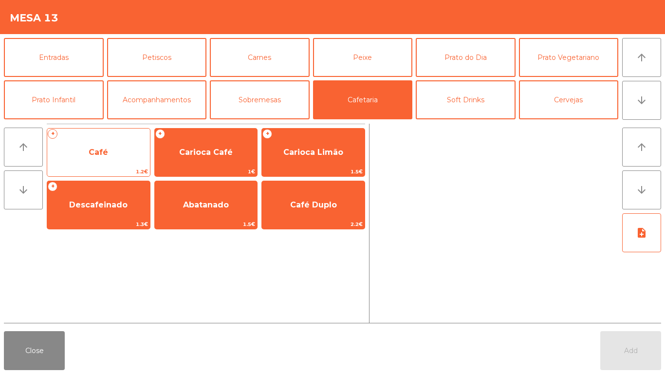
click at [98, 155] on span "Café" at bounding box center [98, 151] width 19 height 9
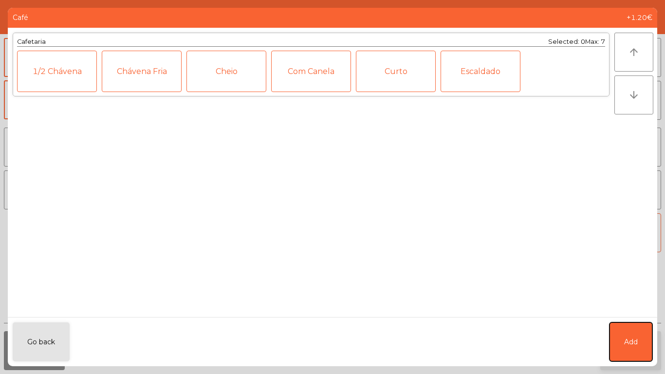
drag, startPoint x: 627, startPoint y: 339, endPoint x: 608, endPoint y: 344, distance: 19.7
click at [627, 338] on span "Add" at bounding box center [631, 342] width 14 height 10
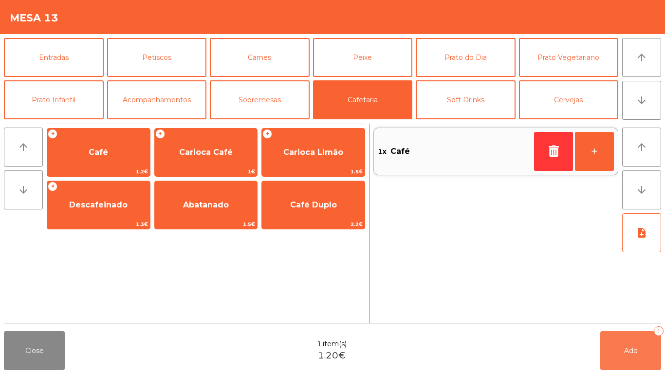
drag, startPoint x: 608, startPoint y: 344, endPoint x: 197, endPoint y: 361, distance: 411.6
click at [608, 346] on button "Add 1" at bounding box center [630, 350] width 61 height 39
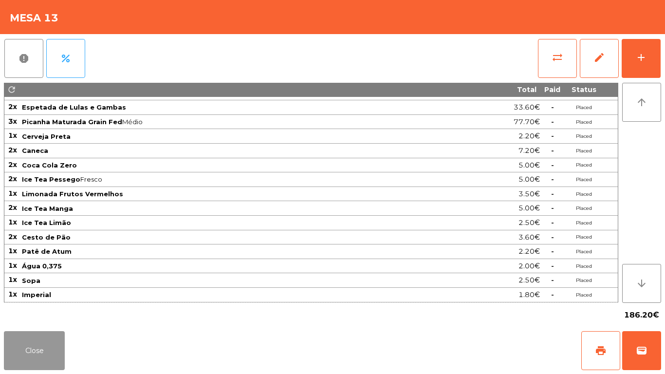
click at [38, 346] on button "Close" at bounding box center [34, 350] width 61 height 39
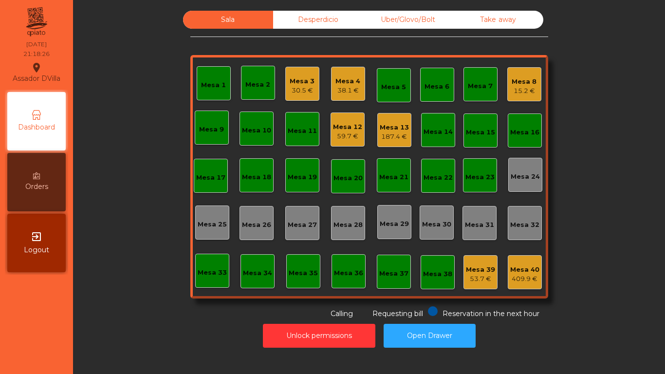
click at [392, 128] on div "Mesa 13" at bounding box center [394, 128] width 29 height 10
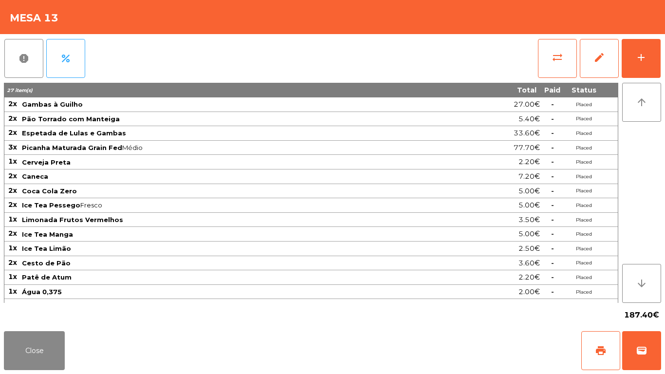
scroll to position [39, 0]
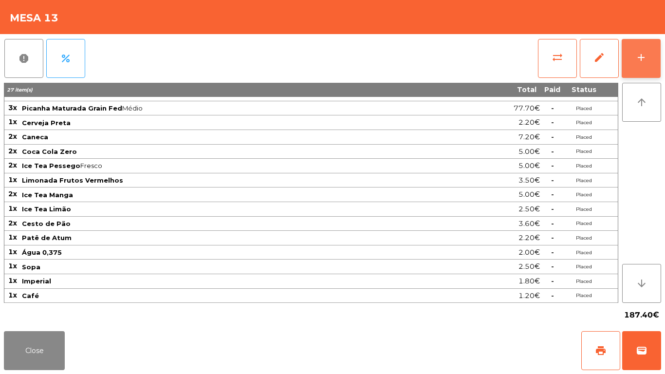
click at [654, 66] on button "add" at bounding box center [640, 58] width 39 height 39
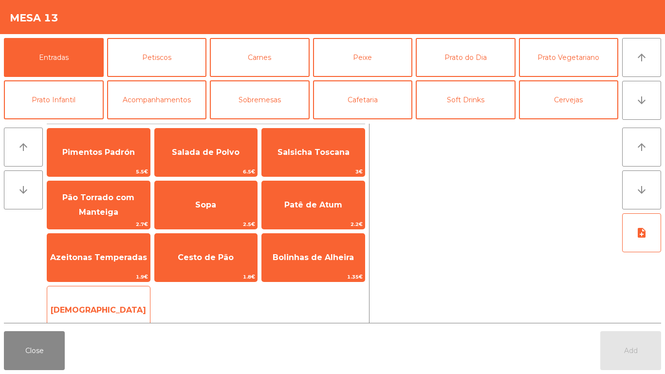
click at [95, 302] on span "[DEMOGRAPHIC_DATA]" at bounding box center [98, 310] width 103 height 26
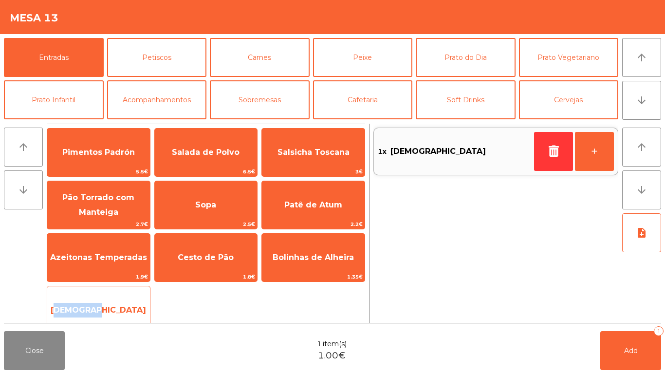
click at [95, 301] on span "[DEMOGRAPHIC_DATA]" at bounding box center [98, 310] width 103 height 26
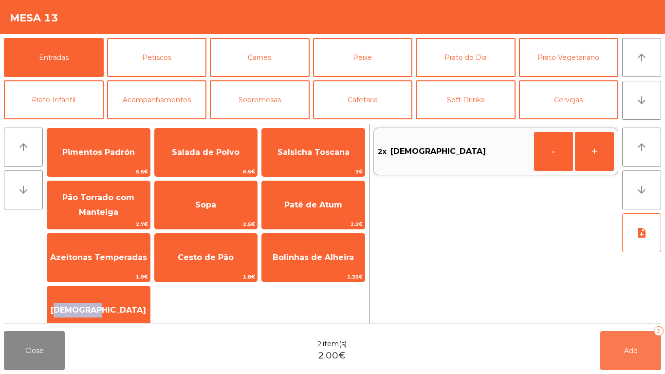
click at [637, 356] on button "Add 2" at bounding box center [630, 350] width 61 height 39
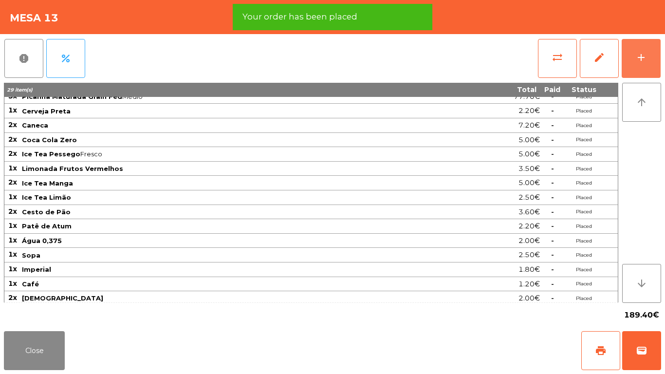
scroll to position [55, 0]
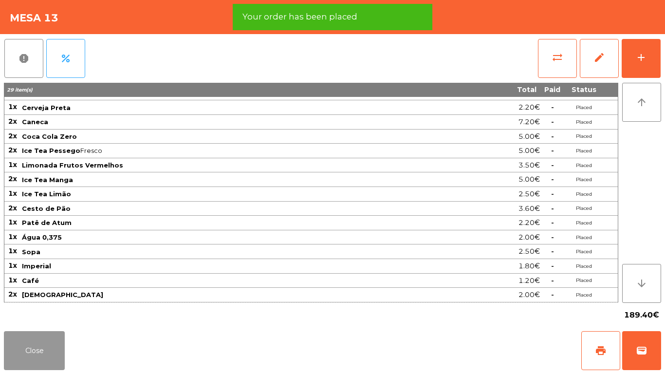
click at [37, 333] on button "Close" at bounding box center [34, 350] width 61 height 39
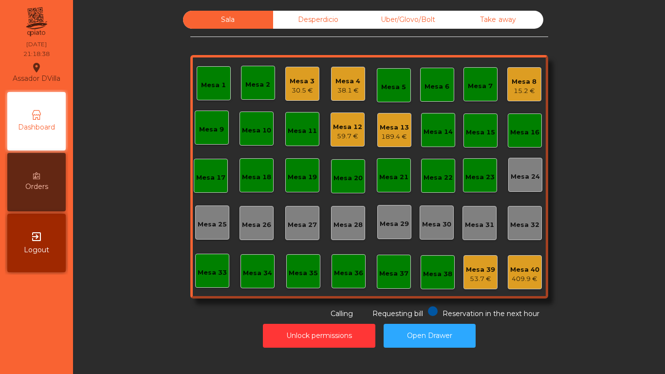
click at [392, 116] on div "Mesa 13 189.4 €" at bounding box center [394, 130] width 34 height 34
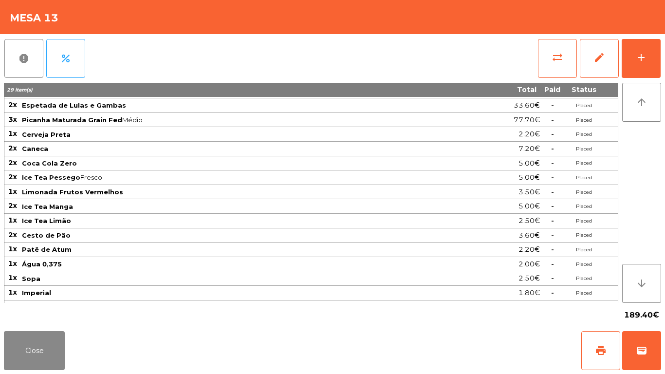
scroll to position [54, 0]
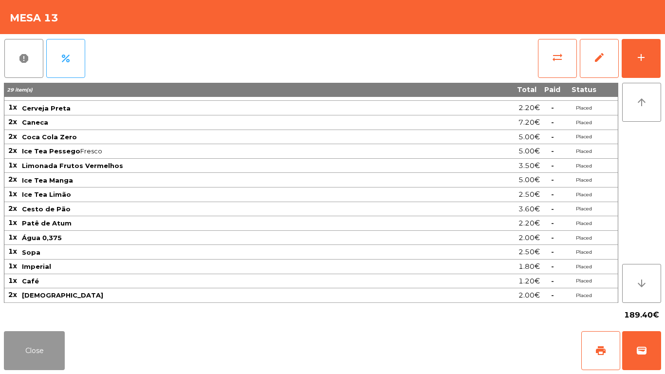
click at [32, 347] on button "Close" at bounding box center [34, 350] width 61 height 39
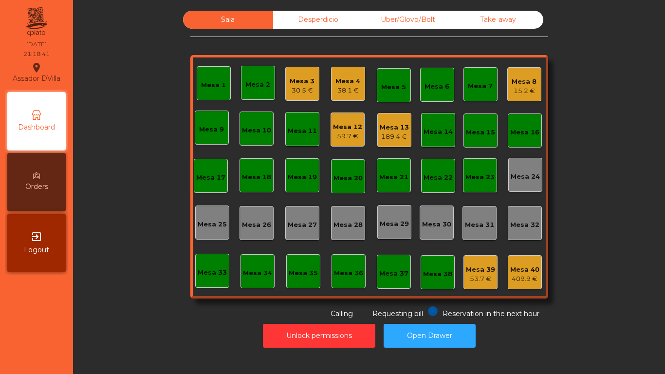
click at [337, 131] on div "59.7 €" at bounding box center [347, 136] width 29 height 10
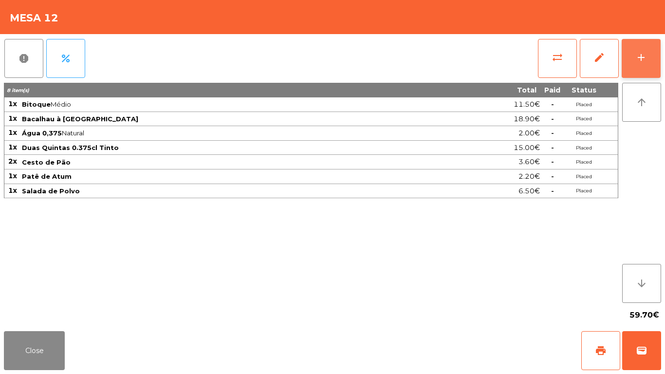
click at [653, 55] on button "add" at bounding box center [640, 58] width 39 height 39
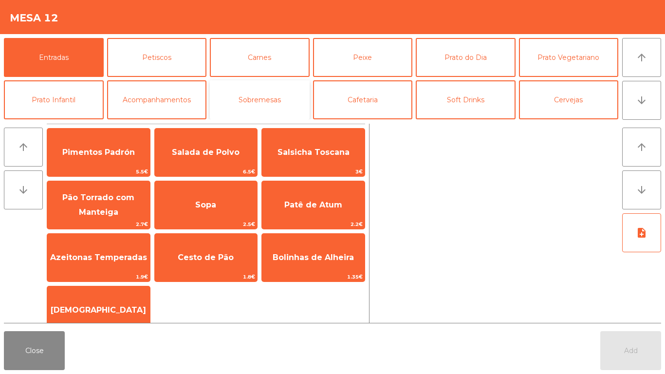
click at [272, 90] on button "Sobremesas" at bounding box center [260, 99] width 100 height 39
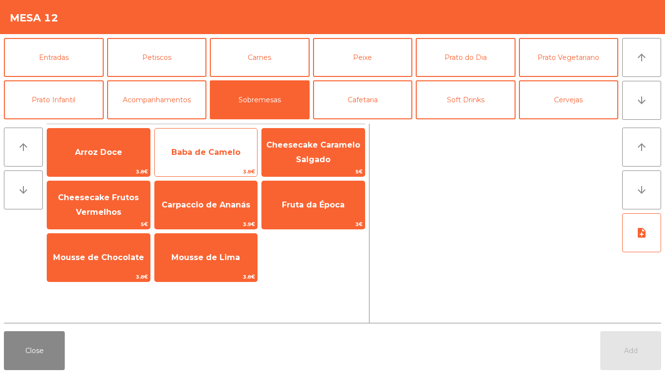
click at [174, 146] on span "Baba de Camelo" at bounding box center [206, 152] width 103 height 26
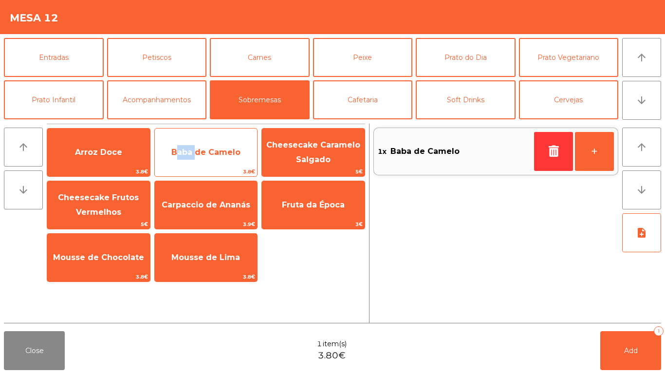
drag, startPoint x: 175, startPoint y: 146, endPoint x: 184, endPoint y: 149, distance: 9.7
click at [179, 146] on span "Baba de Camelo" at bounding box center [206, 152] width 103 height 26
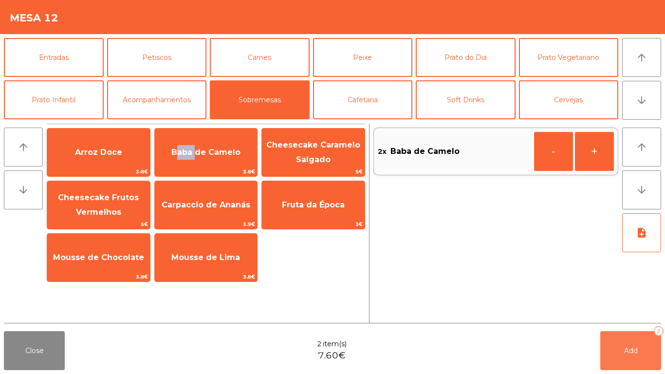
drag, startPoint x: 630, startPoint y: 353, endPoint x: 186, endPoint y: 356, distance: 443.9
click at [629, 354] on span "Add" at bounding box center [631, 350] width 14 height 9
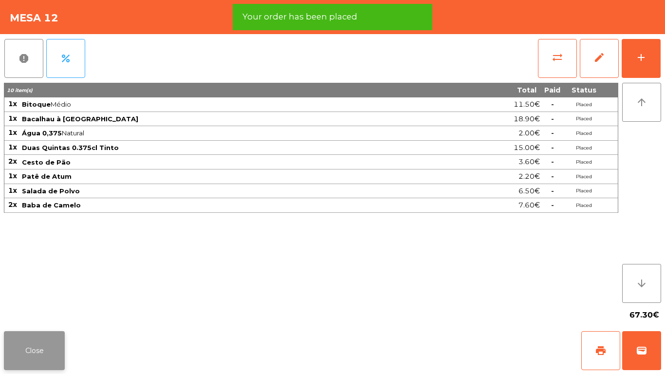
click at [34, 351] on button "Close" at bounding box center [34, 350] width 61 height 39
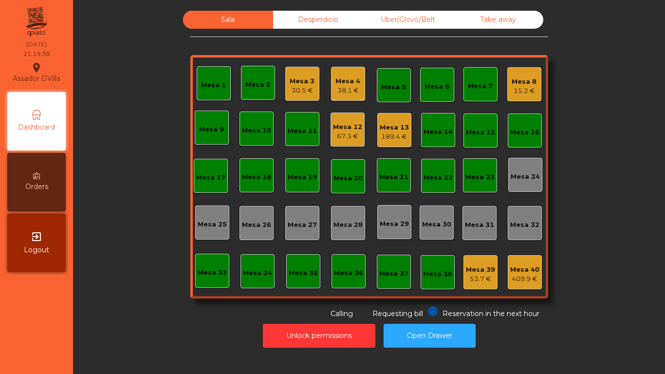
click at [519, 90] on div "15.2 €" at bounding box center [523, 91] width 25 height 10
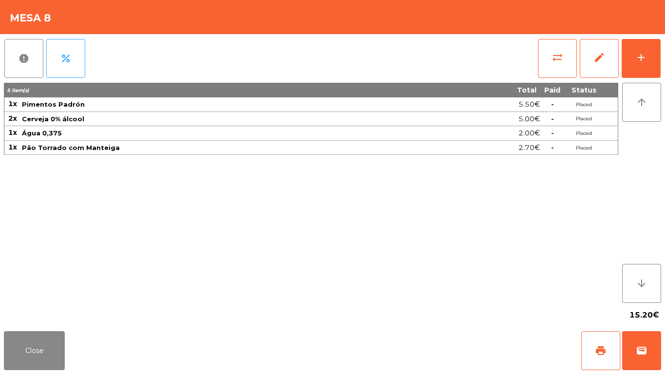
click at [664, 61] on div "report percent sync_alt edit add 5 item(s) Total Paid Status 1x Pimentos Padrón…" at bounding box center [332, 180] width 665 height 293
click at [661, 61] on div "report percent sync_alt edit add 5 item(s) Total Paid Status 1x Pimentos Padrón…" at bounding box center [332, 180] width 665 height 293
click at [643, 59] on div "add" at bounding box center [641, 58] width 12 height 12
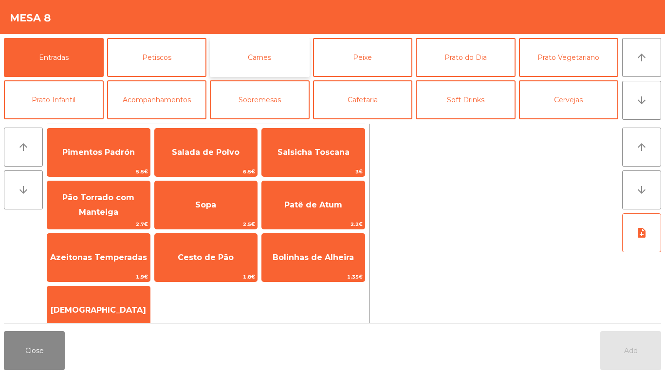
click at [278, 60] on button "Carnes" at bounding box center [260, 57] width 100 height 39
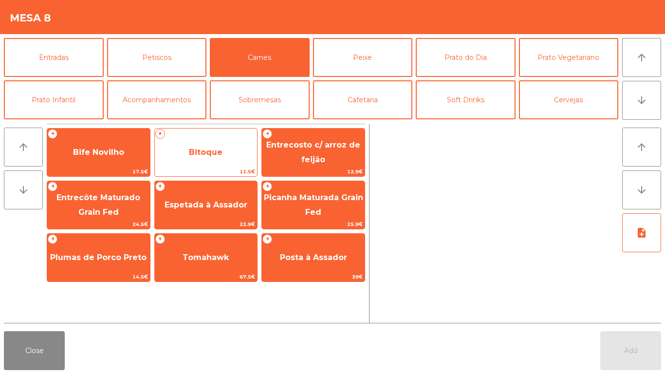
click at [216, 164] on span "Bitoque" at bounding box center [206, 152] width 103 height 26
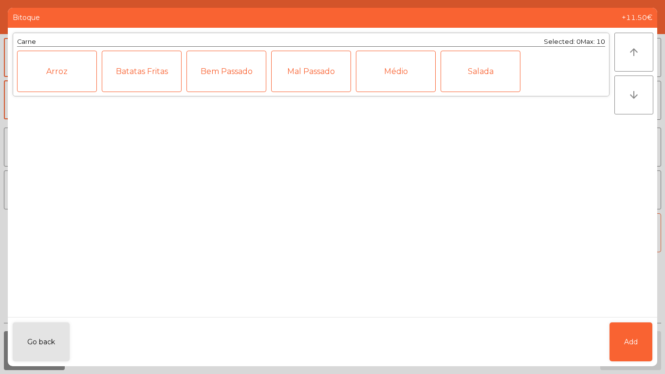
click at [362, 77] on div "Médio" at bounding box center [396, 71] width 80 height 41
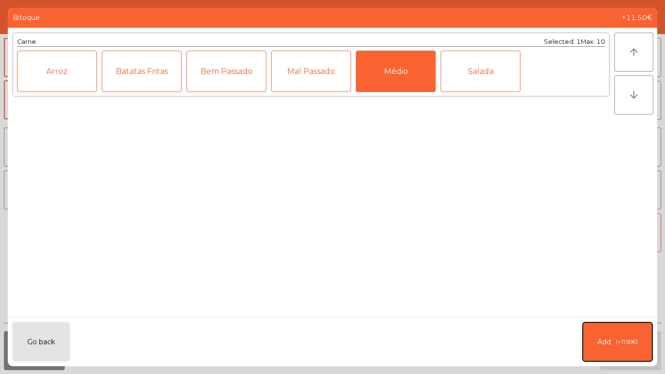
click at [597, 341] on span "Add" at bounding box center [604, 342] width 14 height 10
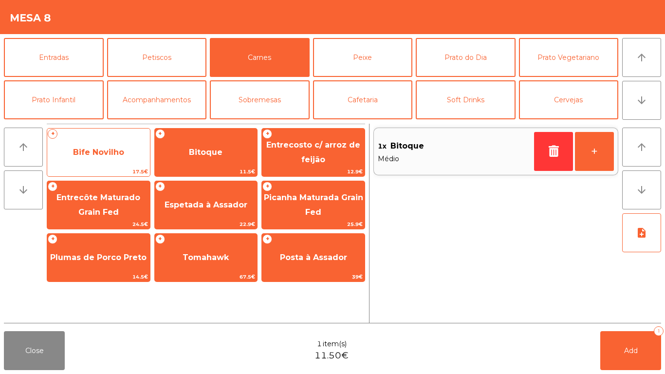
click at [135, 148] on span "Bife Novilho" at bounding box center [98, 152] width 103 height 26
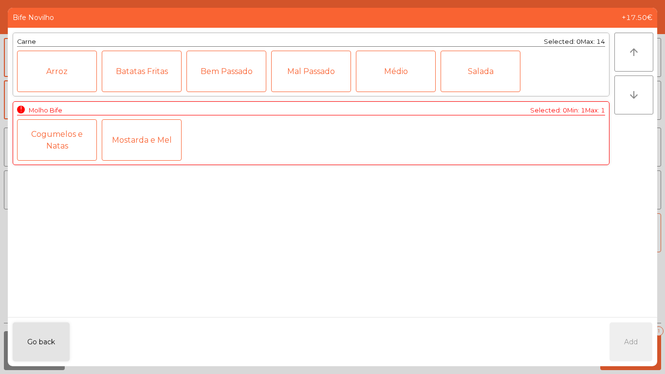
click at [95, 146] on div "Cogumelos e Natas" at bounding box center [57, 139] width 80 height 41
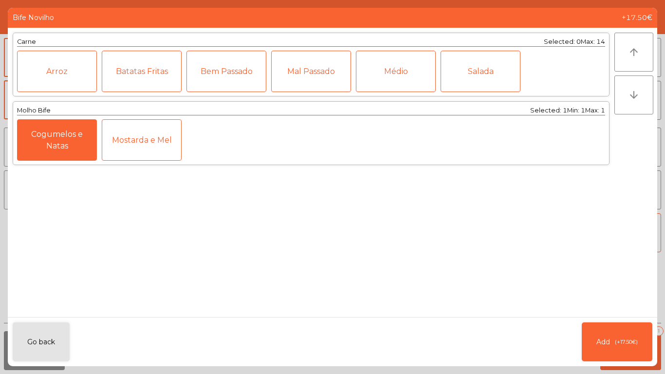
click at [412, 76] on div "Médio" at bounding box center [396, 71] width 80 height 41
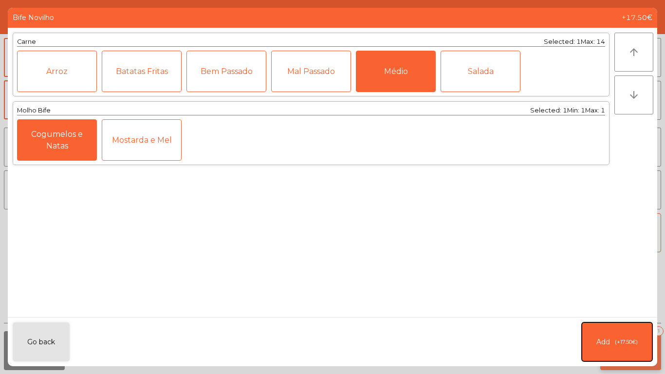
click at [615, 340] on span "(+17.50€)" at bounding box center [626, 342] width 23 height 8
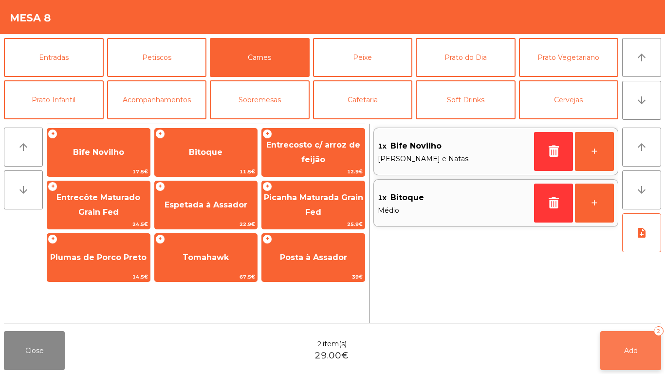
click at [630, 357] on button "Add 2" at bounding box center [630, 350] width 61 height 39
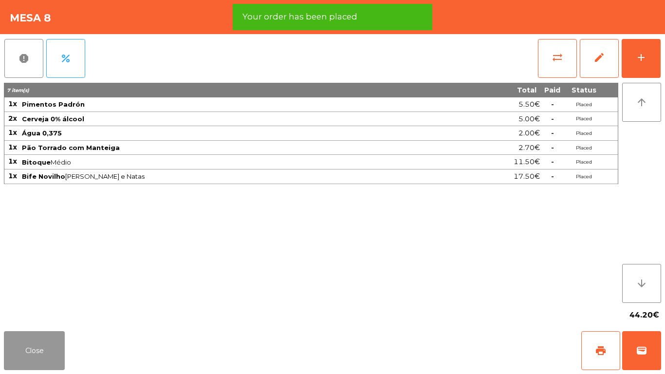
drag, startPoint x: 35, startPoint y: 348, endPoint x: 43, endPoint y: 344, distance: 9.6
click at [38, 348] on button "Close" at bounding box center [34, 350] width 61 height 39
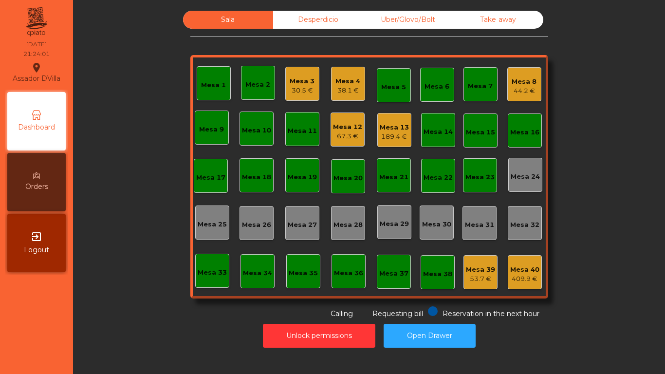
click at [346, 84] on div "Mesa 4 38.1 €" at bounding box center [347, 85] width 25 height 19
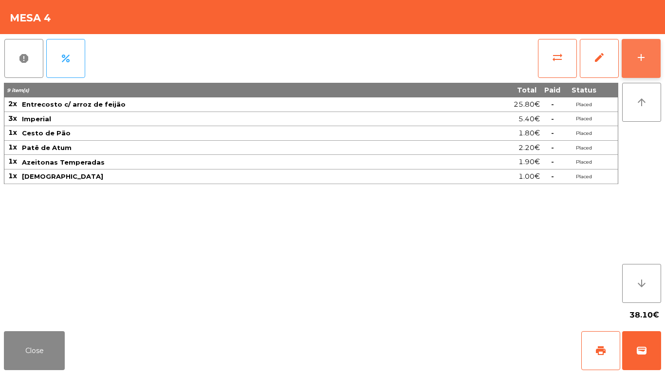
click at [640, 60] on div "add" at bounding box center [641, 58] width 12 height 12
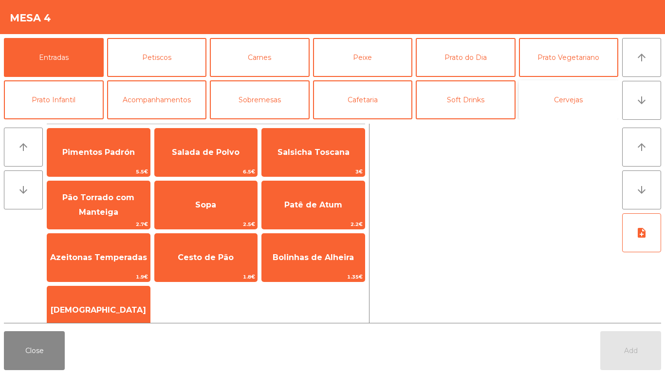
click at [581, 102] on button "Cervejas" at bounding box center [569, 99] width 100 height 39
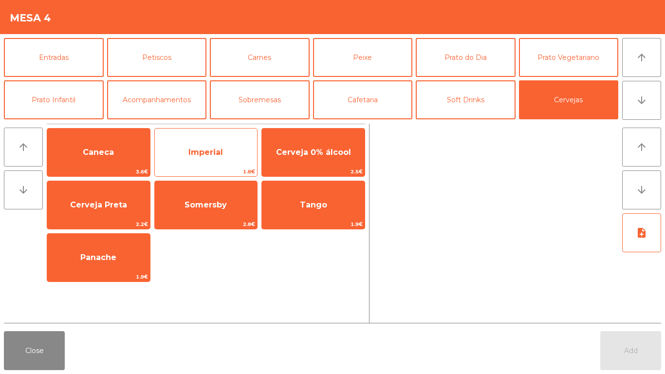
click at [167, 145] on span "Imperial" at bounding box center [206, 152] width 103 height 26
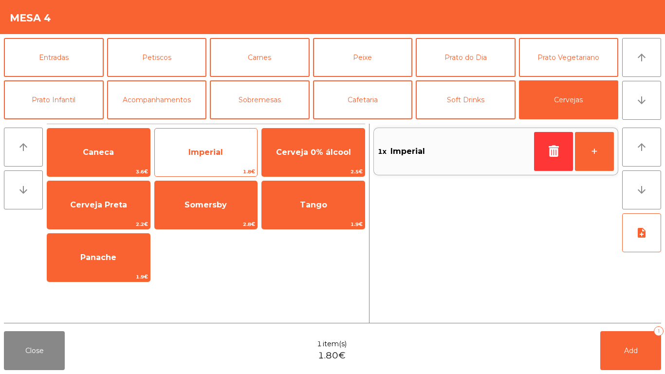
click at [167, 145] on span "Imperial" at bounding box center [206, 152] width 103 height 26
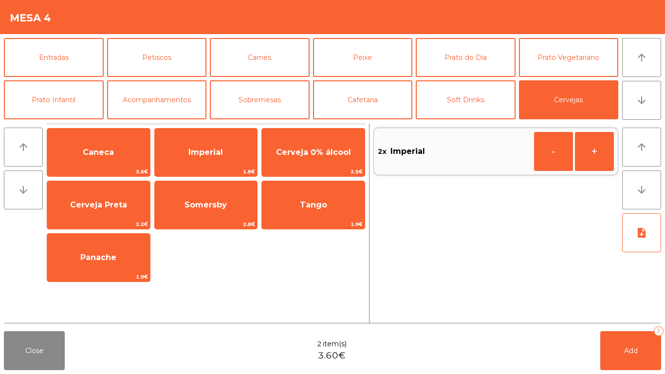
click at [556, 358] on div "Close 2 item(s) 3.60€ Add 2" at bounding box center [332, 350] width 665 height 47
click at [613, 342] on button "Add 2" at bounding box center [630, 350] width 61 height 39
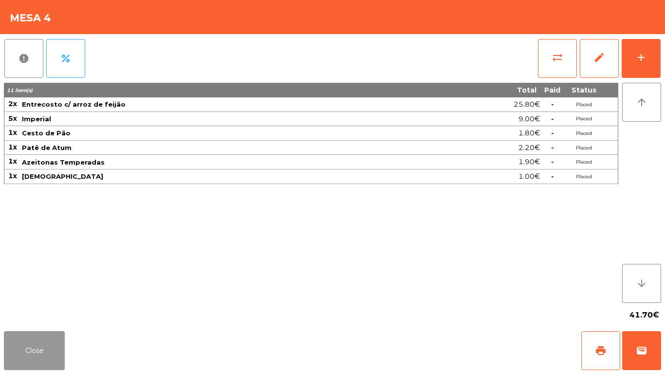
click at [46, 347] on button "Close" at bounding box center [34, 350] width 61 height 39
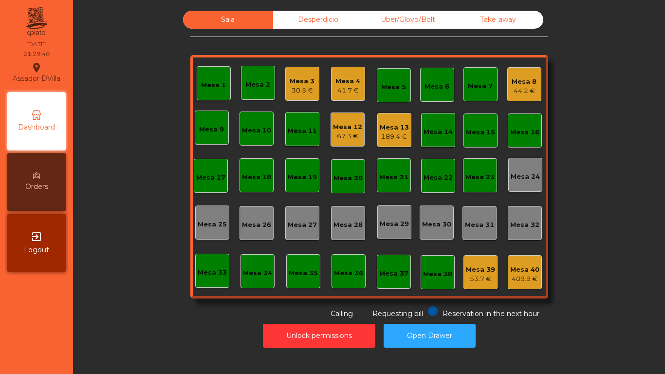
click at [350, 138] on div "67.3 €" at bounding box center [347, 136] width 29 height 10
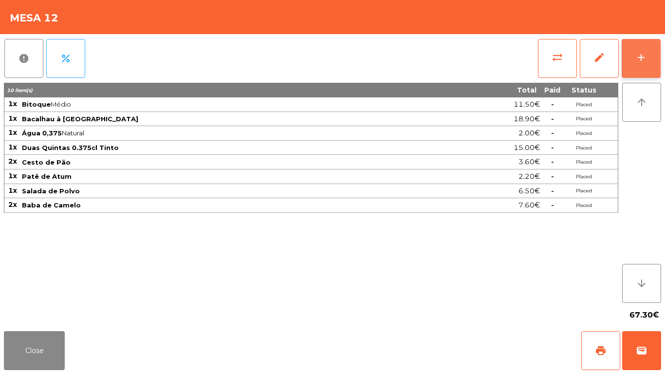
click at [653, 60] on button "add" at bounding box center [640, 58] width 39 height 39
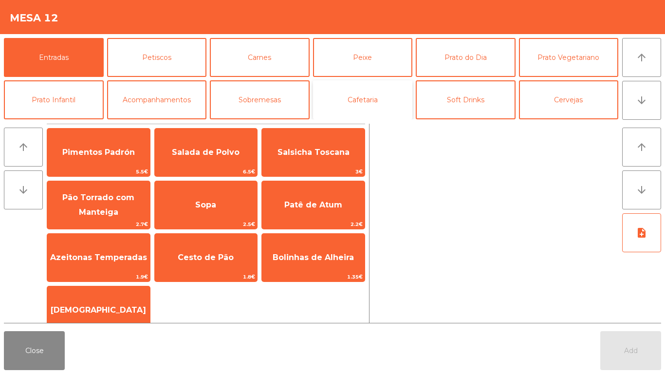
click at [349, 111] on button "Cafetaria" at bounding box center [363, 99] width 100 height 39
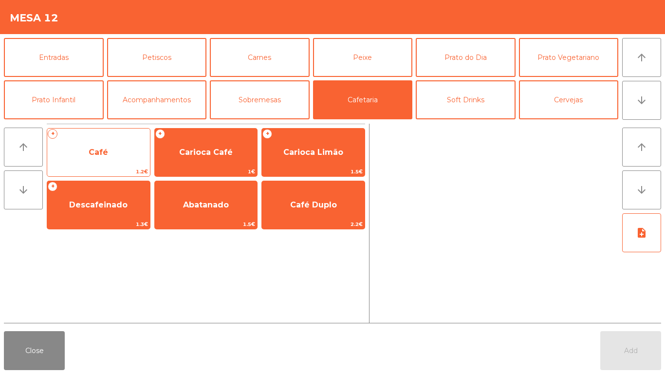
click at [80, 151] on span "Café" at bounding box center [98, 152] width 103 height 26
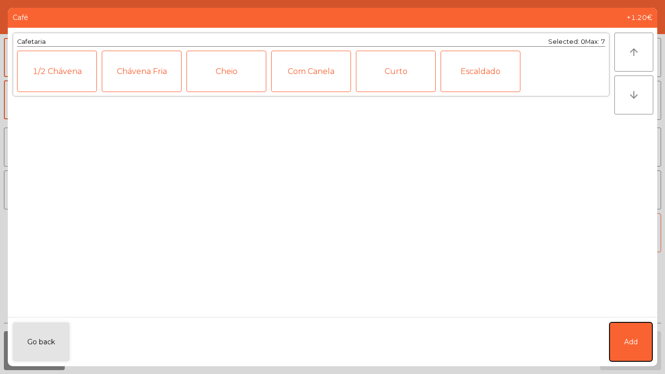
click at [620, 326] on button "Add" at bounding box center [630, 341] width 43 height 39
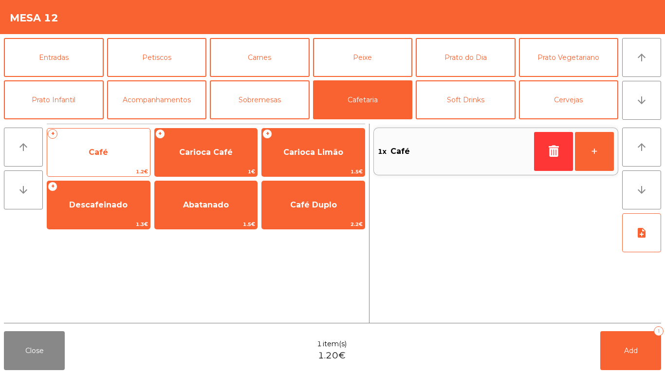
click at [85, 138] on div "+ Café 1.2€" at bounding box center [99, 152] width 104 height 49
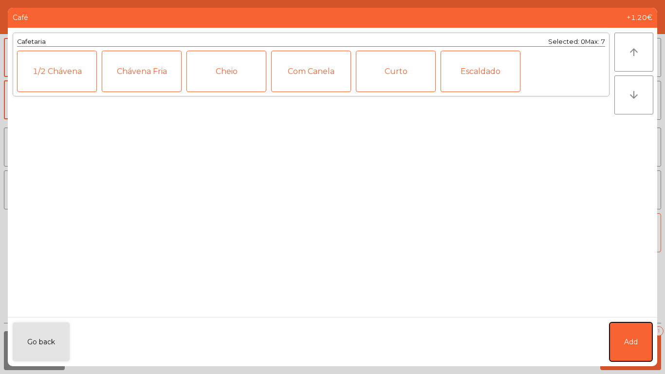
click at [616, 343] on button "Add" at bounding box center [630, 341] width 43 height 39
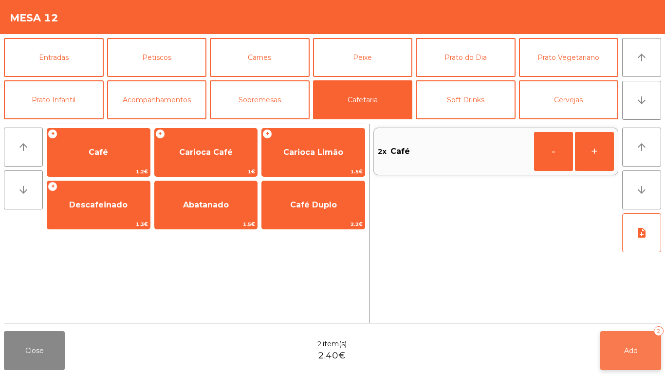
click at [641, 351] on button "Add 2" at bounding box center [630, 350] width 61 height 39
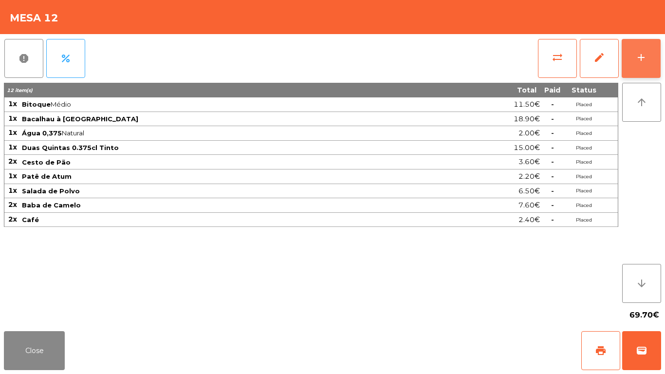
click at [649, 72] on button "add" at bounding box center [640, 58] width 39 height 39
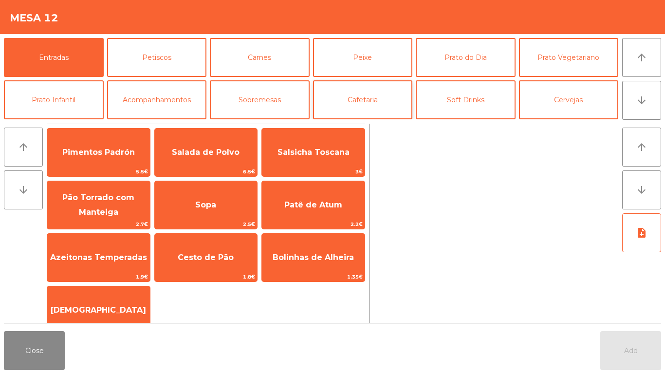
scroll to position [49, 0]
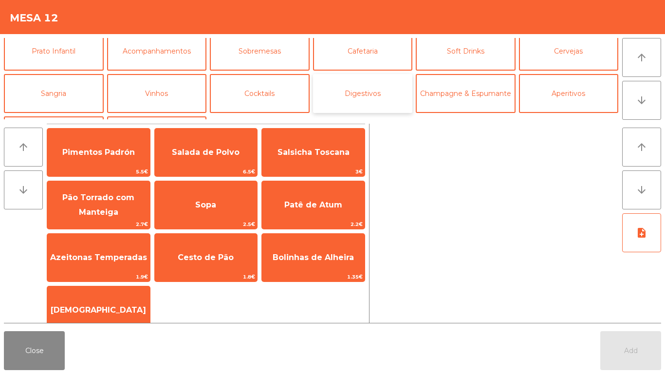
click at [378, 99] on button "Digestivos" at bounding box center [363, 93] width 100 height 39
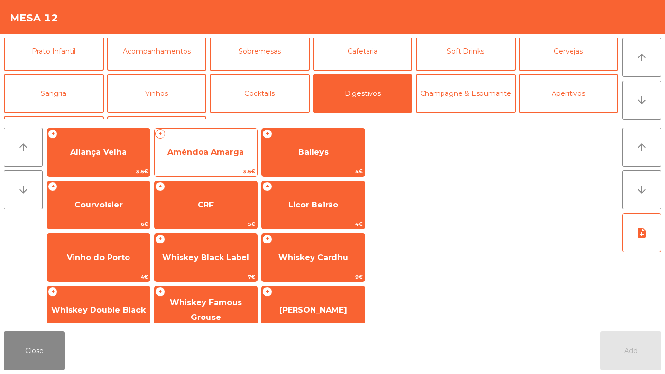
click at [194, 160] on span "Amêndoa Amarga" at bounding box center [206, 152] width 103 height 26
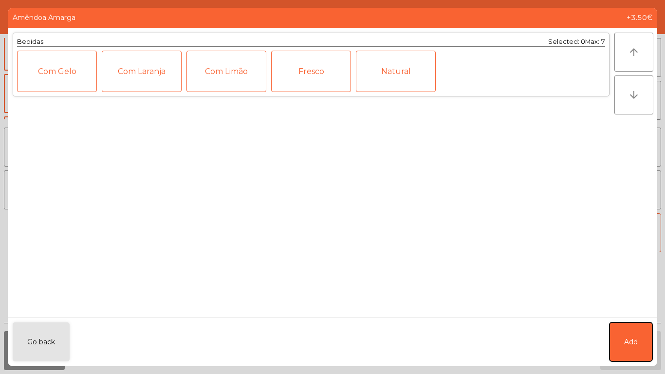
click at [639, 348] on button "Add" at bounding box center [630, 341] width 43 height 39
click at [639, 348] on button "Add" at bounding box center [630, 350] width 61 height 39
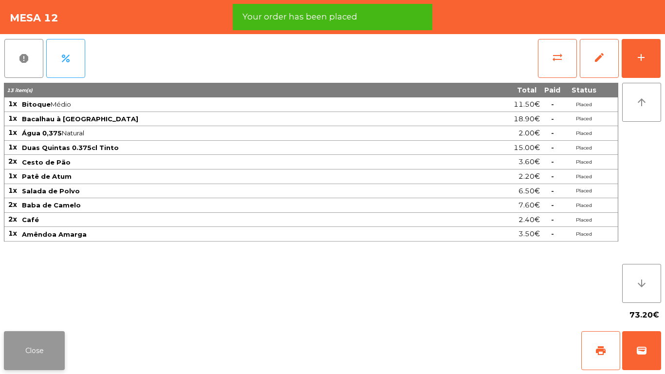
click at [55, 350] on button "Close" at bounding box center [34, 350] width 61 height 39
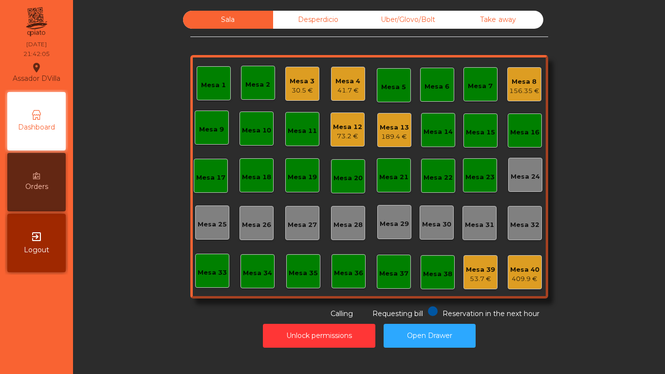
click at [303, 80] on div "Mesa 3" at bounding box center [302, 81] width 25 height 10
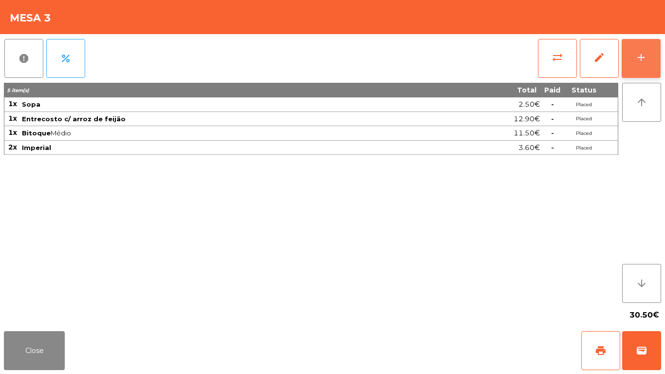
click at [650, 51] on button "add" at bounding box center [640, 58] width 39 height 39
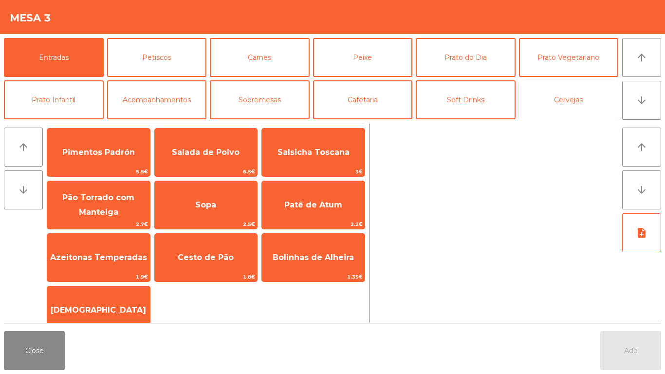
click at [580, 100] on button "Cervejas" at bounding box center [569, 99] width 100 height 39
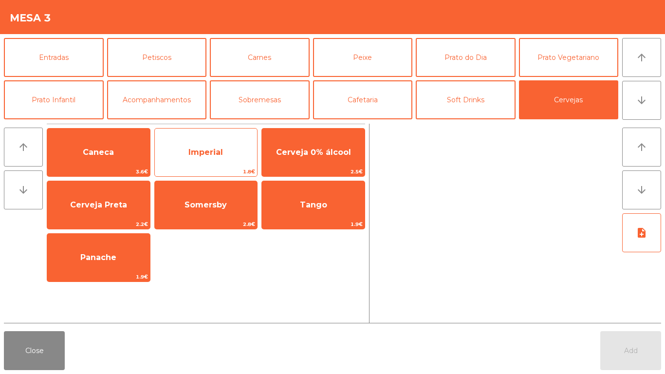
click at [178, 158] on span "Imperial" at bounding box center [206, 152] width 103 height 26
click at [180, 158] on span "Imperial" at bounding box center [206, 152] width 103 height 26
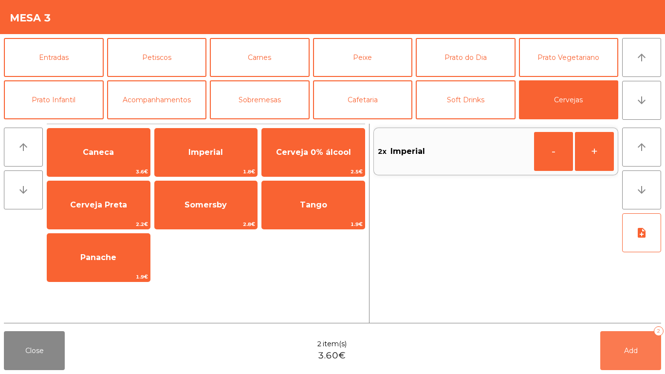
drag, startPoint x: 640, startPoint y: 357, endPoint x: 124, endPoint y: 317, distance: 517.9
click at [636, 355] on button "Add 2" at bounding box center [630, 350] width 61 height 39
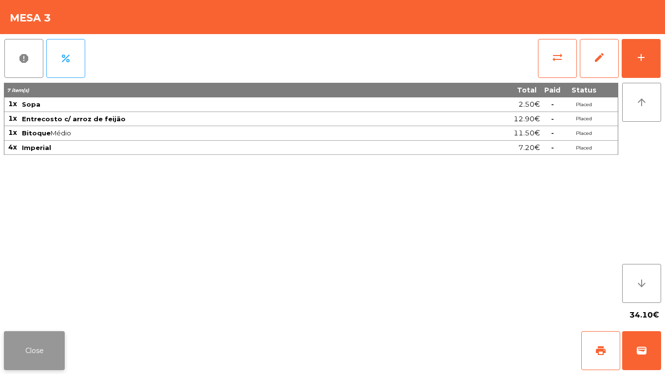
click at [53, 335] on button "Close" at bounding box center [34, 350] width 61 height 39
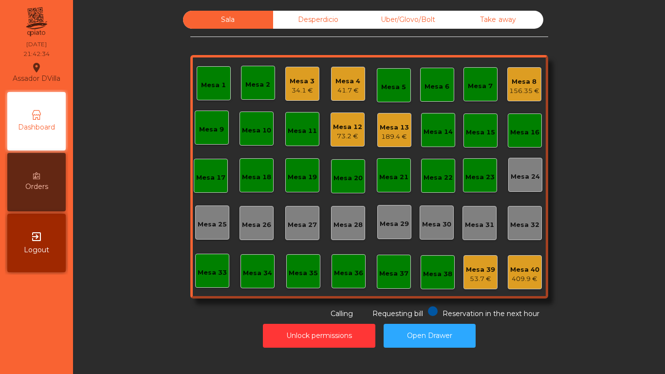
click at [590, 126] on div "Sala Desperdicio Uber/Glovo/Bolt Take away Mesa 1 Mesa 2 Mesa 3 34.1 € Mesa 4 4…" at bounding box center [369, 165] width 566 height 308
click at [577, 140] on div "Sala Desperdicio Uber/Glovo/Bolt Take away Mesa 1 Mesa 2 Mesa 3 34.1 € Mesa 4 4…" at bounding box center [369, 165] width 566 height 308
click at [578, 133] on div "Sala Desperdicio Uber/Glovo/Bolt Take away Mesa 1 Mesa 2 Mesa 3 34.1 € Mesa 4 4…" at bounding box center [369, 165] width 566 height 308
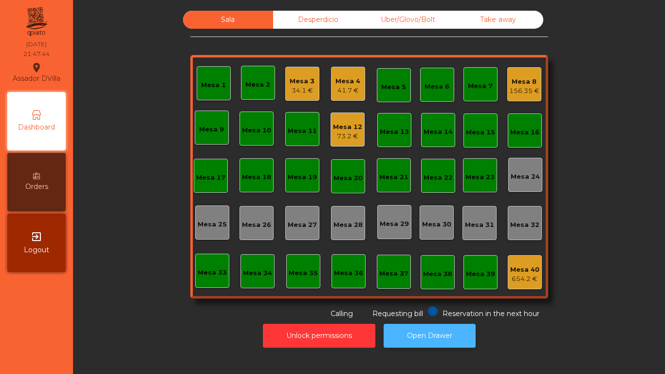
click at [427, 339] on button "Open Drawer" at bounding box center [429, 336] width 92 height 24
click at [498, 70] on div "Mesa 1 Mesa 2 Mesa 3 34.1 € Mesa 4 41.7 € Mesa 5 Mesa 6 Mesa 7 Mesa 8 156.35 € …" at bounding box center [369, 176] width 358 height 243
click at [513, 79] on div "Mesa 8" at bounding box center [524, 82] width 30 height 10
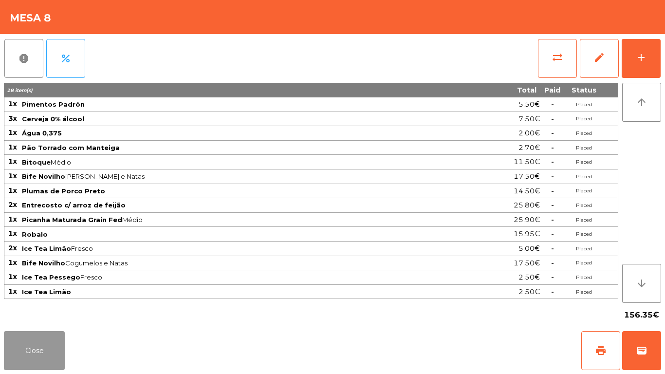
click at [32, 337] on button "Close" at bounding box center [34, 350] width 61 height 39
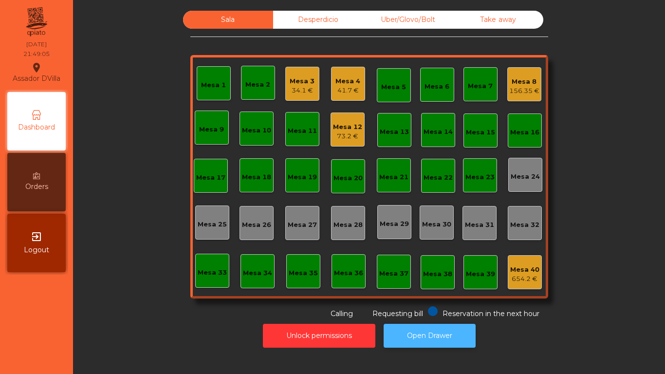
click at [443, 325] on button "Open Drawer" at bounding box center [429, 336] width 92 height 24
click at [419, 325] on button "Open Drawer" at bounding box center [429, 336] width 92 height 24
click at [534, 73] on div "Mesa 8 156.35 €" at bounding box center [524, 84] width 30 height 23
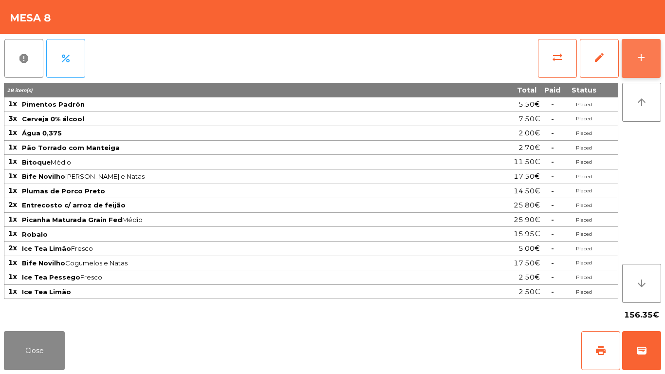
click at [656, 58] on button "add" at bounding box center [640, 58] width 39 height 39
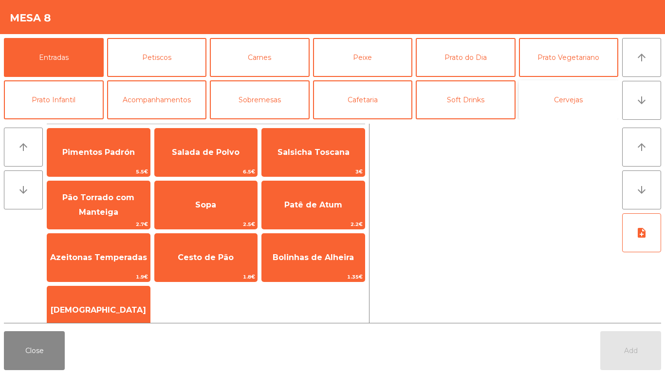
click at [589, 100] on button "Cervejas" at bounding box center [569, 99] width 100 height 39
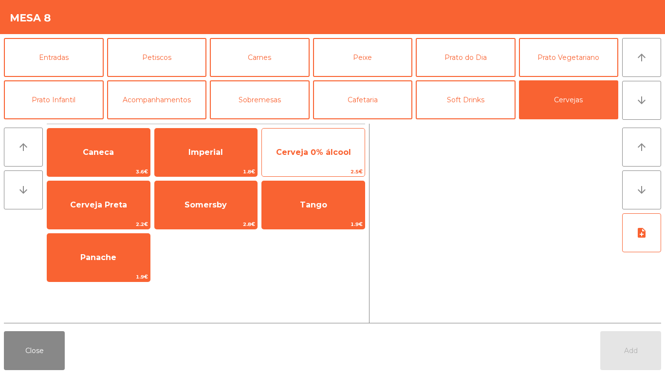
click at [324, 151] on span "Cerveja 0% álcool" at bounding box center [313, 151] width 75 height 9
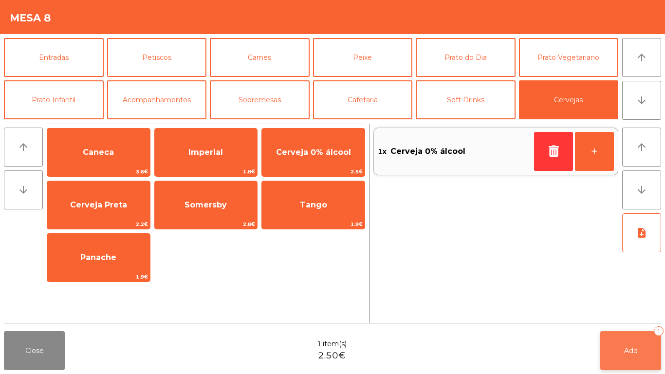
click at [632, 347] on span "Add" at bounding box center [631, 350] width 14 height 9
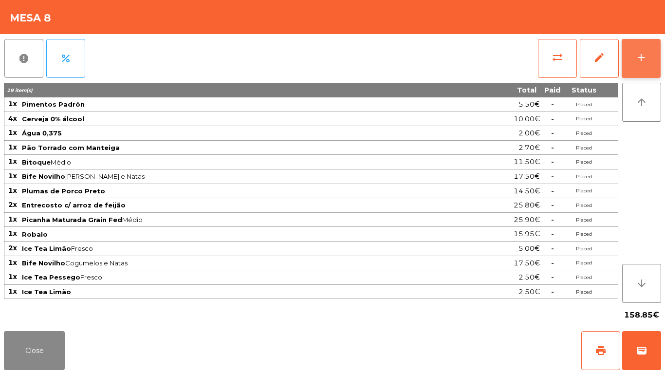
click at [657, 55] on button "add" at bounding box center [640, 58] width 39 height 39
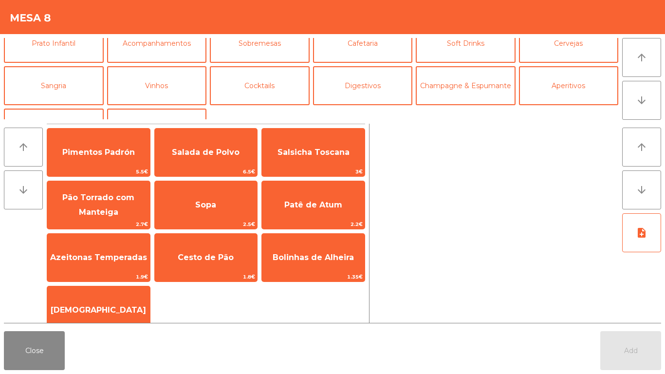
scroll to position [85, 0]
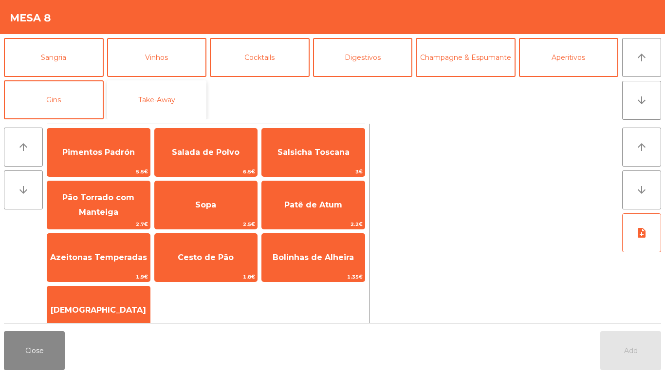
click at [155, 99] on button "Take-Away" at bounding box center [157, 99] width 100 height 39
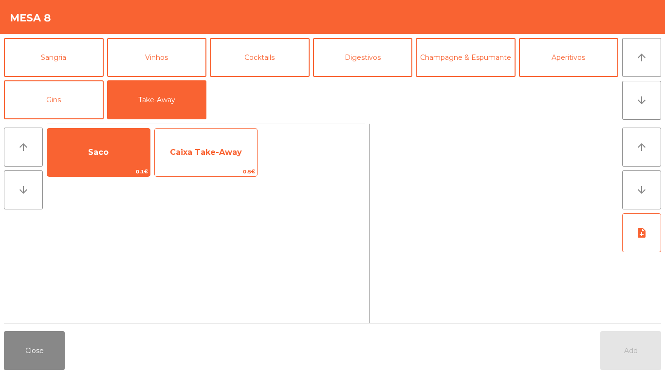
click at [207, 153] on span "Caixa Take-Away" at bounding box center [206, 151] width 72 height 9
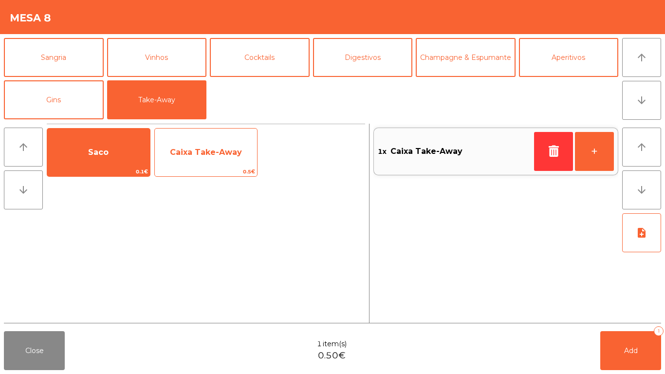
click at [208, 155] on span "Caixa Take-Away" at bounding box center [206, 151] width 72 height 9
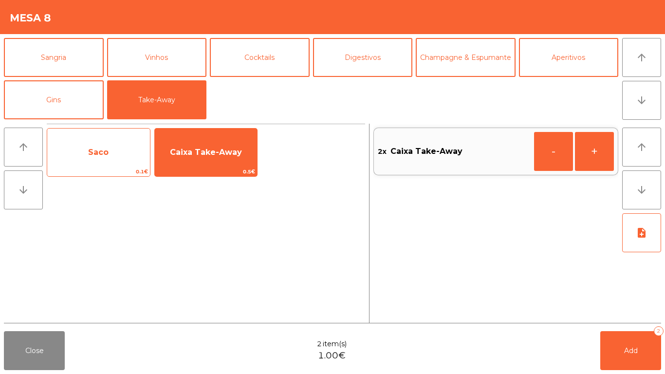
click at [84, 153] on span "Saco" at bounding box center [98, 152] width 103 height 26
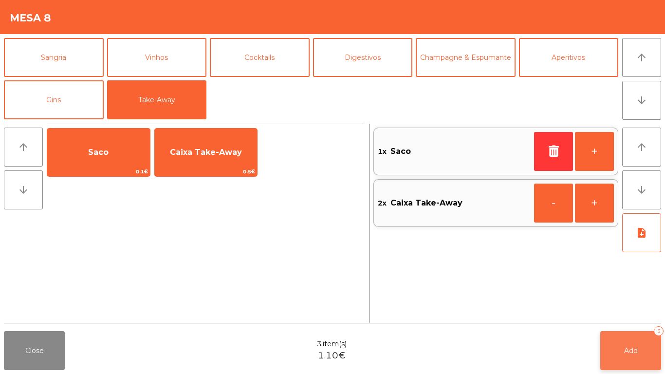
click at [624, 347] on span "Add" at bounding box center [631, 350] width 14 height 9
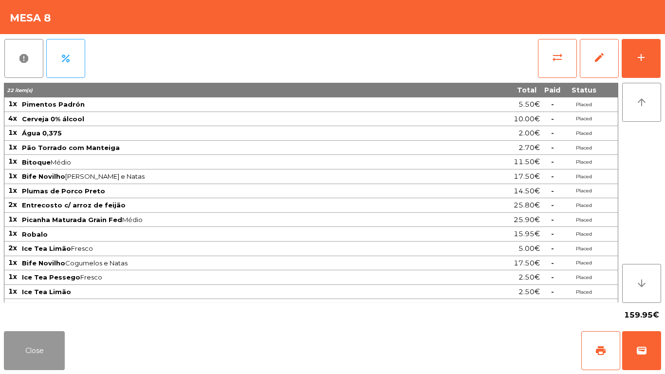
drag, startPoint x: 18, startPoint y: 344, endPoint x: 40, endPoint y: 321, distance: 32.0
click at [20, 344] on button "Close" at bounding box center [34, 350] width 61 height 39
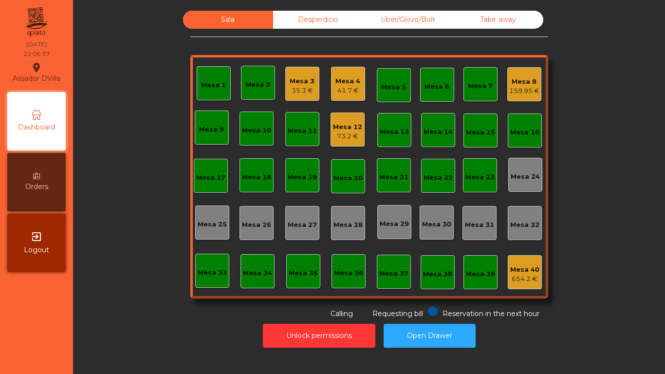
click at [310, 88] on div "Mesa 3 35.3 €" at bounding box center [302, 84] width 34 height 34
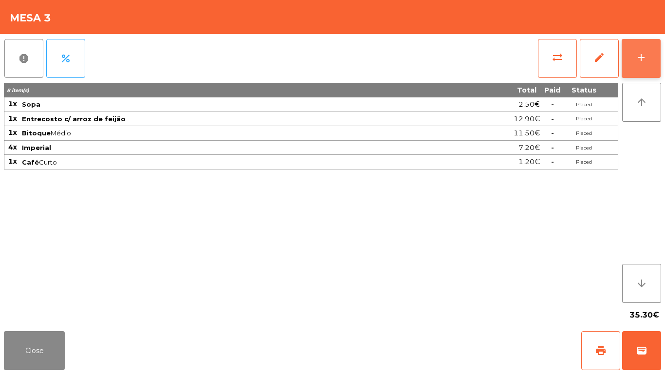
click at [643, 63] on div "add" at bounding box center [641, 58] width 12 height 12
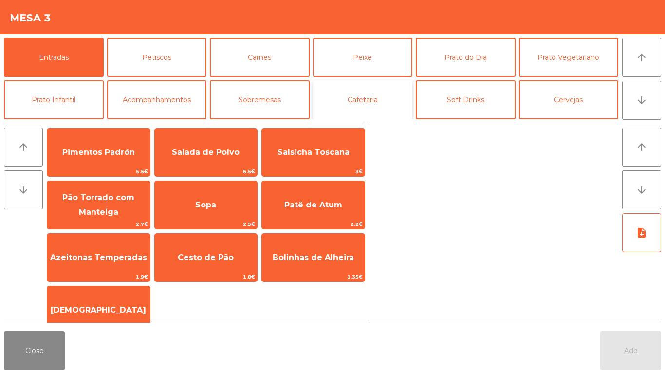
click at [388, 89] on button "Cafetaria" at bounding box center [363, 99] width 100 height 39
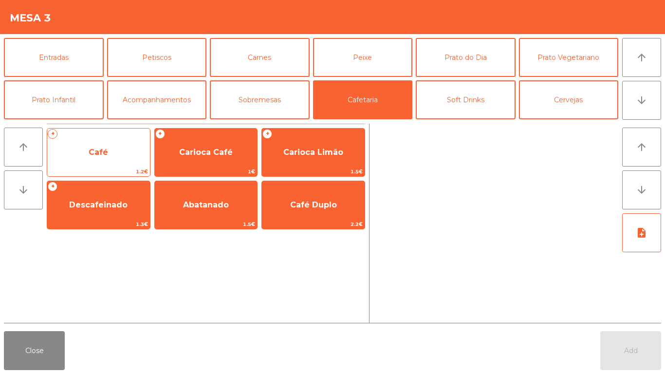
drag, startPoint x: 129, startPoint y: 159, endPoint x: 142, endPoint y: 159, distance: 12.2
click at [142, 159] on span "Café" at bounding box center [98, 152] width 103 height 26
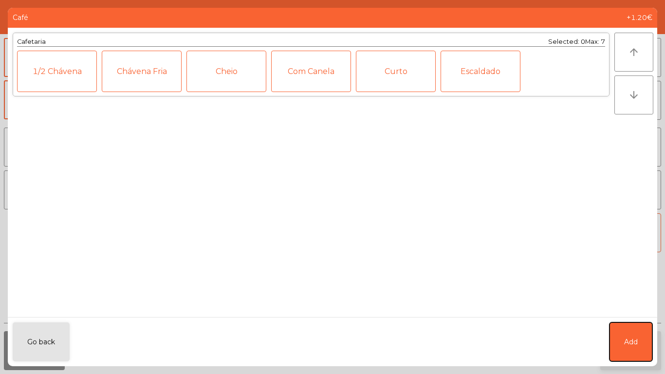
drag, startPoint x: 630, startPoint y: 338, endPoint x: 619, endPoint y: 344, distance: 12.2
click at [628, 338] on span "Add" at bounding box center [631, 342] width 14 height 10
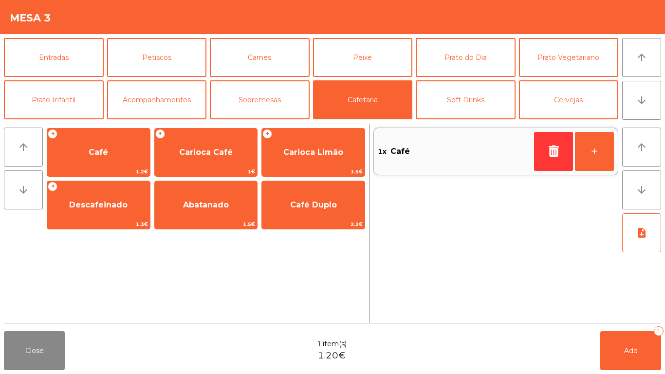
click at [619, 347] on button "Add 1" at bounding box center [630, 350] width 61 height 39
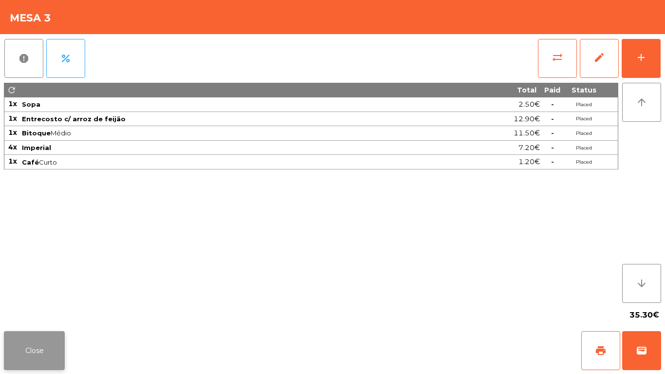
drag, startPoint x: 32, startPoint y: 344, endPoint x: 34, endPoint y: 338, distance: 5.7
click at [34, 342] on button "Close" at bounding box center [34, 350] width 61 height 39
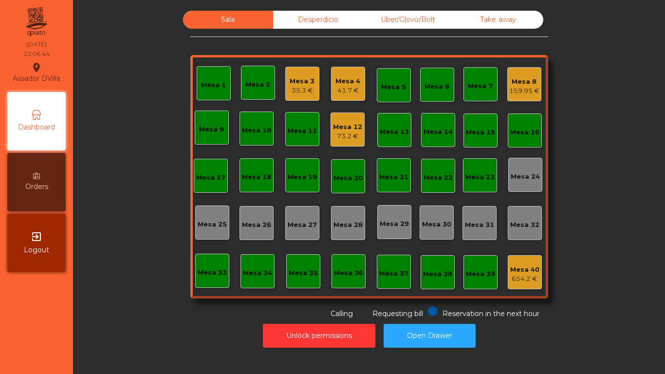
click at [521, 86] on div "Mesa 8" at bounding box center [524, 82] width 30 height 10
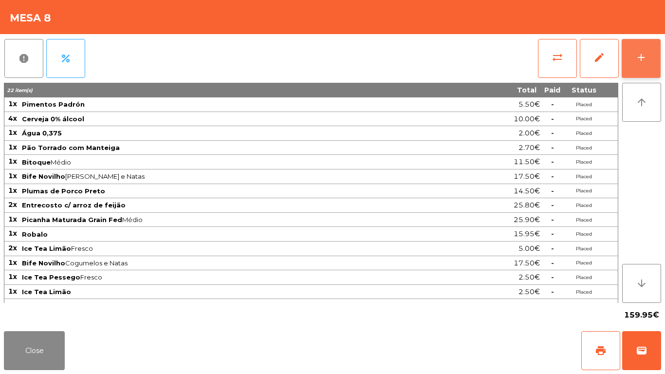
click at [644, 61] on div "add" at bounding box center [641, 58] width 12 height 12
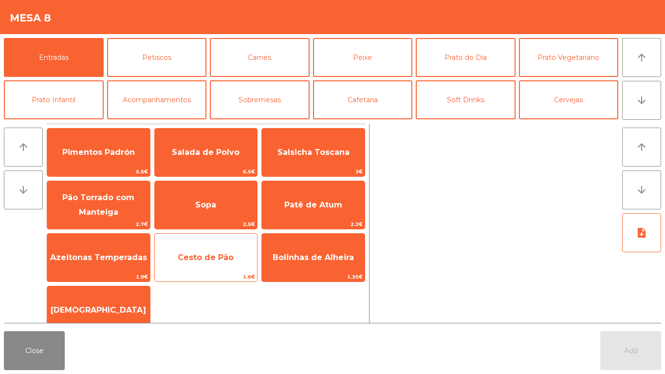
click at [217, 253] on span "Cesto de Pão" at bounding box center [206, 257] width 56 height 9
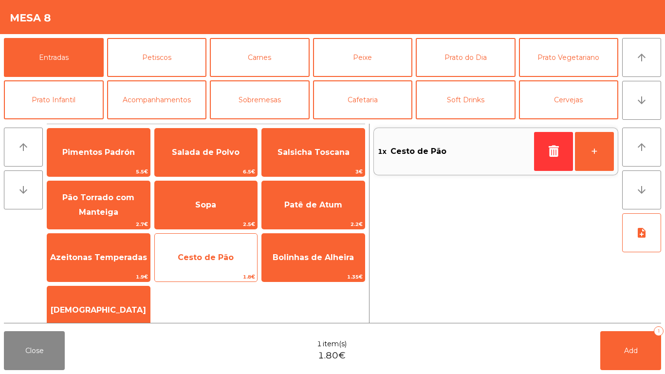
click at [217, 253] on span "Cesto de Pão" at bounding box center [206, 257] width 56 height 9
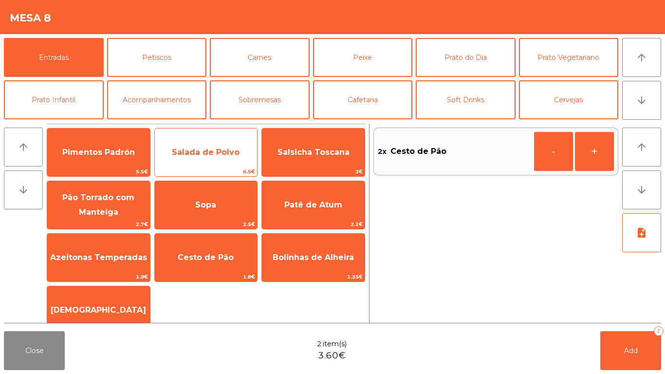
click at [219, 159] on span "Salada de Polvo" at bounding box center [206, 152] width 103 height 26
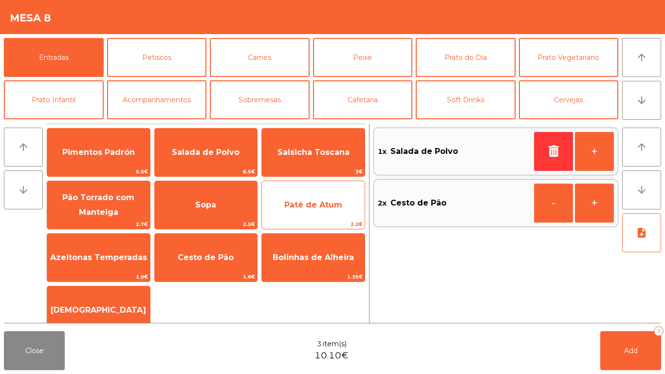
click at [307, 216] on span "Patê de Atum" at bounding box center [313, 205] width 103 height 26
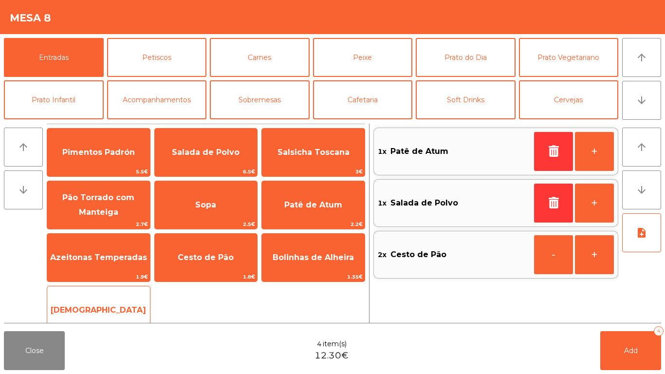
drag, startPoint x: 82, startPoint y: 304, endPoint x: 103, endPoint y: 304, distance: 20.9
click at [86, 304] on span "[DEMOGRAPHIC_DATA]" at bounding box center [98, 310] width 103 height 26
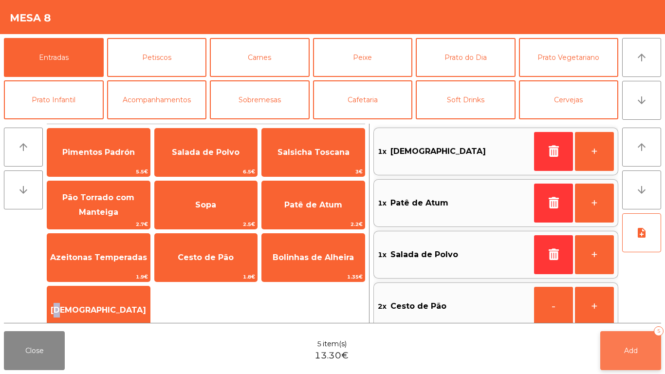
click at [625, 354] on span "Add" at bounding box center [631, 350] width 14 height 9
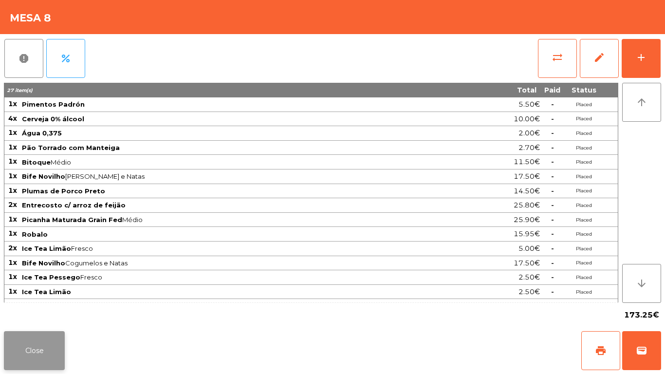
click at [51, 340] on button "Close" at bounding box center [34, 350] width 61 height 39
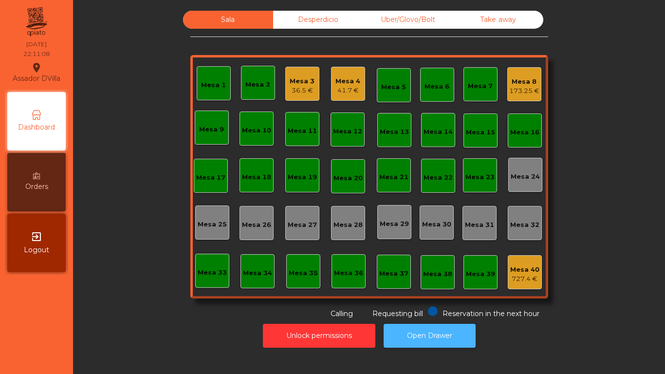
click at [446, 329] on button "Open Drawer" at bounding box center [429, 336] width 92 height 24
click at [445, 327] on button "Open Drawer" at bounding box center [429, 336] width 92 height 24
click at [335, 75] on div "Mesa 4 41.7 €" at bounding box center [347, 84] width 25 height 23
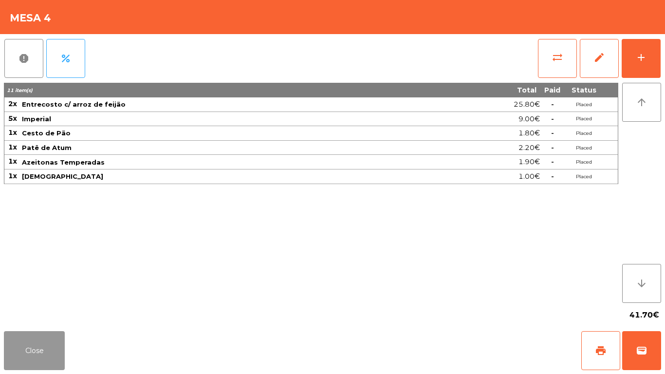
drag, startPoint x: 28, startPoint y: 346, endPoint x: 36, endPoint y: 334, distance: 14.2
click at [29, 344] on button "Close" at bounding box center [34, 350] width 61 height 39
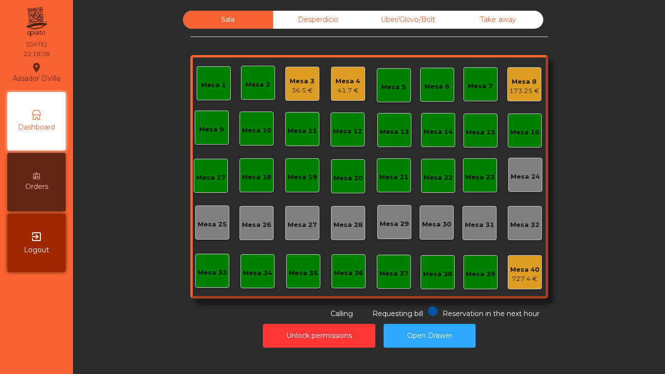
click at [255, 90] on div "Mesa 2" at bounding box center [258, 83] width 34 height 34
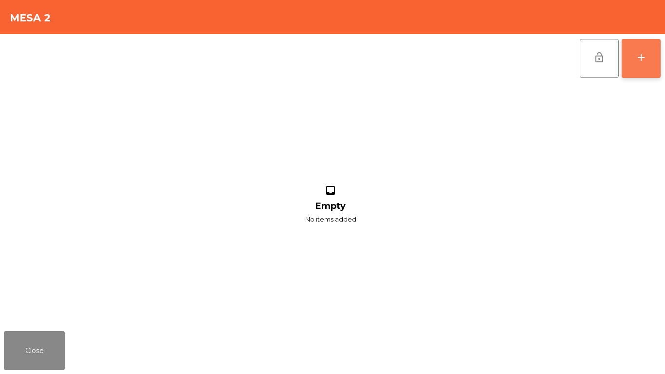
click at [626, 59] on button "add" at bounding box center [640, 58] width 39 height 39
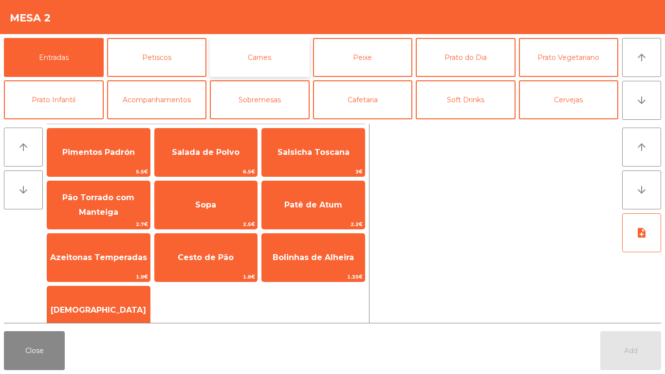
click at [251, 70] on button "Carnes" at bounding box center [260, 57] width 100 height 39
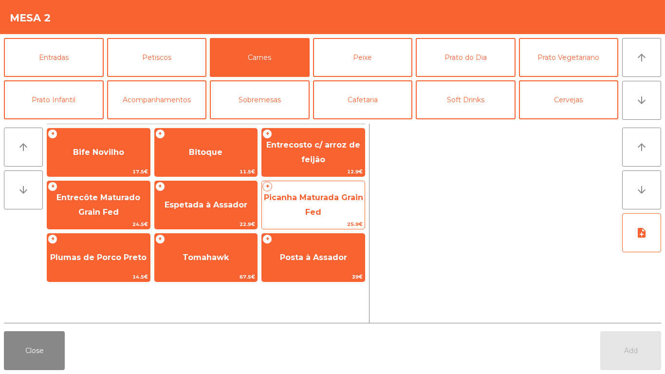
click at [316, 195] on span "Picanha Maturada Grain Fed" at bounding box center [313, 205] width 99 height 24
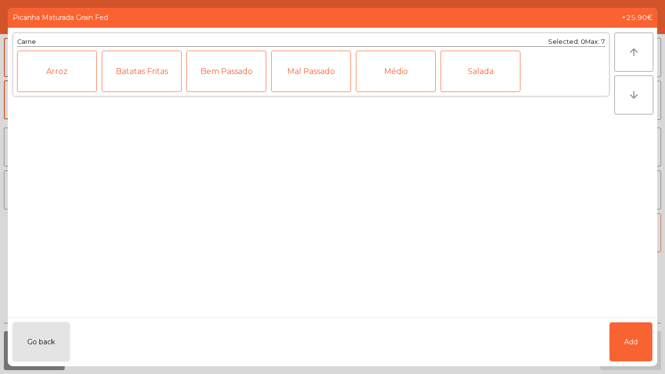
click at [378, 78] on div "Médio" at bounding box center [396, 71] width 80 height 41
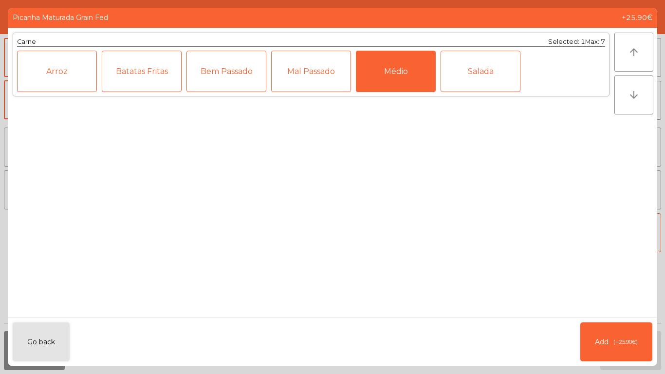
click at [124, 72] on div "Batatas Fritas" at bounding box center [142, 71] width 80 height 41
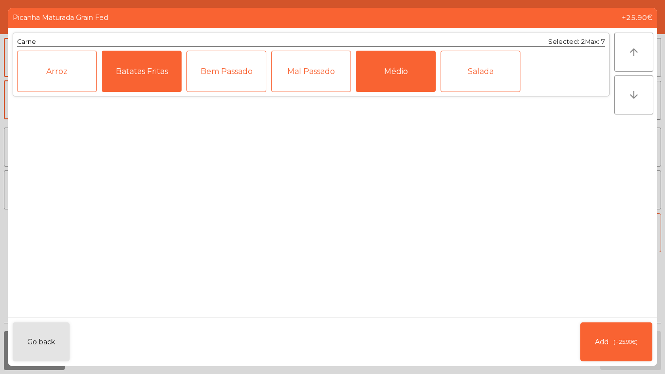
click at [477, 63] on div "Salada" at bounding box center [480, 71] width 80 height 41
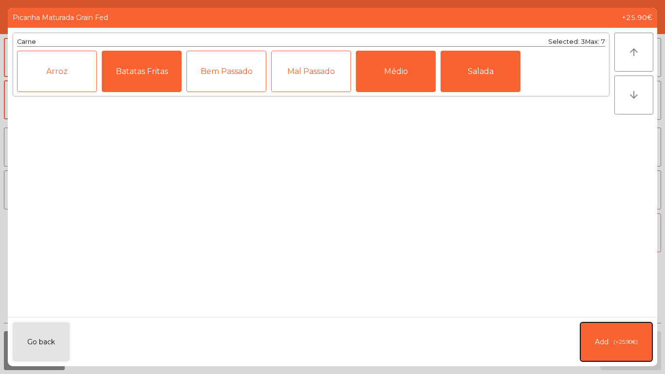
click at [605, 344] on span "Add" at bounding box center [602, 342] width 14 height 10
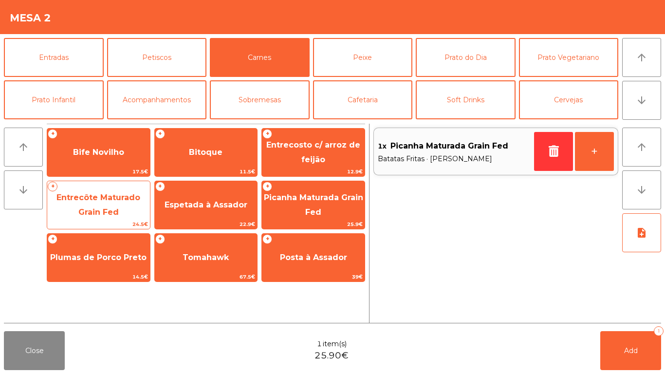
click at [109, 198] on span "Entrecôte Maturado Grain Fed" at bounding box center [98, 205] width 84 height 24
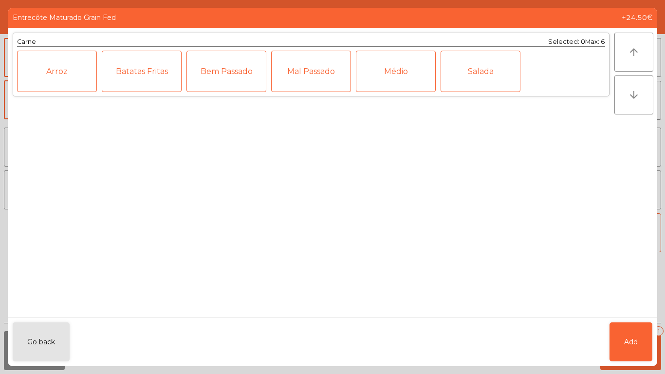
click at [396, 74] on div "Médio" at bounding box center [396, 71] width 80 height 41
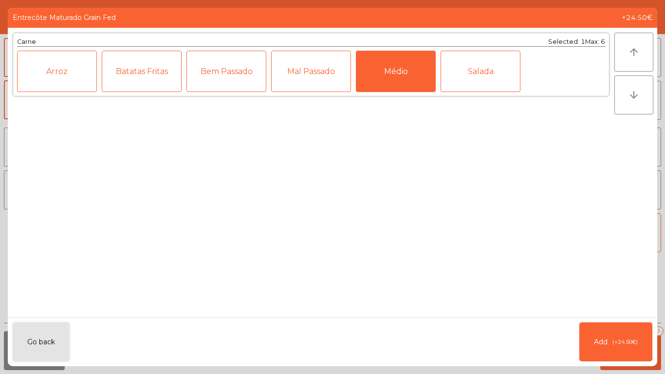
click at [108, 73] on div "Arroz Batatas Fritas Bem Passado Mal Passado Médio Salada" at bounding box center [311, 71] width 588 height 41
click at [151, 73] on div "Batatas Fritas" at bounding box center [142, 71] width 80 height 41
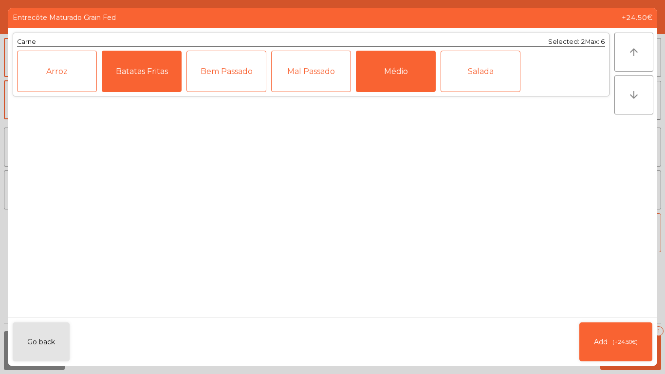
click at [32, 74] on div "Arroz" at bounding box center [57, 71] width 80 height 41
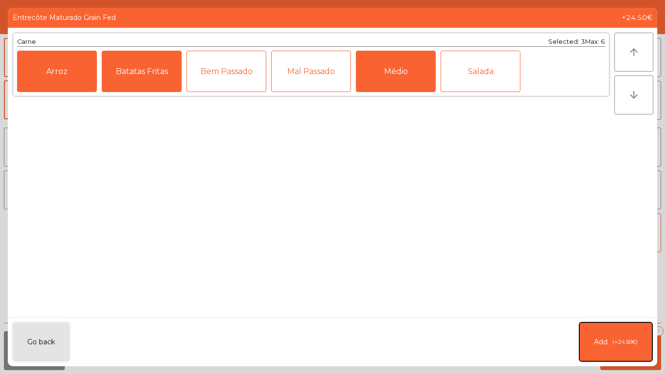
click at [629, 341] on span "(+24.50€)" at bounding box center [624, 342] width 25 height 8
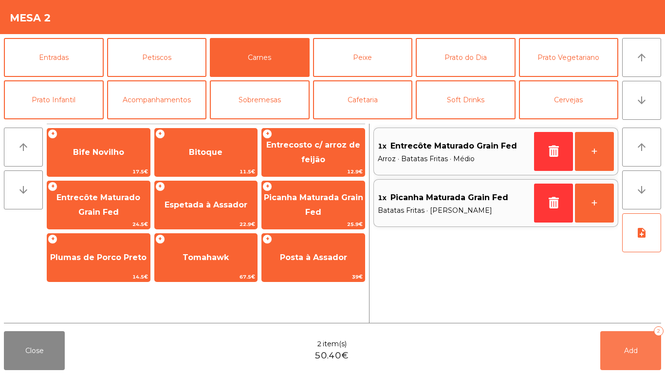
drag, startPoint x: 639, startPoint y: 351, endPoint x: 479, endPoint y: 359, distance: 160.3
click at [639, 354] on button "Add 2" at bounding box center [630, 350] width 61 height 39
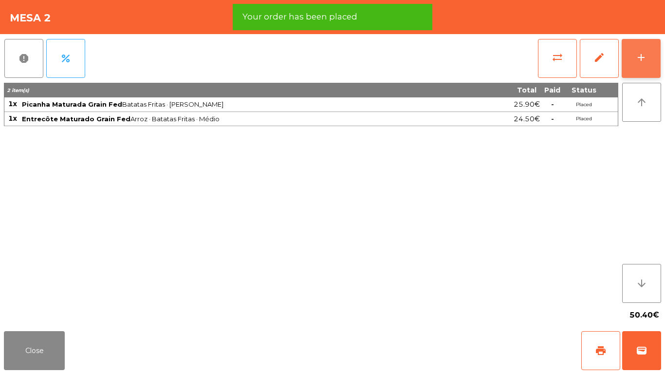
click at [648, 57] on button "add" at bounding box center [640, 58] width 39 height 39
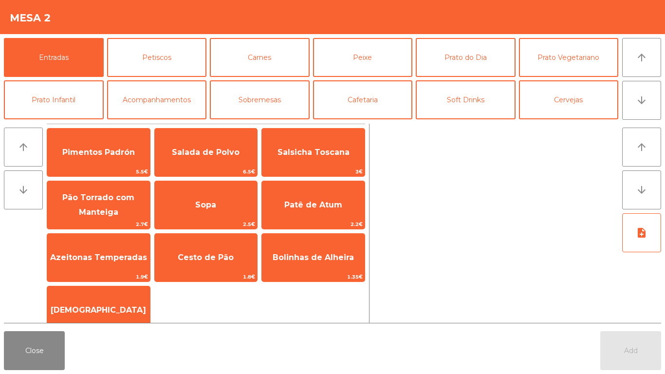
scroll to position [36, 0]
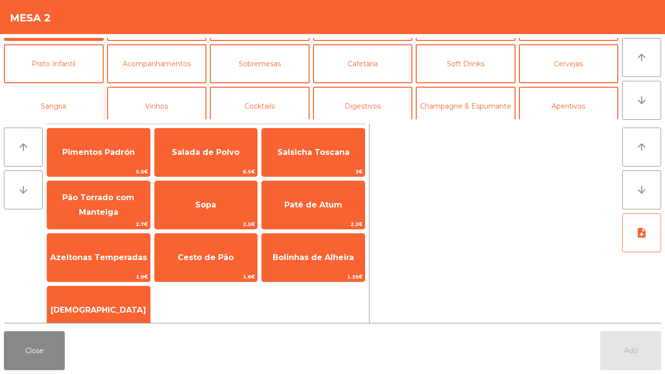
click at [81, 108] on button "Sangria" at bounding box center [54, 106] width 100 height 39
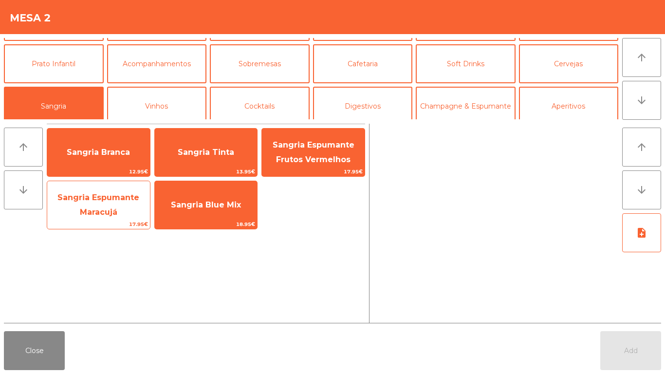
click at [118, 219] on span "17.95€" at bounding box center [98, 223] width 103 height 9
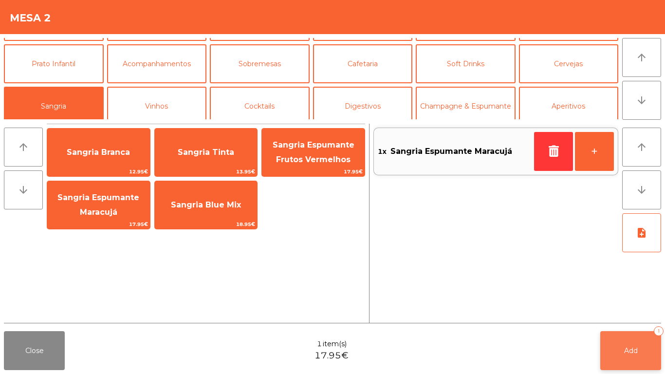
click at [632, 358] on button "Add 1" at bounding box center [630, 350] width 61 height 39
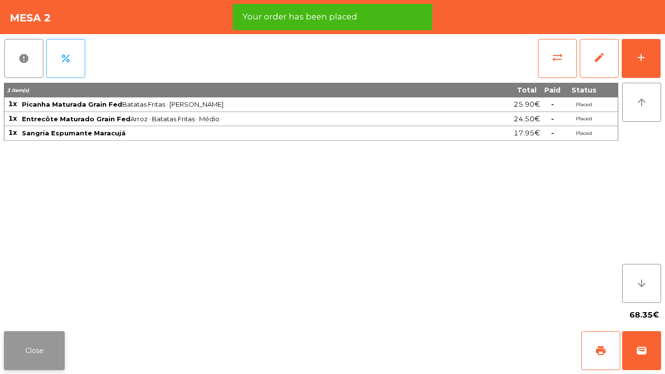
click at [44, 346] on button "Close" at bounding box center [34, 350] width 61 height 39
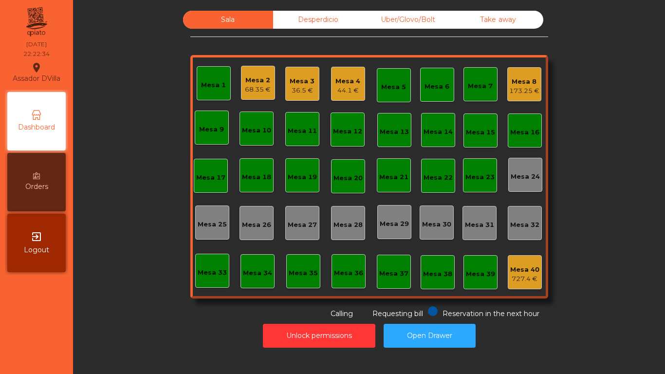
click at [336, 83] on div "Mesa 4" at bounding box center [347, 81] width 25 height 10
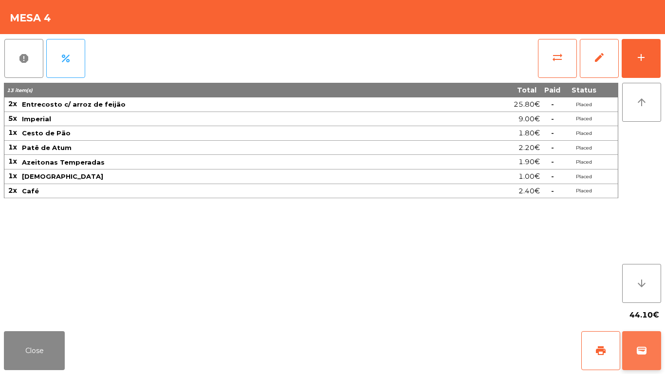
click at [641, 354] on span "wallet" at bounding box center [642, 351] width 12 height 12
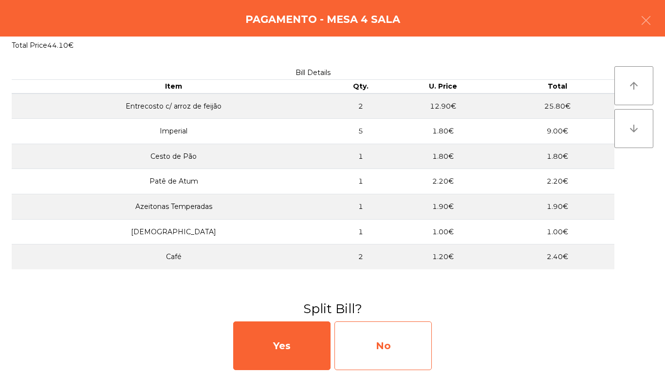
click at [421, 340] on div "No" at bounding box center [382, 345] width 97 height 49
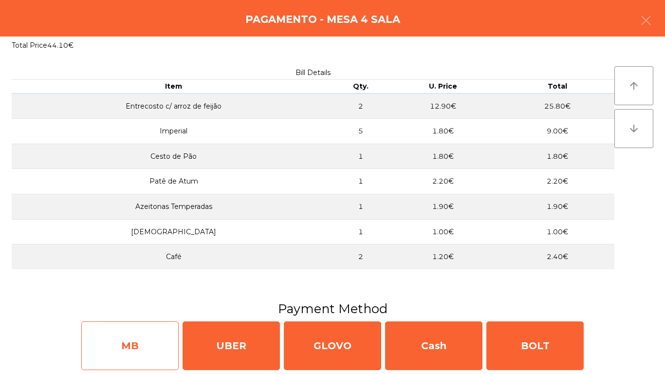
click at [134, 347] on div "MB" at bounding box center [129, 345] width 97 height 49
select select "**"
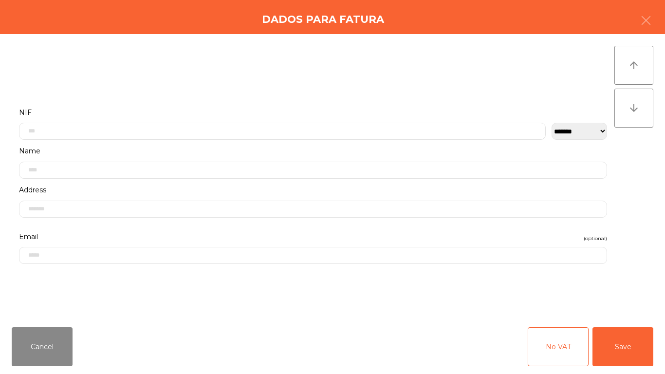
click at [108, 143] on div "**********" at bounding box center [313, 125] width 602 height 39
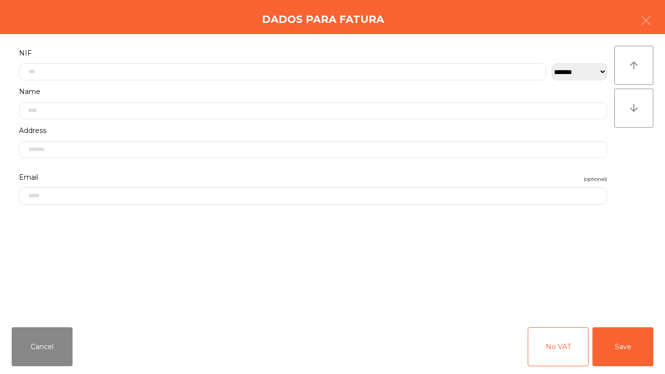
click at [109, 129] on label "Address" at bounding box center [313, 130] width 588 height 13
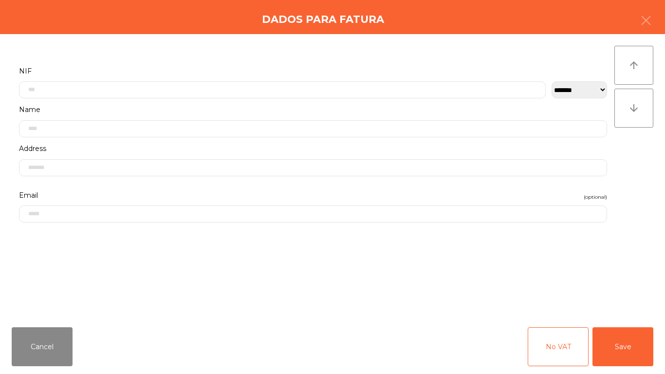
scroll to position [0, 0]
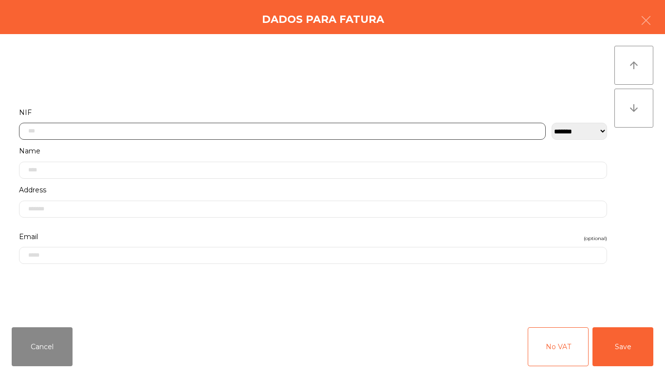
click at [109, 133] on input "text" at bounding box center [282, 131] width 527 height 17
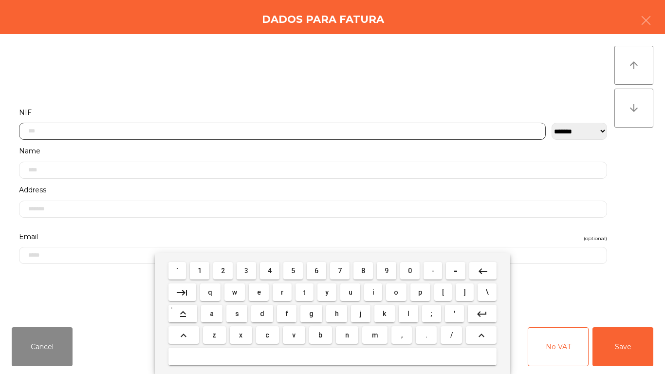
scroll to position [59, 0]
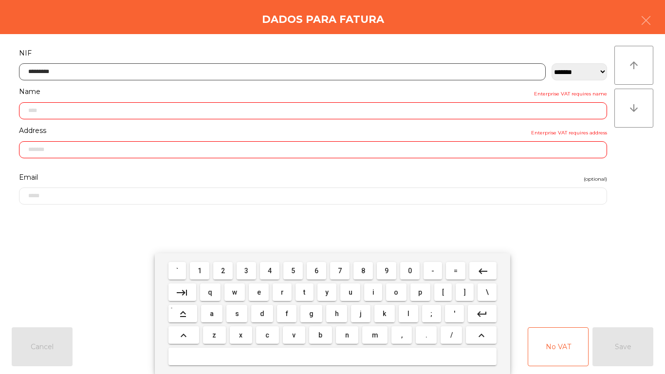
type input "*********"
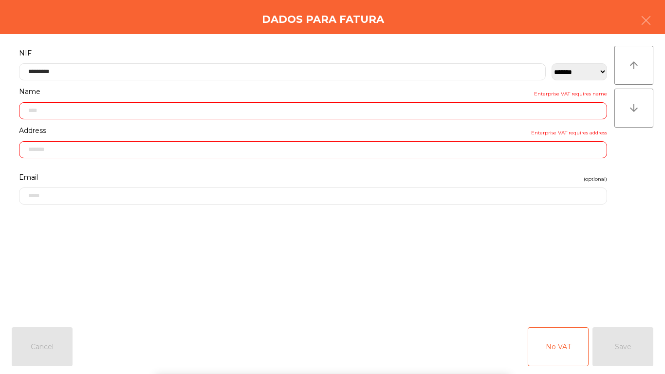
click at [7, 241] on div "**********" at bounding box center [332, 176] width 665 height 285
type input "**********"
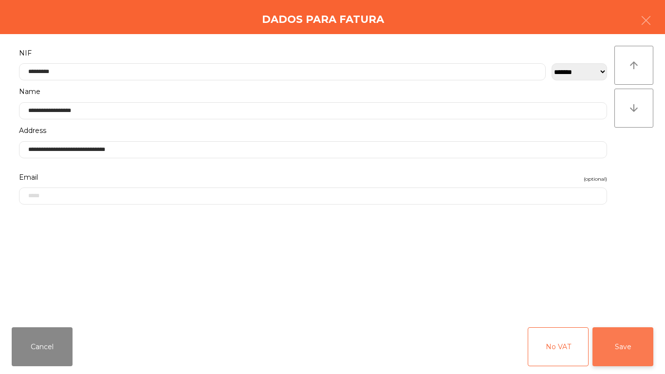
click at [645, 355] on button "Save" at bounding box center [622, 346] width 61 height 39
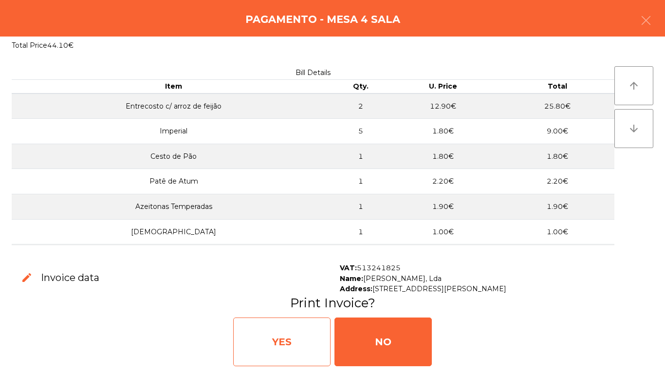
click at [285, 343] on div "YES" at bounding box center [281, 341] width 97 height 49
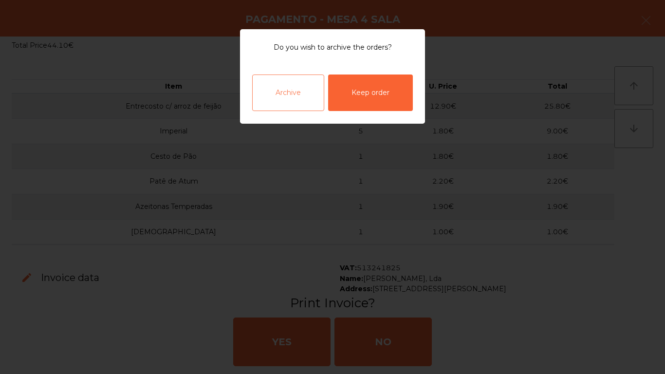
click at [300, 98] on div "Archive" at bounding box center [288, 92] width 72 height 36
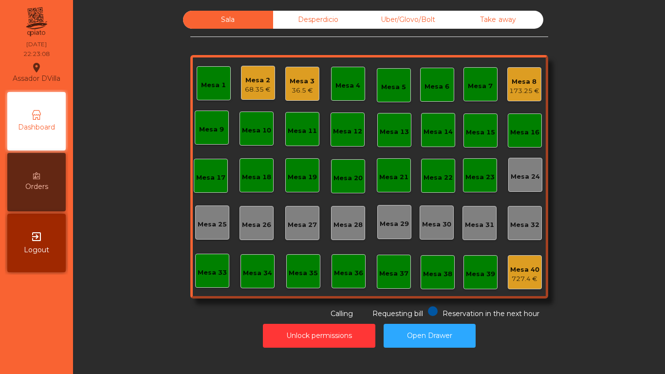
click at [484, 322] on div "Unlock permissions Open Drawer" at bounding box center [369, 336] width 566 height 34
click at [416, 339] on button "Open Drawer" at bounding box center [429, 336] width 92 height 24
click at [517, 79] on div "Mesa 8" at bounding box center [524, 82] width 30 height 10
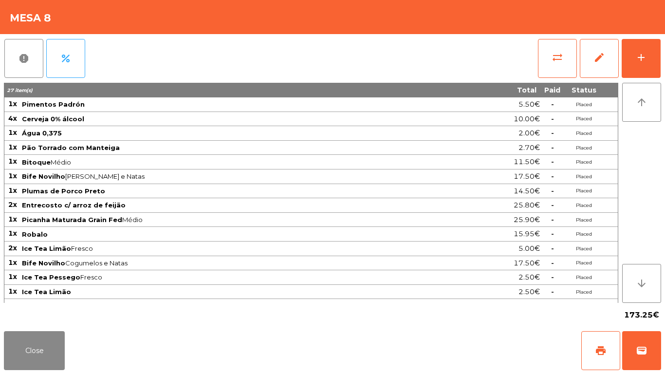
click at [664, 53] on div "report percent sync_alt edit add 27 item(s) Total Paid Status 1x Pimentos Padró…" at bounding box center [332, 180] width 665 height 293
click at [649, 57] on button "add" at bounding box center [640, 58] width 39 height 39
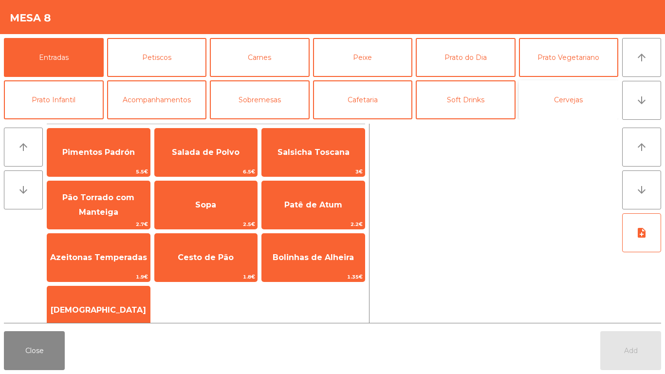
click at [595, 87] on button "Cervejas" at bounding box center [569, 99] width 100 height 39
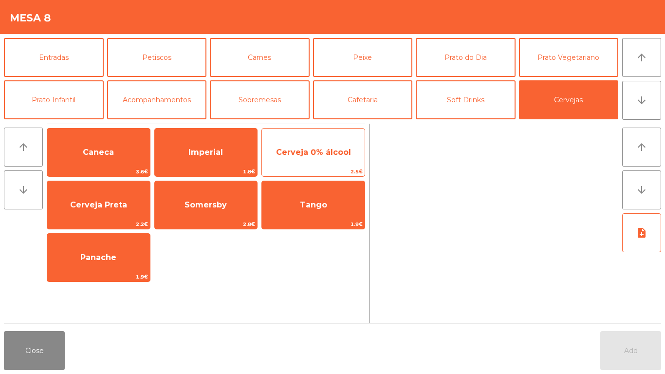
click at [313, 141] on span "Cerveja 0% álcool" at bounding box center [313, 152] width 103 height 26
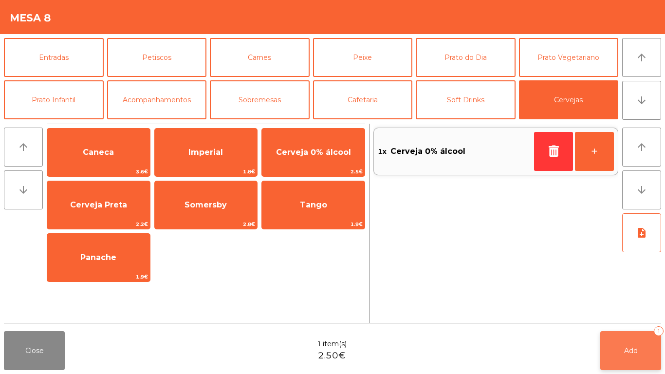
click at [641, 346] on button "Add 1" at bounding box center [630, 350] width 61 height 39
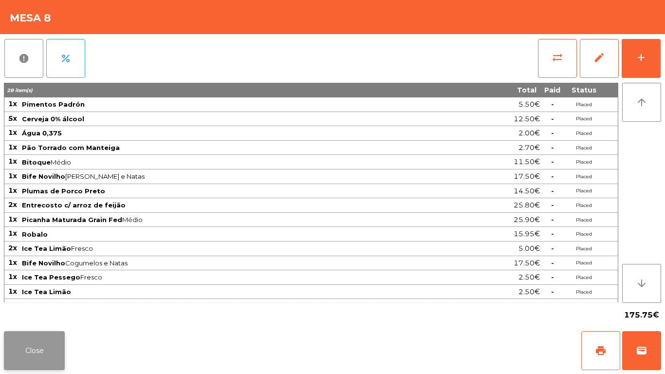
click at [42, 348] on button "Close" at bounding box center [34, 350] width 61 height 39
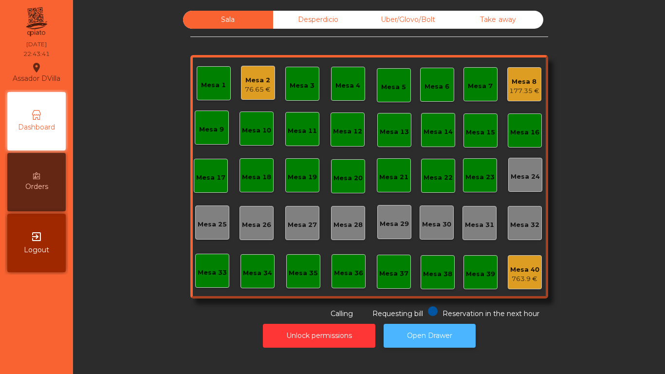
click at [463, 339] on button "Open Drawer" at bounding box center [429, 336] width 92 height 24
click at [536, 86] on div "Mesa 8 177.35 €" at bounding box center [524, 84] width 34 height 34
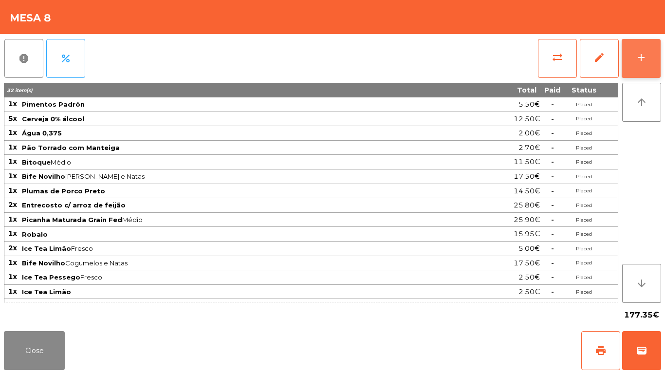
click at [641, 59] on div "add" at bounding box center [641, 58] width 12 height 12
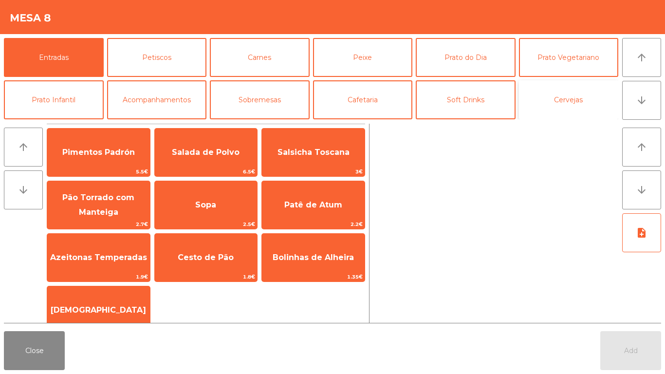
click at [580, 105] on button "Cervejas" at bounding box center [569, 99] width 100 height 39
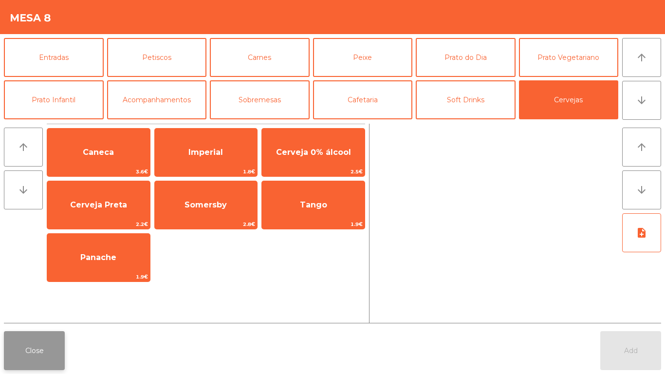
click at [22, 365] on button "Close" at bounding box center [34, 350] width 61 height 39
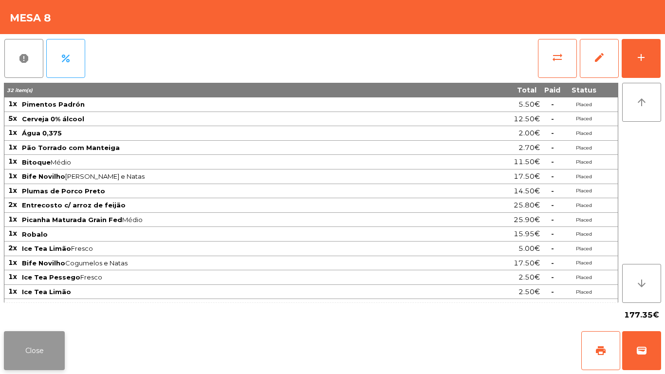
click at [22, 357] on button "Close" at bounding box center [34, 350] width 61 height 39
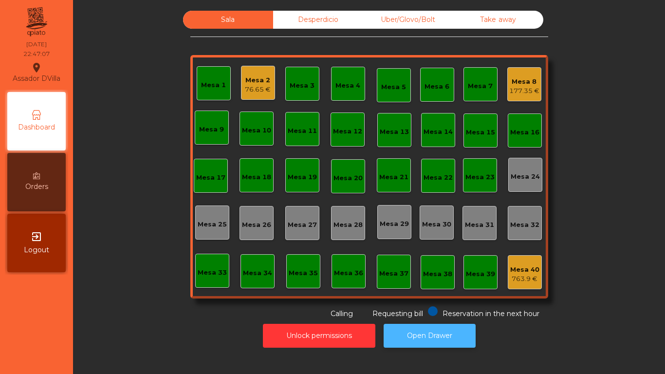
click at [412, 328] on button "Open Drawer" at bounding box center [429, 336] width 92 height 24
click at [525, 90] on div "177.35 €" at bounding box center [524, 91] width 30 height 10
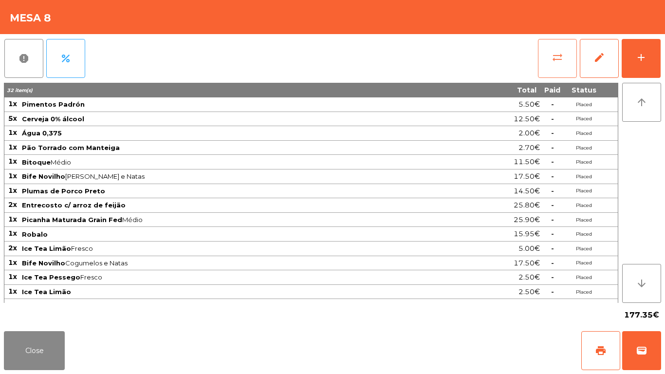
click at [544, 54] on button "sync_alt" at bounding box center [557, 58] width 39 height 39
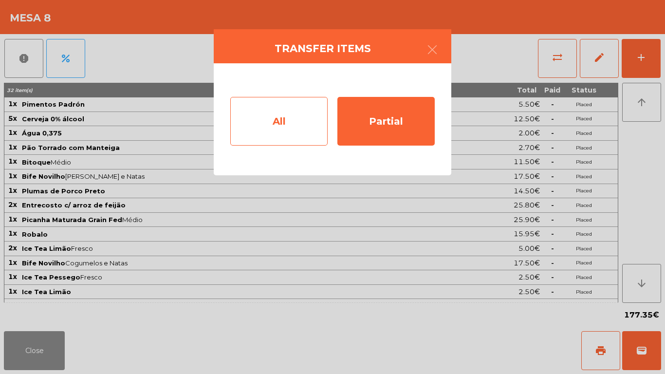
click at [324, 116] on div "All" at bounding box center [278, 121] width 97 height 49
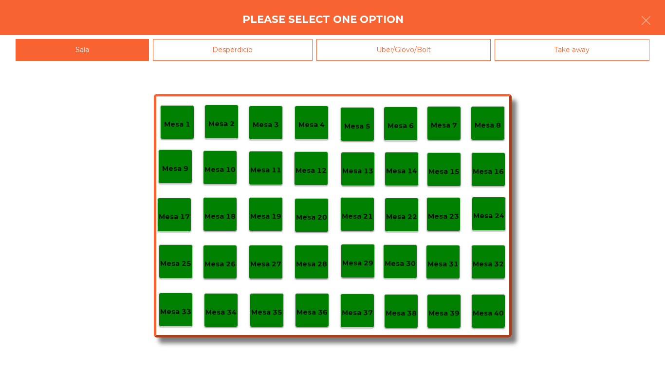
click at [440, 319] on div "Mesa 39" at bounding box center [444, 311] width 34 height 34
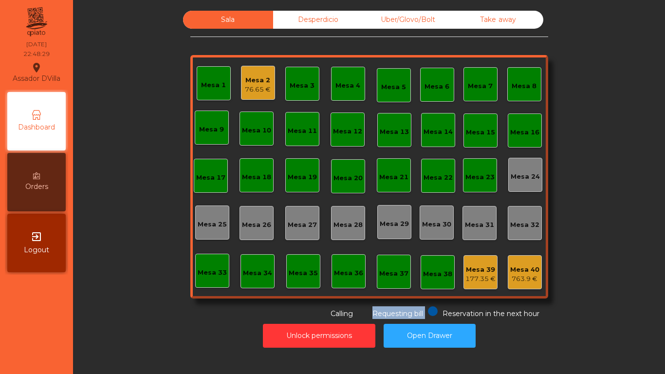
drag, startPoint x: 323, startPoint y: 310, endPoint x: 664, endPoint y: 299, distance: 341.8
click at [664, 300] on div "Sala Desperdicio Uber/Glovo/Bolt Take away Mesa 1 Mesa 2 76.65 € Mesa 3 Mesa 4 …" at bounding box center [369, 187] width 592 height 374
click at [595, 285] on div "Sala Desperdicio Uber/Glovo/Bolt Take away Mesa 1 Mesa 2 76.65 € Mesa 3 Mesa 4 …" at bounding box center [369, 165] width 566 height 308
